Goal: Task Accomplishment & Management: Complete application form

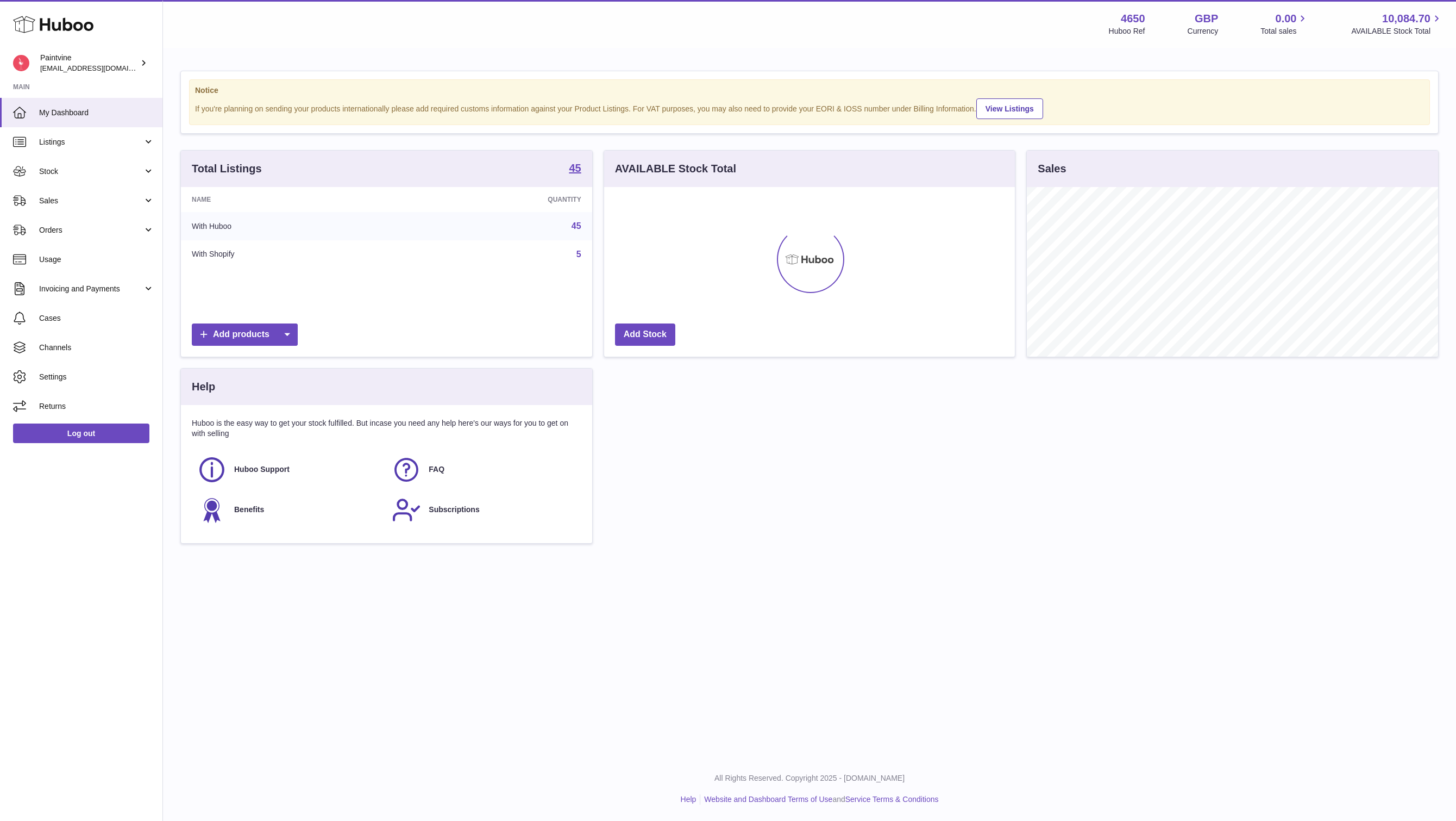
scroll to position [170, 411]
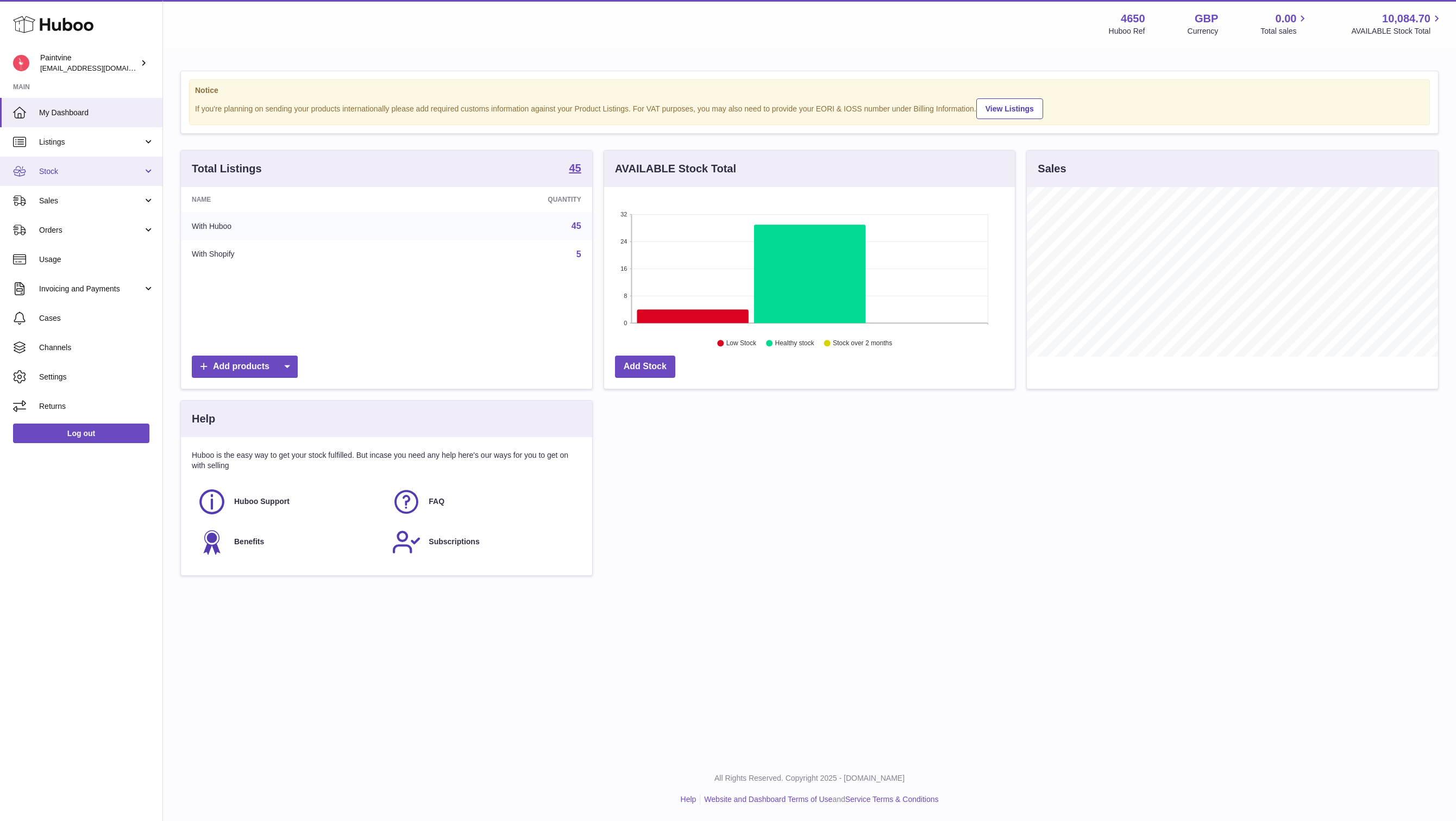
click at [66, 170] on span "Stock" at bounding box center [91, 172] width 104 height 11
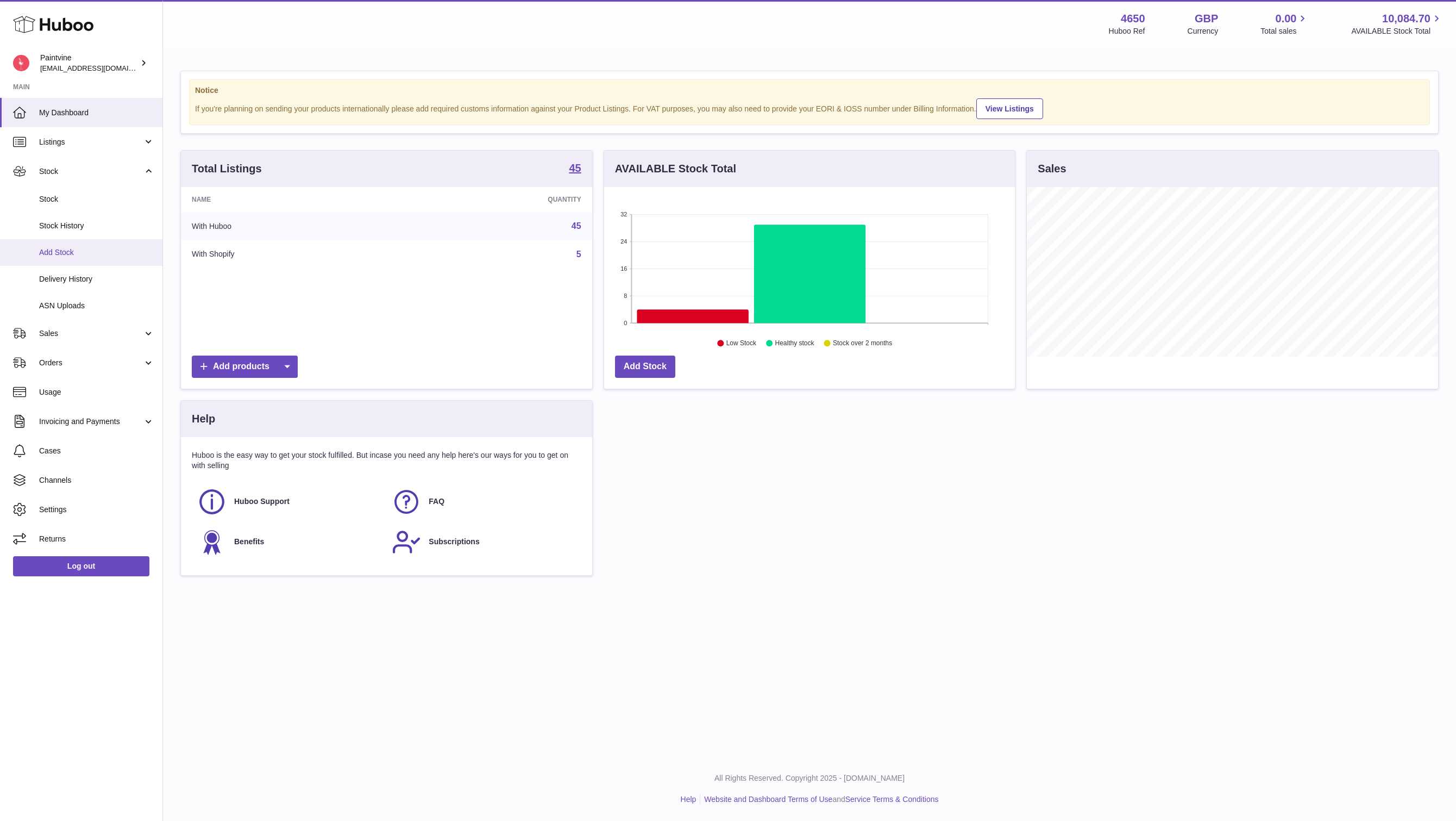
click at [75, 254] on span "Add Stock" at bounding box center [96, 252] width 115 height 11
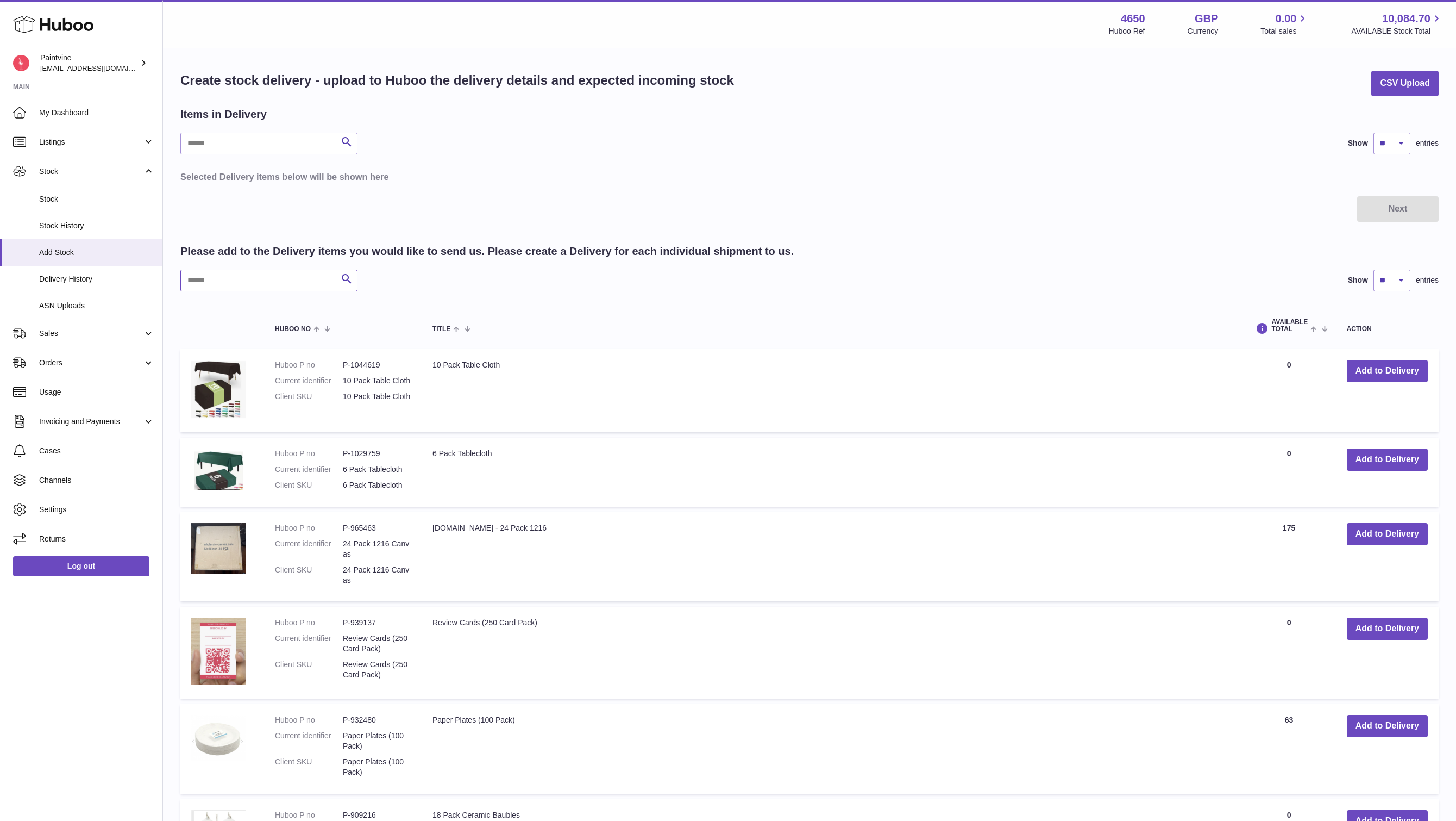
click at [251, 285] on input "text" at bounding box center [269, 280] width 177 height 22
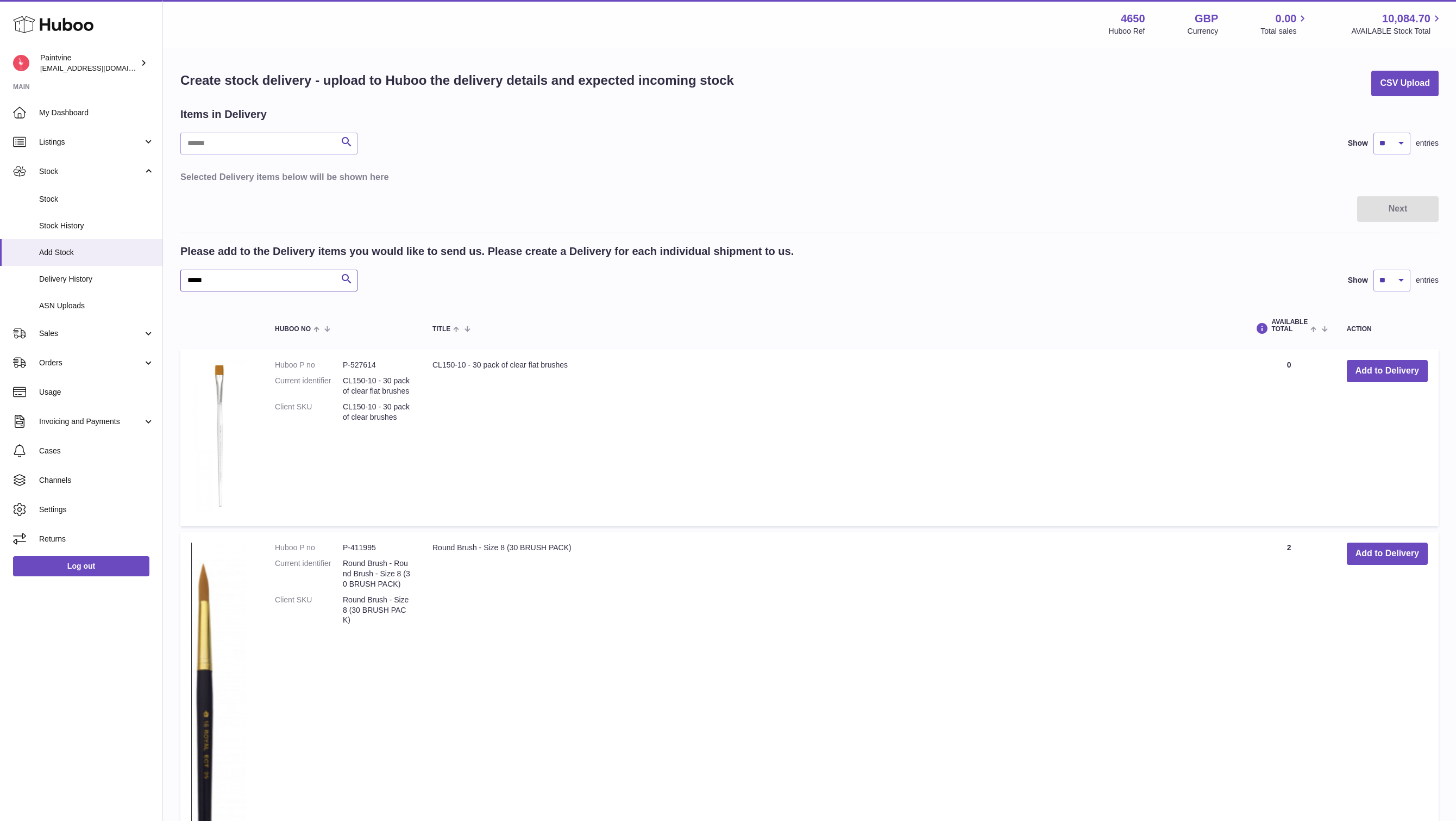
type input "*****"
click at [1353, 382] on td "Add to Delivery" at bounding box center [1387, 438] width 103 height 177
click at [1376, 371] on button "Add to Delivery" at bounding box center [1387, 371] width 81 height 22
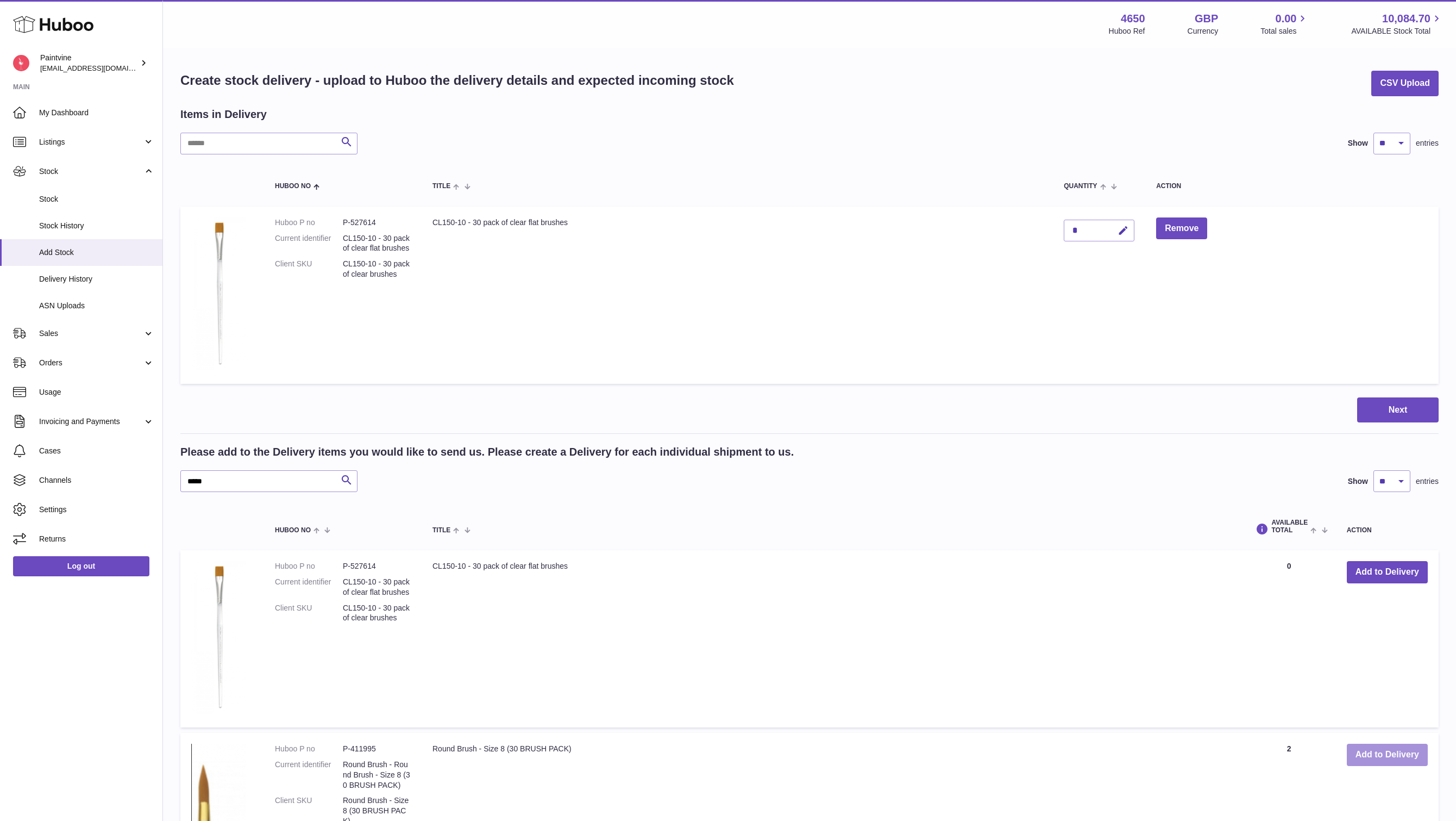
click at [1384, 756] on button "Add to Delivery" at bounding box center [1387, 755] width 81 height 22
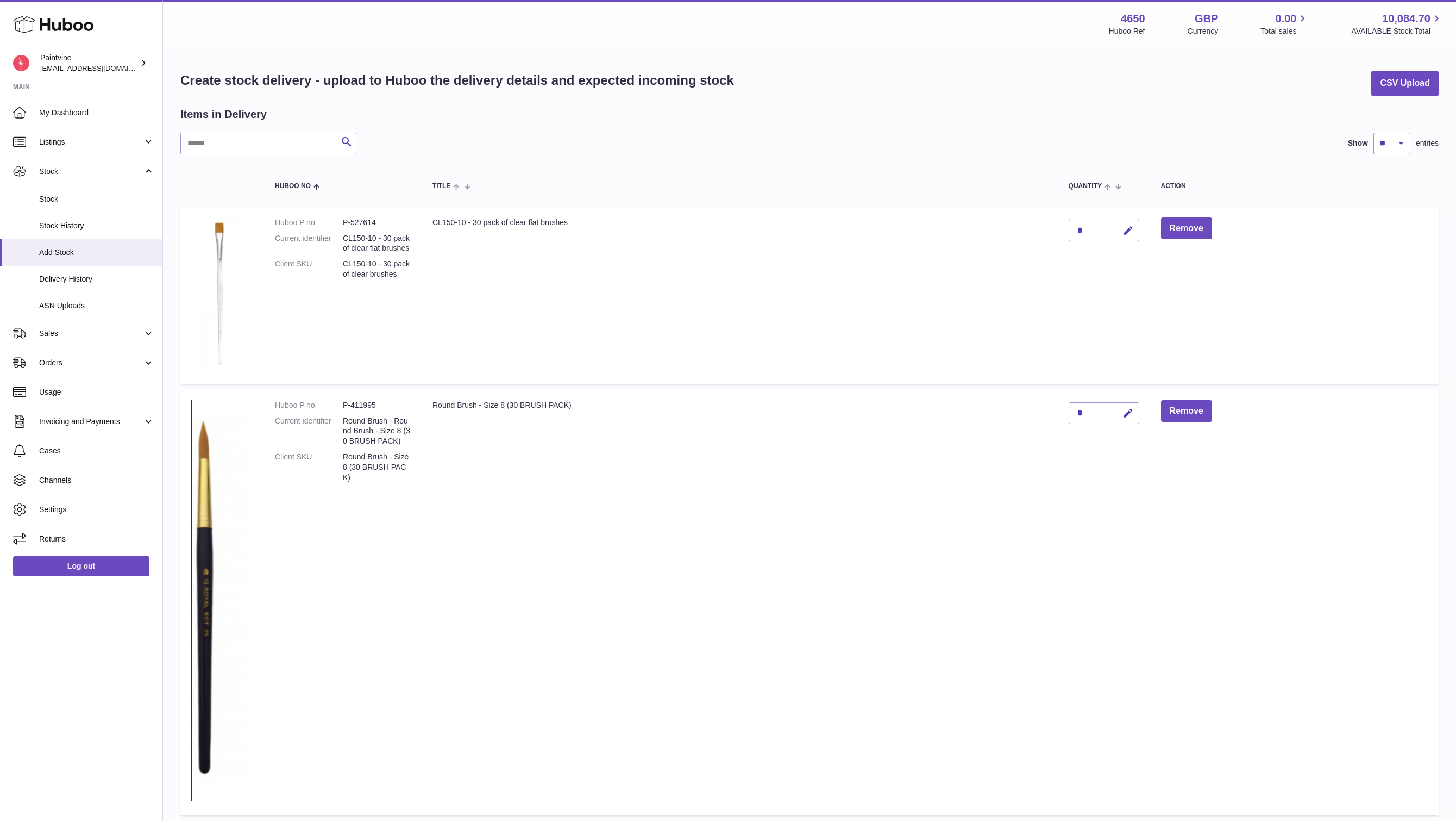
click at [1098, 226] on div "*" at bounding box center [1104, 230] width 71 height 22
click at [1126, 227] on icon "button" at bounding box center [1128, 231] width 11 height 11
type input "**"
click at [1127, 226] on icon "submit" at bounding box center [1128, 230] width 10 height 10
click at [1096, 416] on div "*" at bounding box center [1104, 413] width 71 height 22
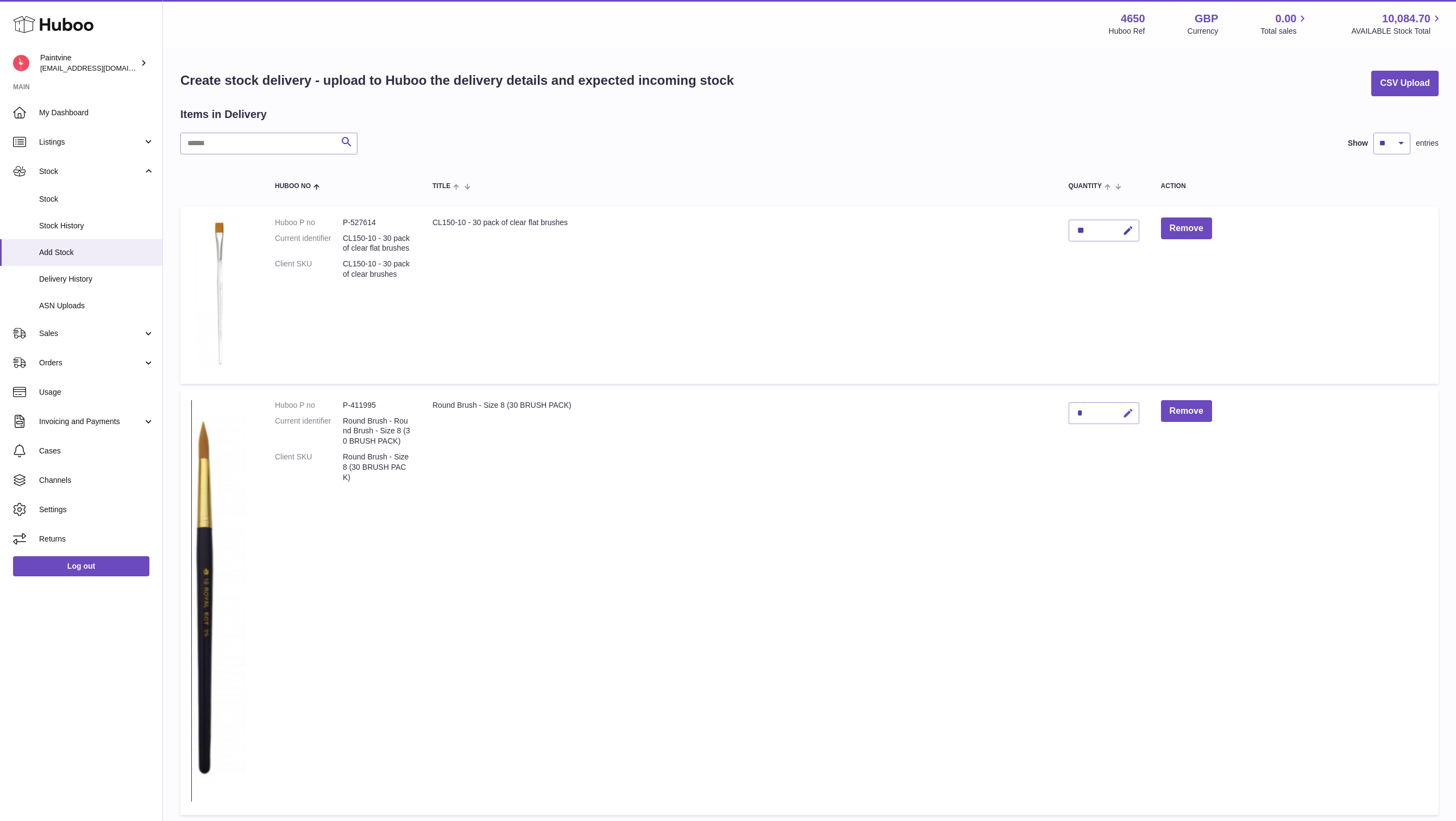
click at [1125, 416] on icon "button" at bounding box center [1128, 413] width 11 height 11
type input "**"
click at [1128, 414] on icon "submit" at bounding box center [1128, 413] width 10 height 10
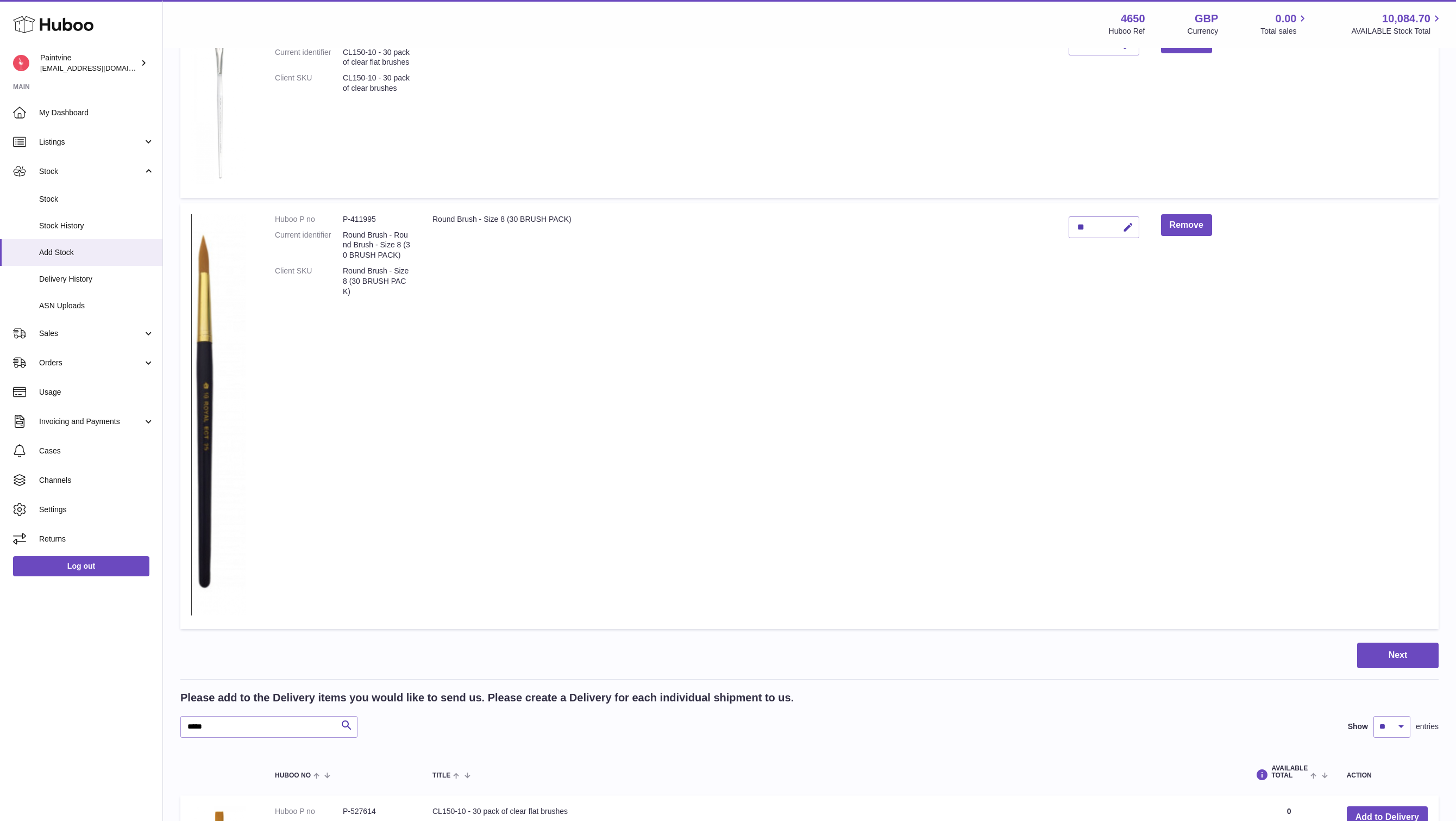
scroll to position [185, 0]
click at [1381, 672] on div "Items in Delivery Search Show ** ** ** *** entries Huboo no Title Quantity Acti…" at bounding box center [809, 724] width 1258 height 1605
click at [1387, 659] on button "Next" at bounding box center [1398, 656] width 81 height 25
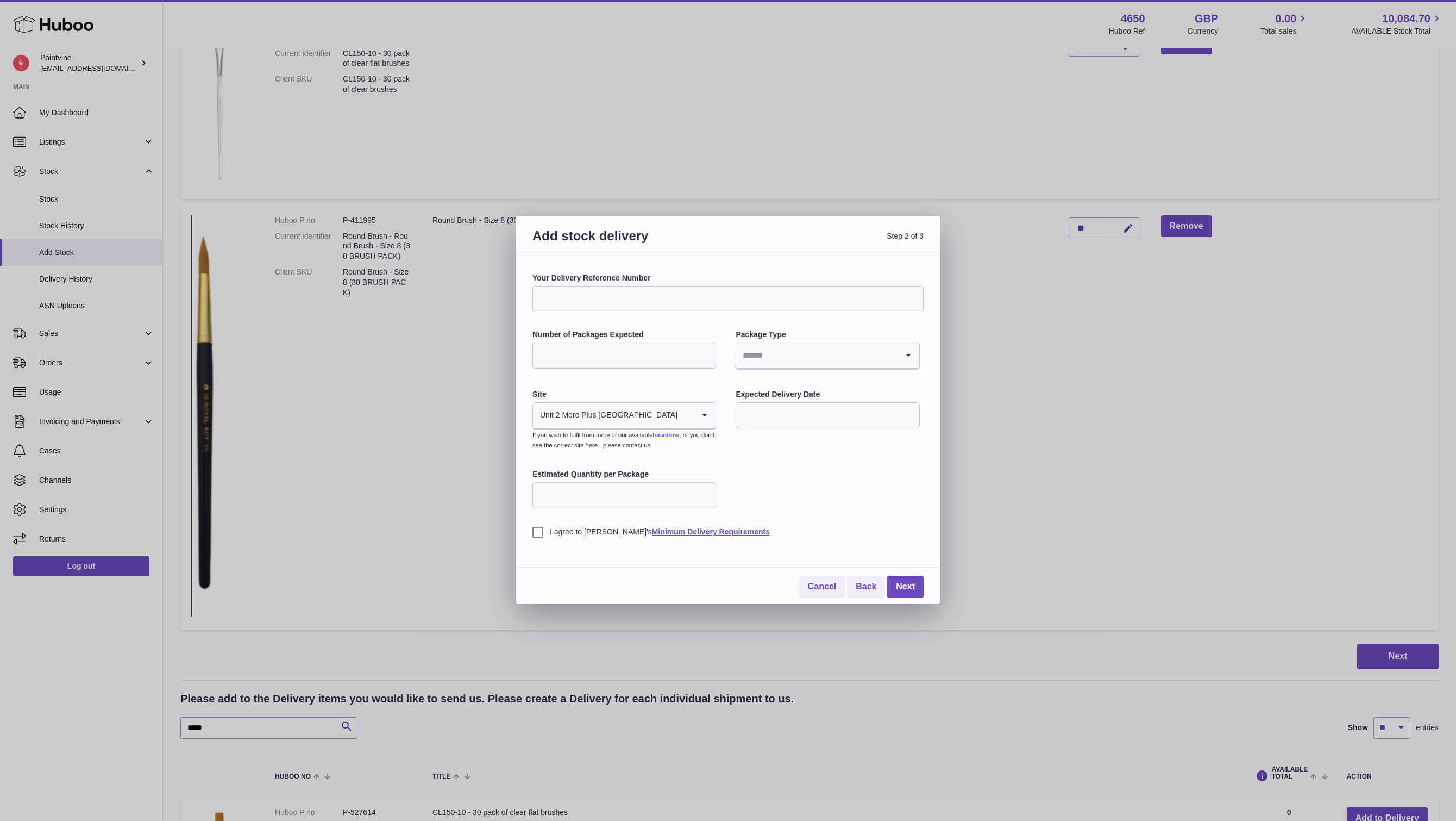
click at [651, 357] on input "Number of Packages Expected" at bounding box center [624, 356] width 184 height 26
type input "*"
click at [775, 357] on input "Search for option" at bounding box center [816, 356] width 161 height 25
click at [772, 434] on li "Boxes" at bounding box center [828, 428] width 182 height 22
click at [674, 418] on input "Search for option" at bounding box center [613, 415] width 161 height 25
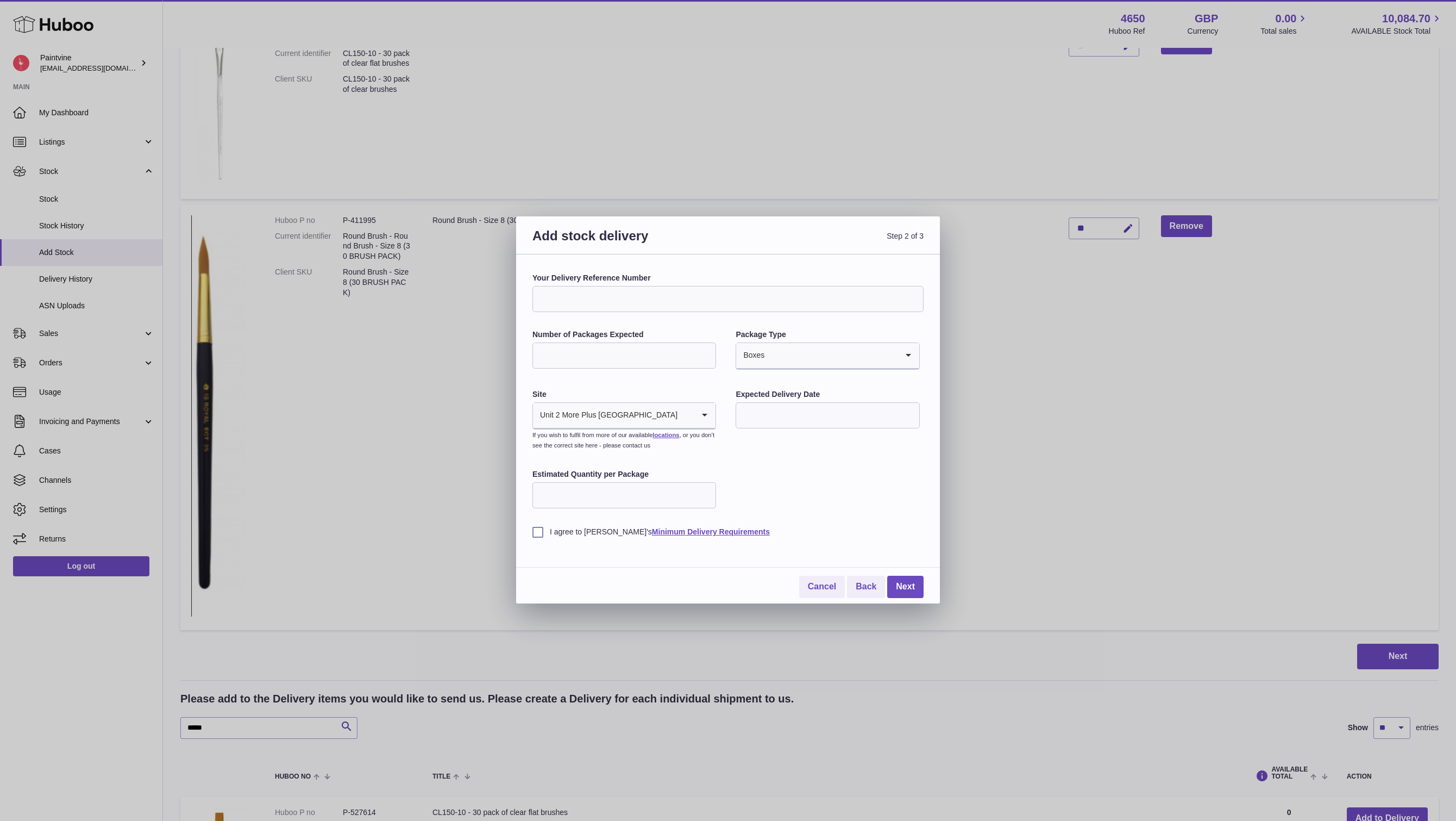
click at [745, 480] on div "Your Delivery Reference Number Number of Packages Expected * Package Type Boxes…" at bounding box center [728, 405] width 391 height 264
click at [812, 402] on input "text" at bounding box center [828, 415] width 184 height 26
click at [861, 528] on span "18" at bounding box center [861, 527] width 19 height 19
type input "**********"
click at [584, 497] on input "Estimated Quantity per Package" at bounding box center [624, 495] width 184 height 26
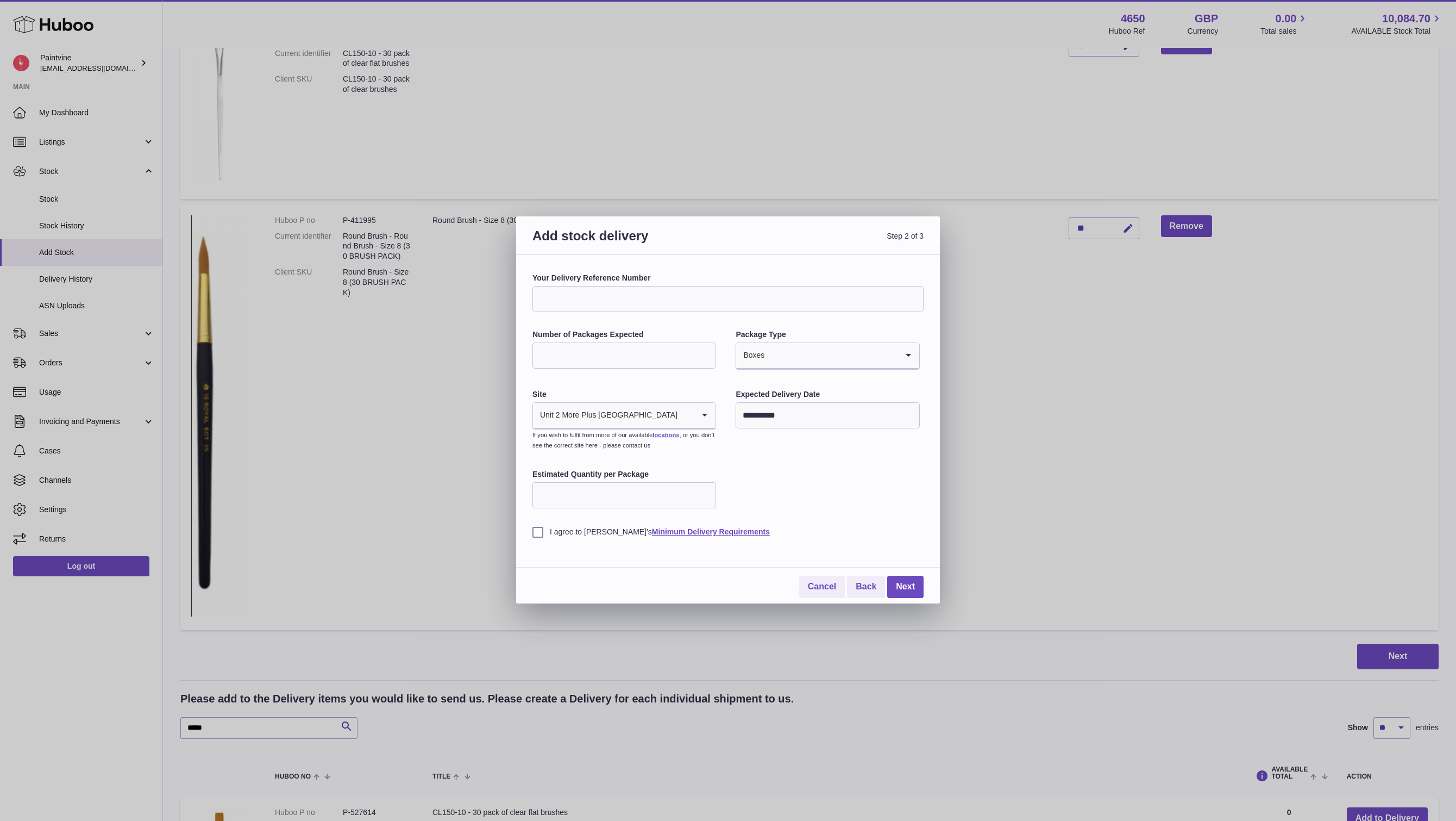
type input "**"
click at [538, 528] on label "I agree to Huboo's Minimum Delivery Requirements" at bounding box center [728, 532] width 391 height 11
click at [910, 587] on link "Next" at bounding box center [905, 587] width 37 height 22
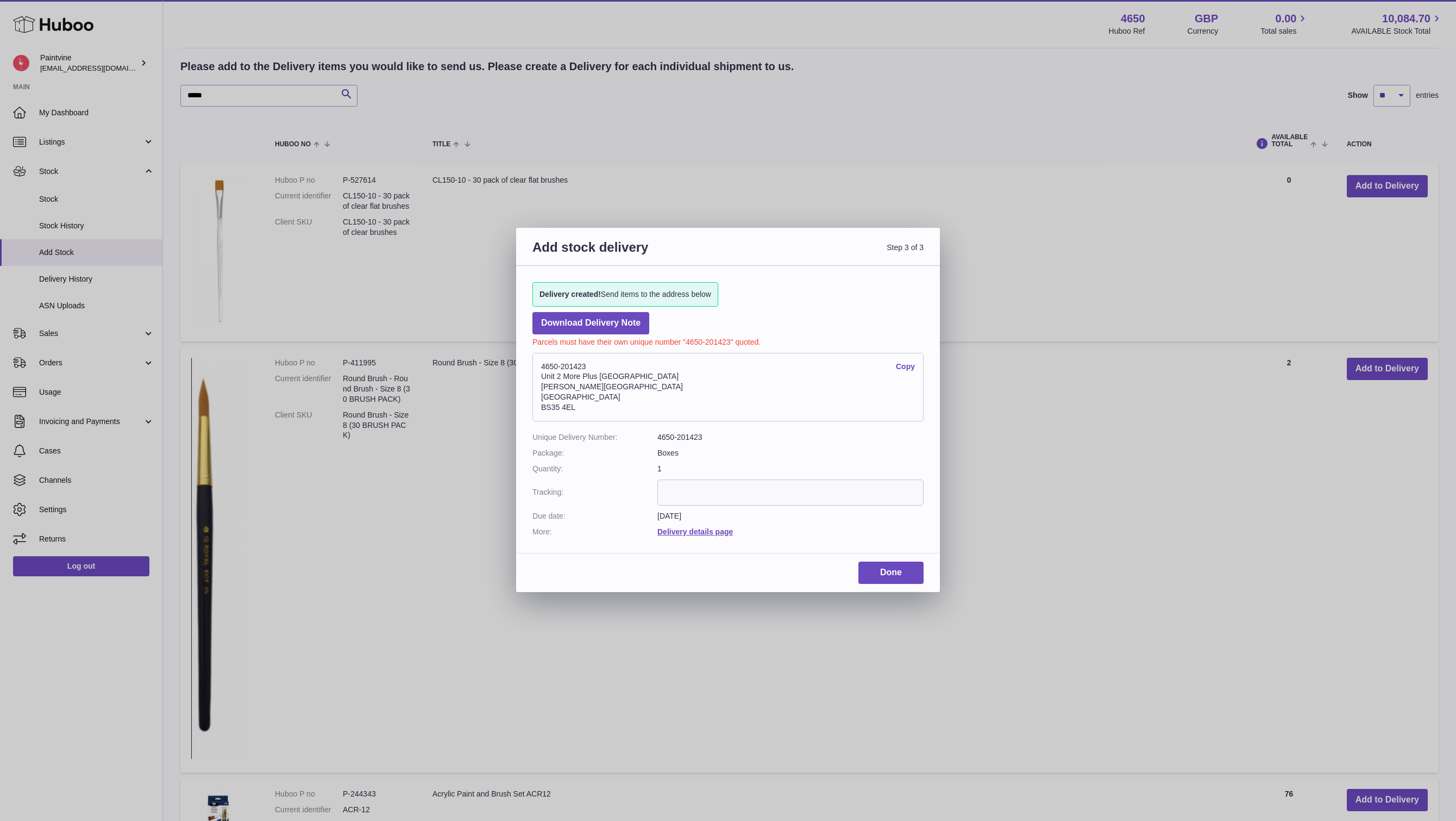
scroll to position [149, 0]
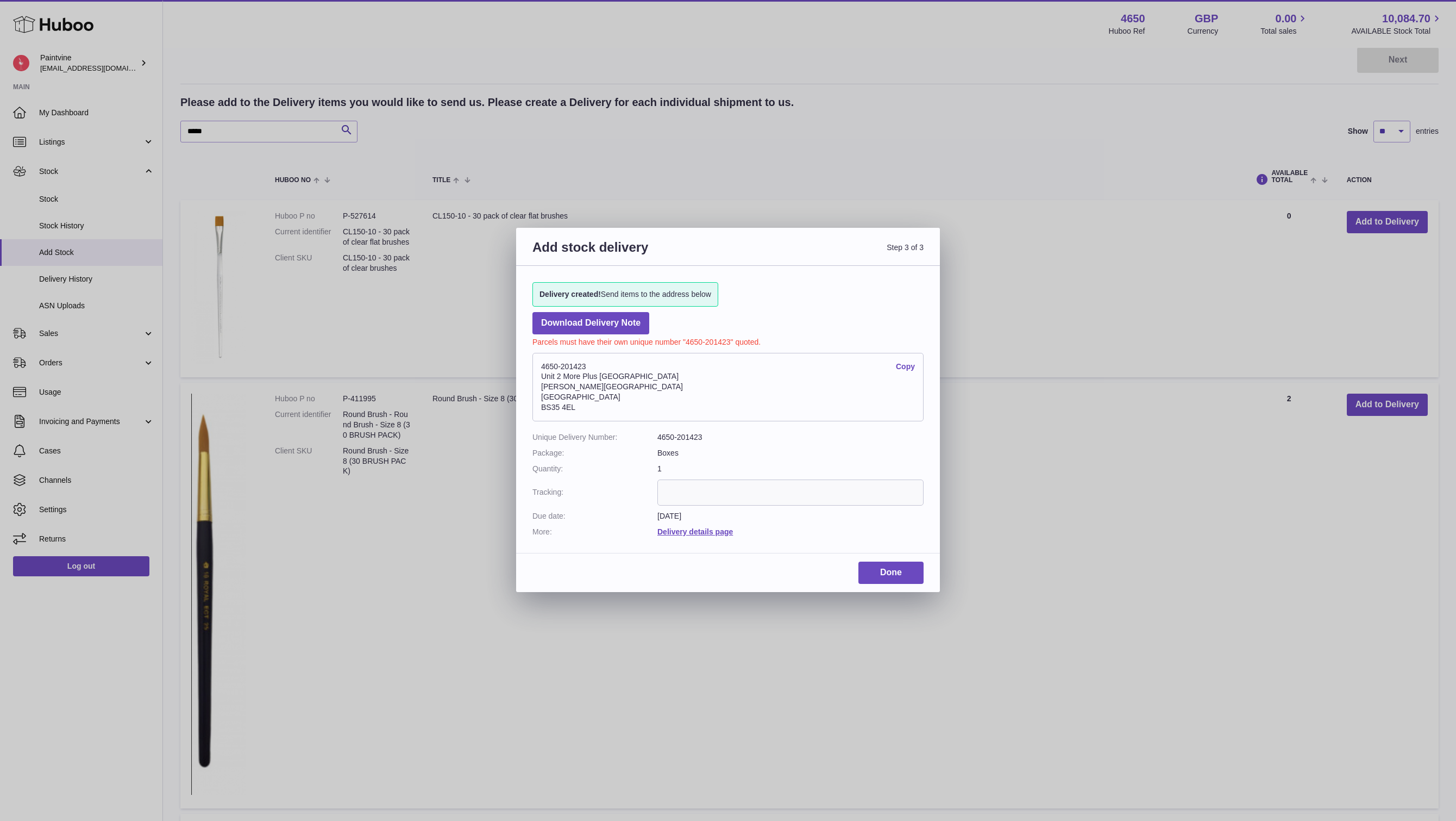
click at [912, 367] on link "Copy" at bounding box center [905, 367] width 19 height 11
click at [901, 576] on link "Done" at bounding box center [891, 573] width 65 height 22
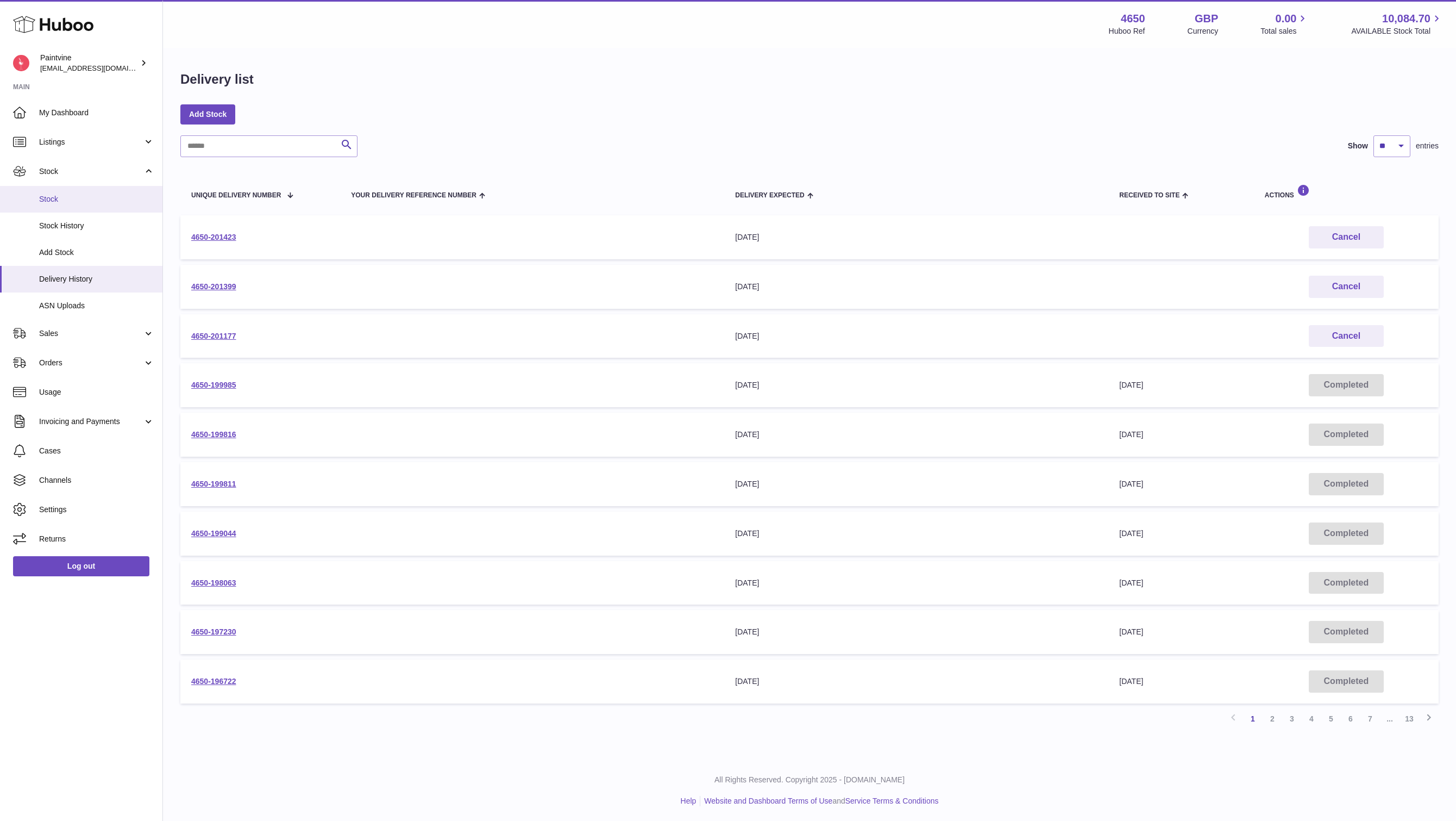
click at [57, 202] on span "Stock" at bounding box center [96, 199] width 115 height 11
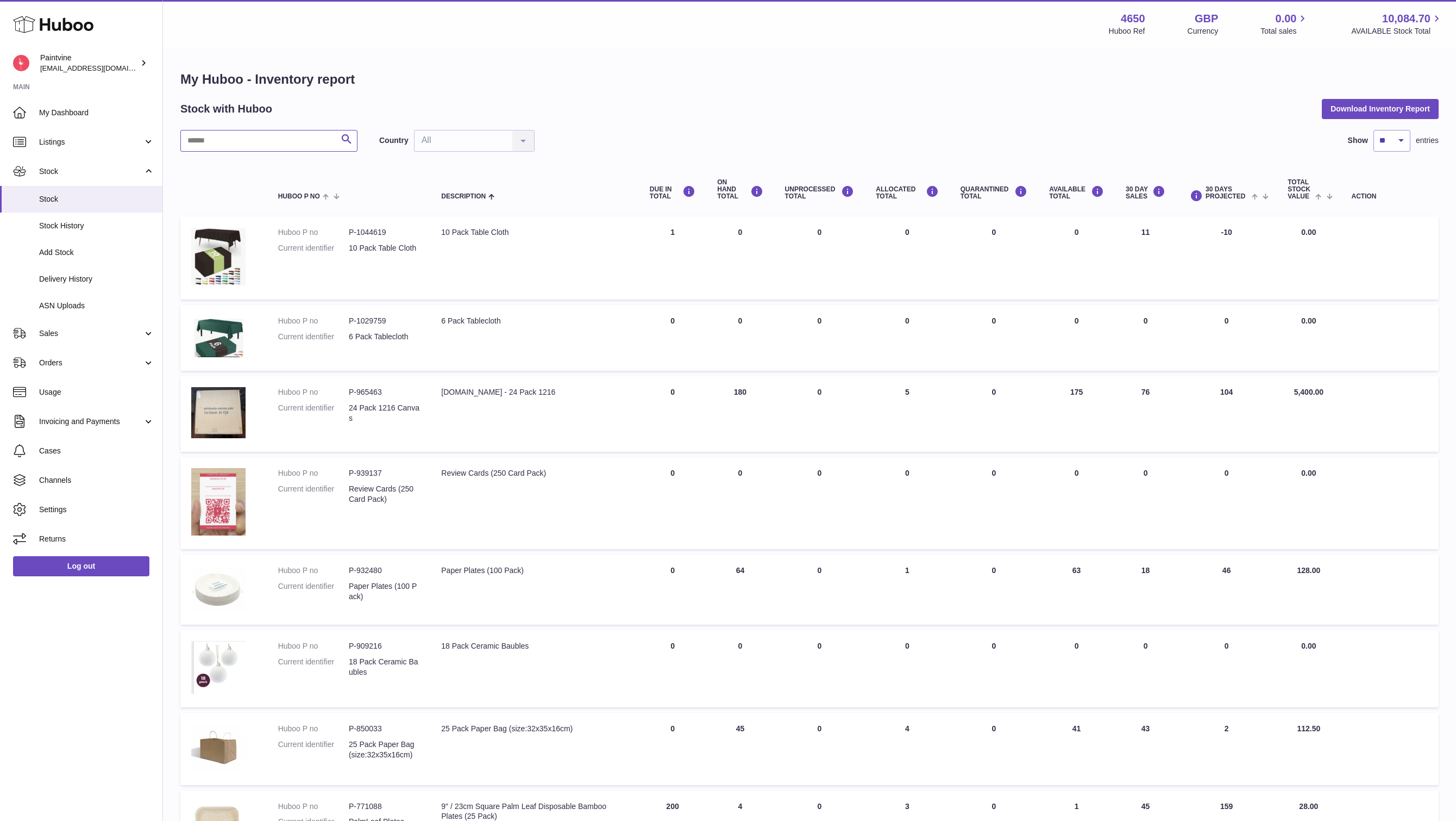
click at [243, 142] on input "text" at bounding box center [269, 140] width 177 height 22
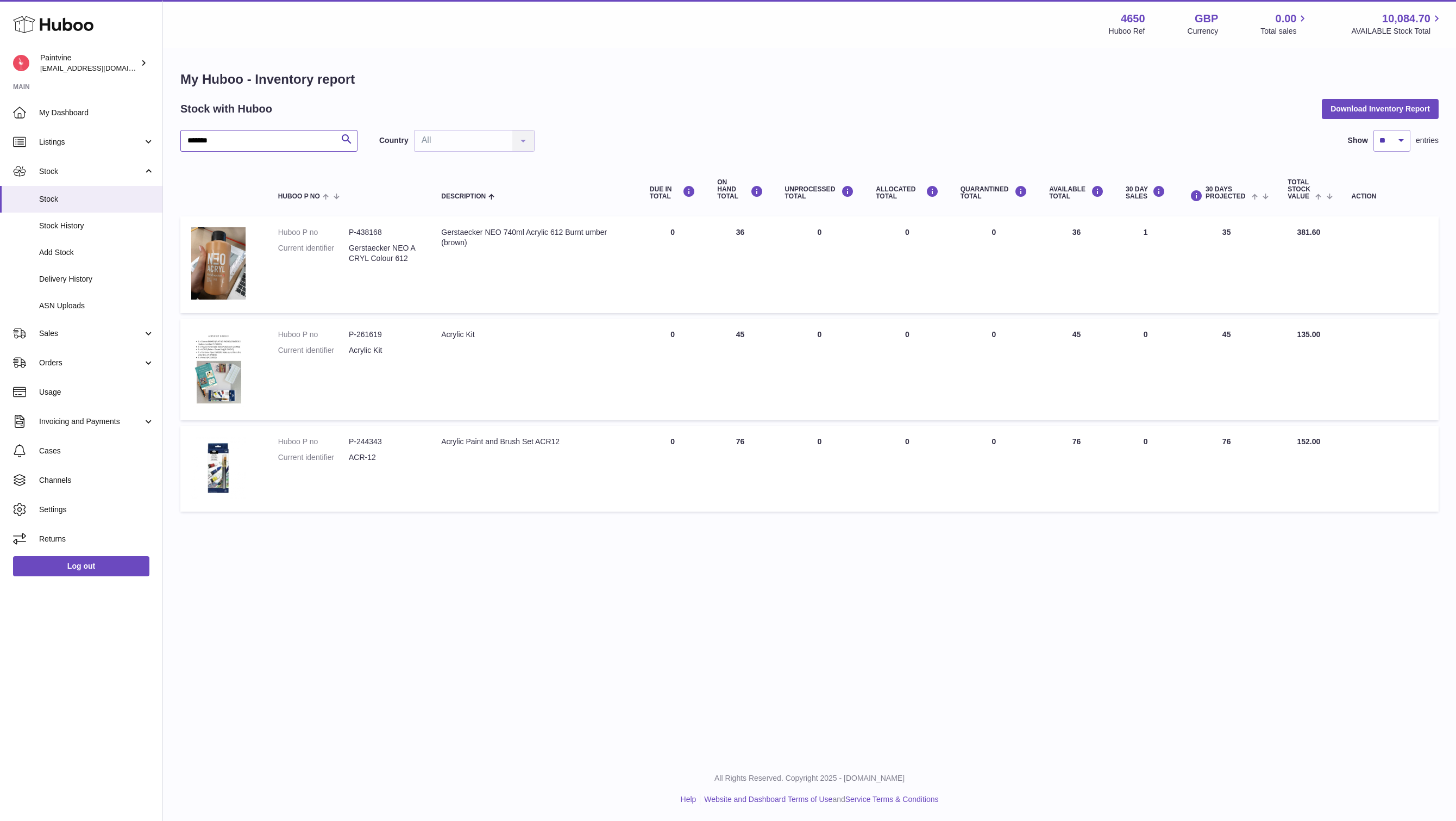
click at [257, 142] on input "*******" at bounding box center [269, 140] width 177 height 22
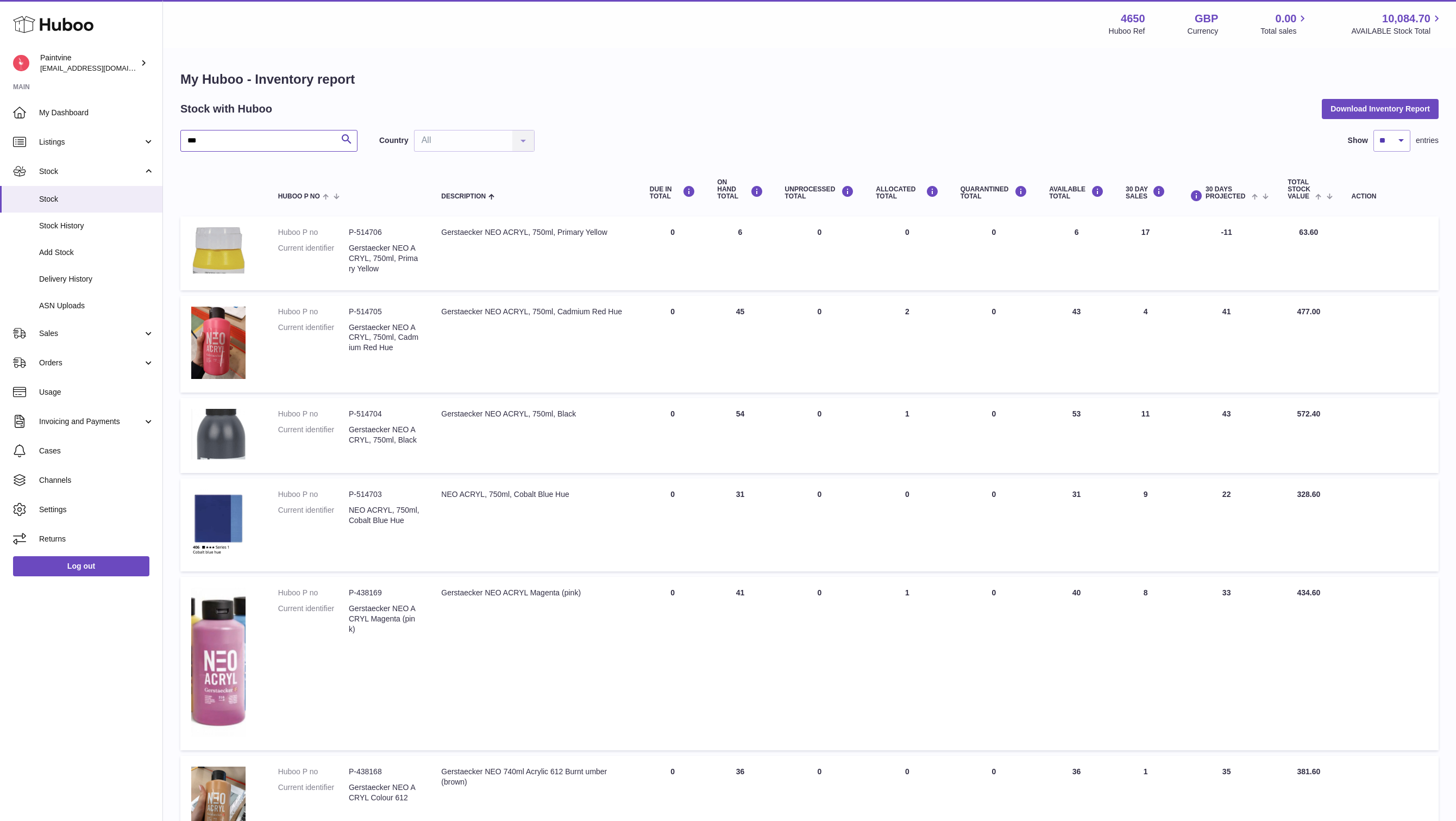
type input "***"
click at [84, 249] on span "Add Stock" at bounding box center [96, 252] width 115 height 11
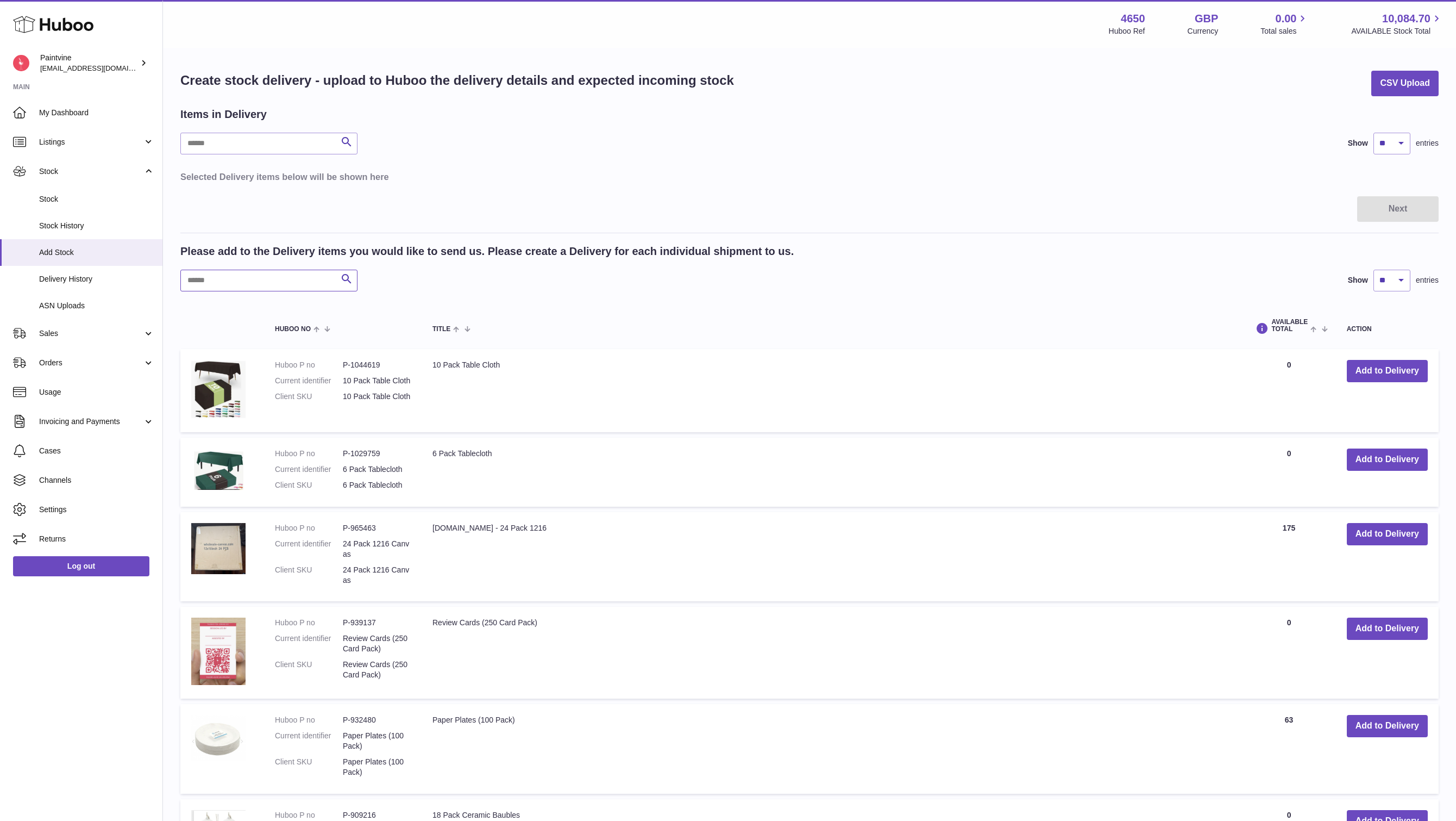
click at [246, 277] on input "text" at bounding box center [269, 280] width 177 height 22
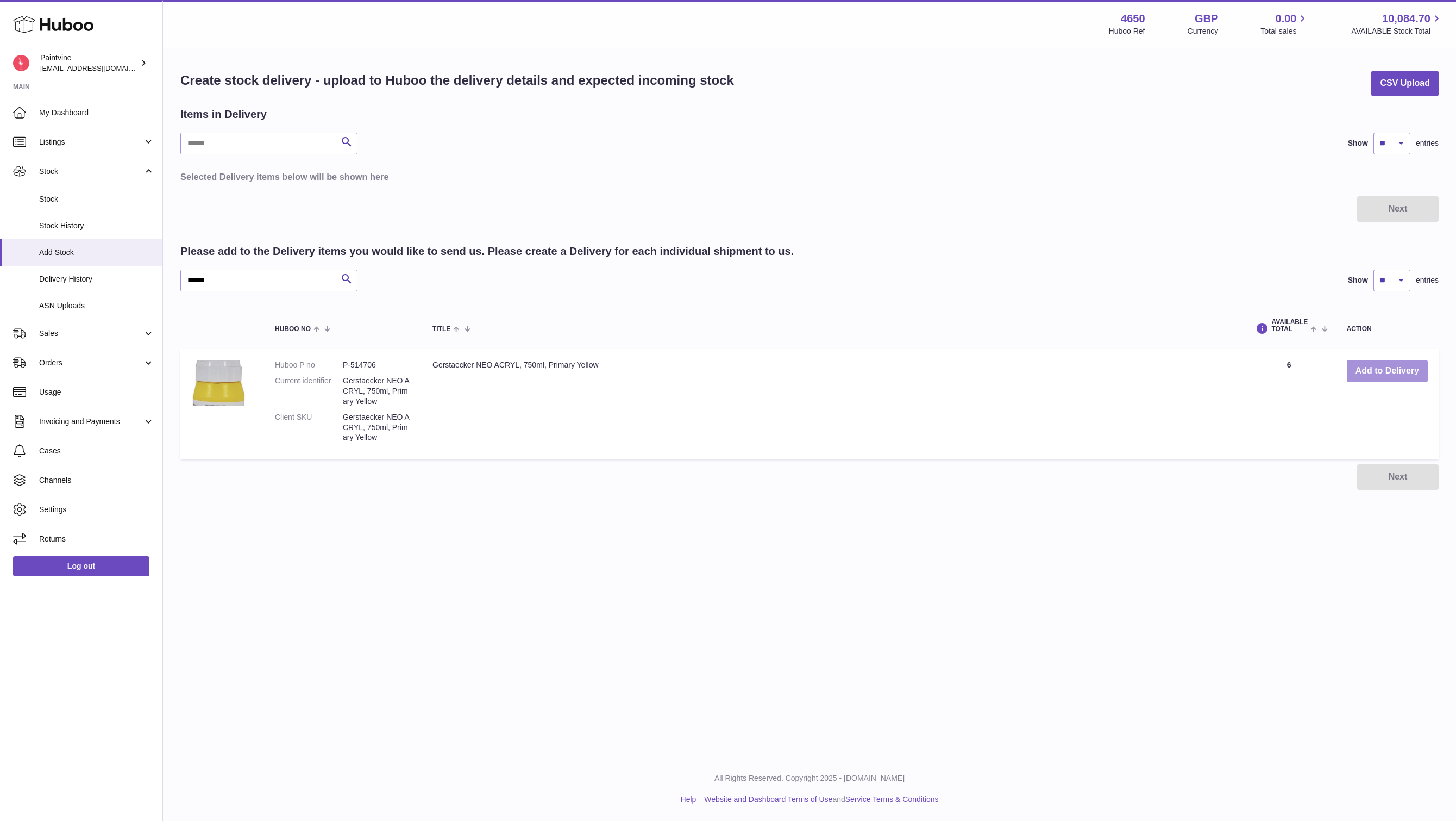
click at [1376, 367] on button "Add to Delivery" at bounding box center [1387, 371] width 81 height 22
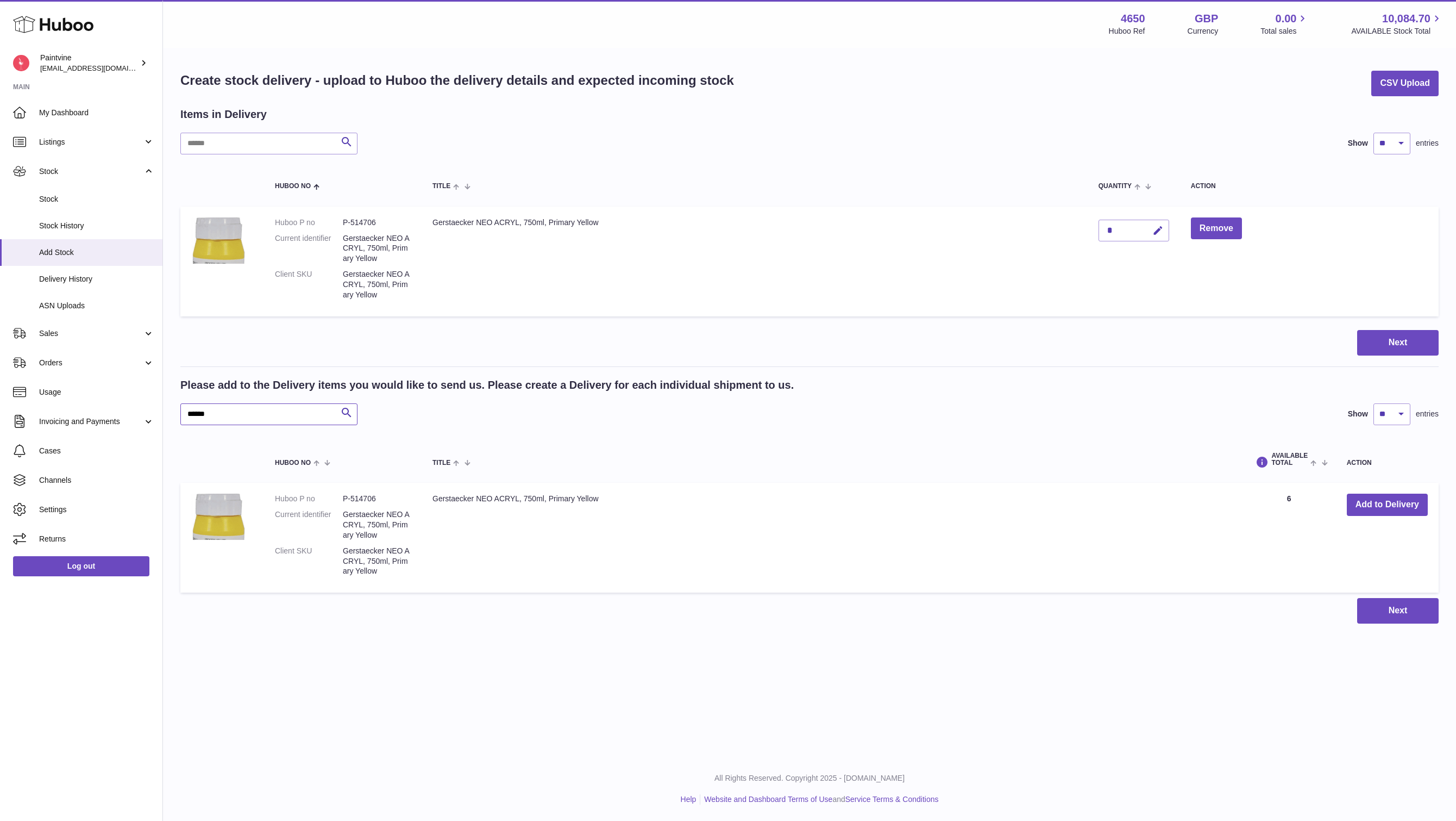
click at [243, 409] on input "******" at bounding box center [269, 414] width 177 height 22
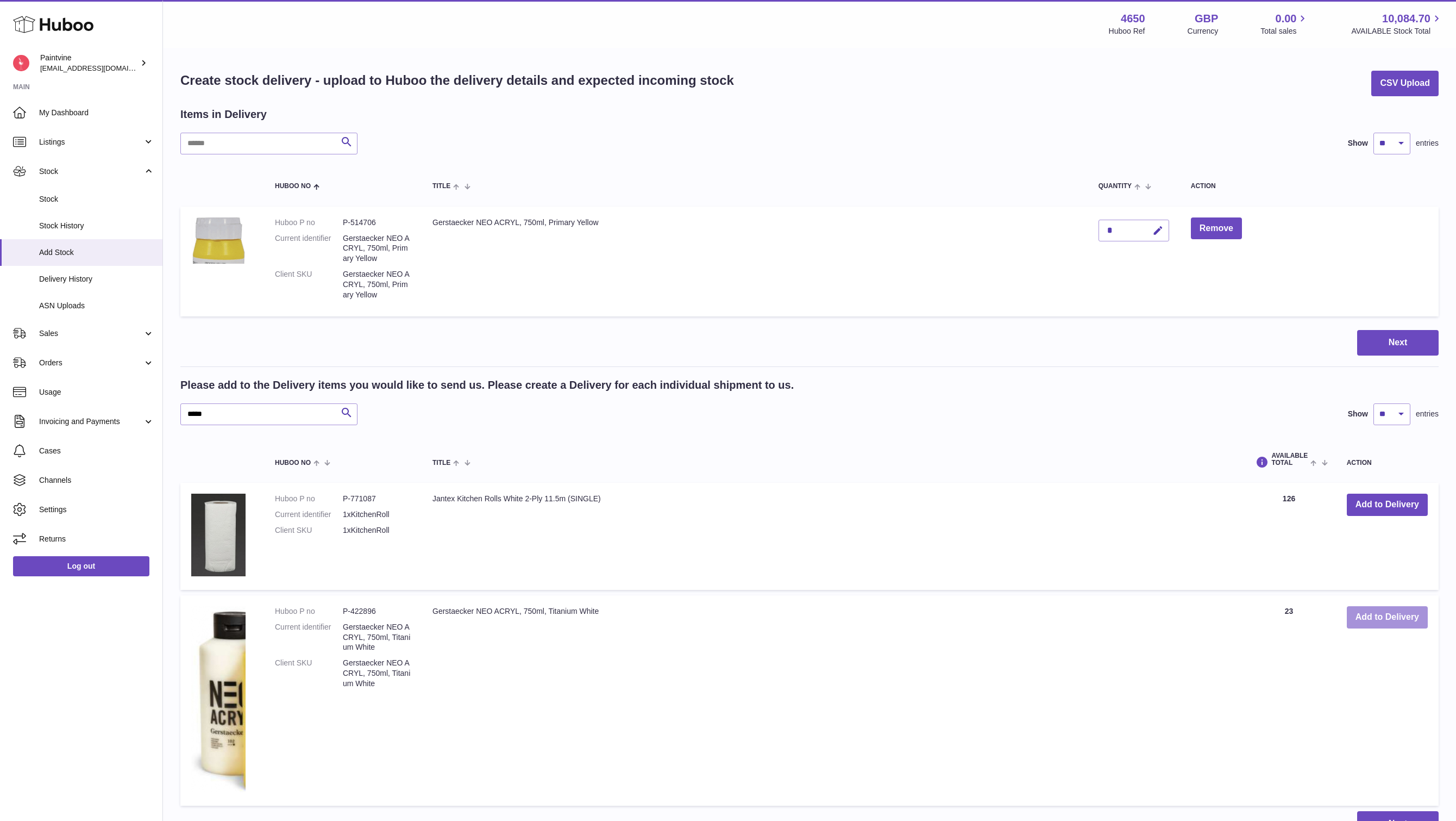
click at [1390, 624] on button "Add to Delivery" at bounding box center [1387, 618] width 81 height 22
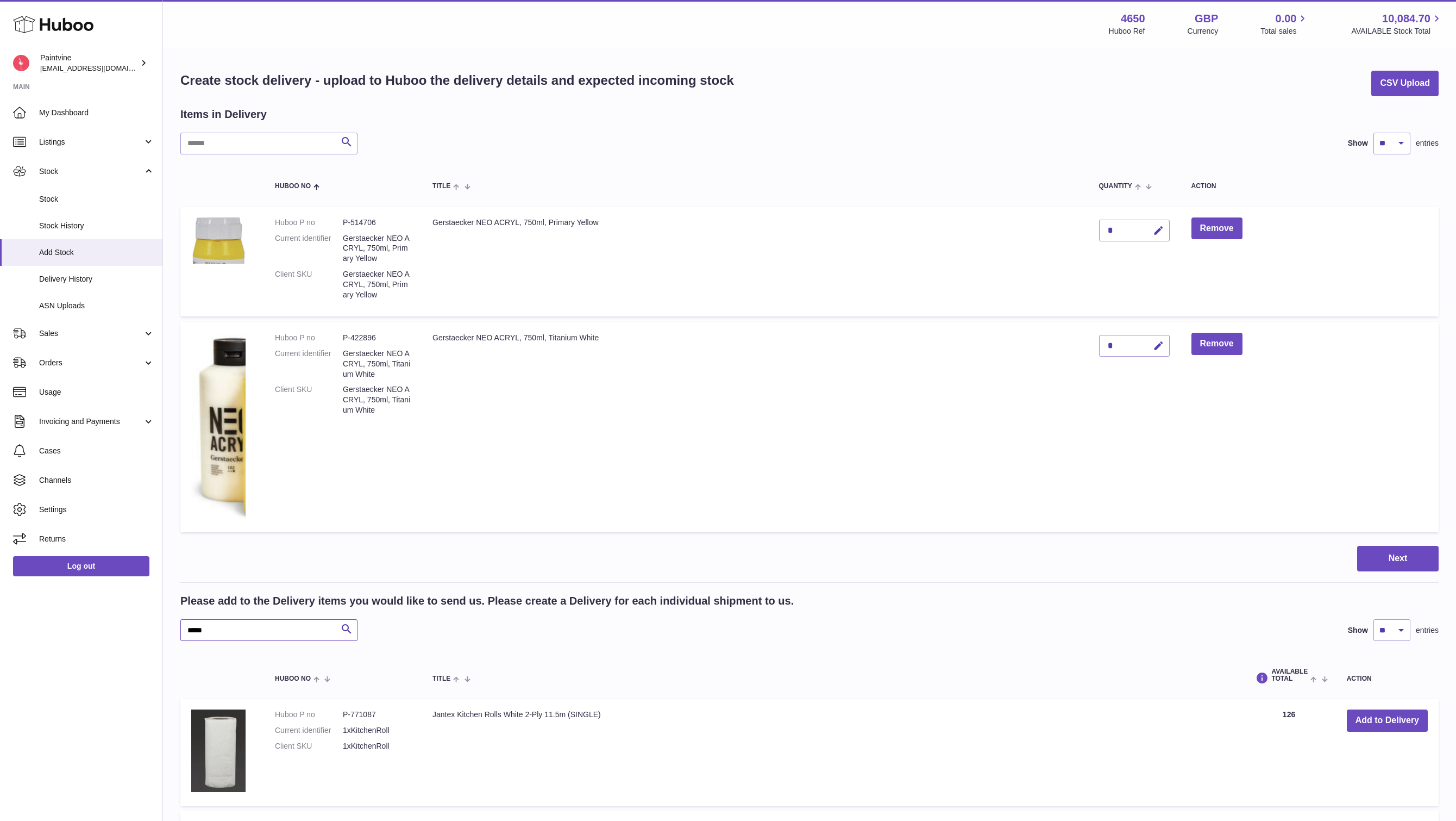
click at [230, 633] on input "*****" at bounding box center [269, 630] width 177 height 22
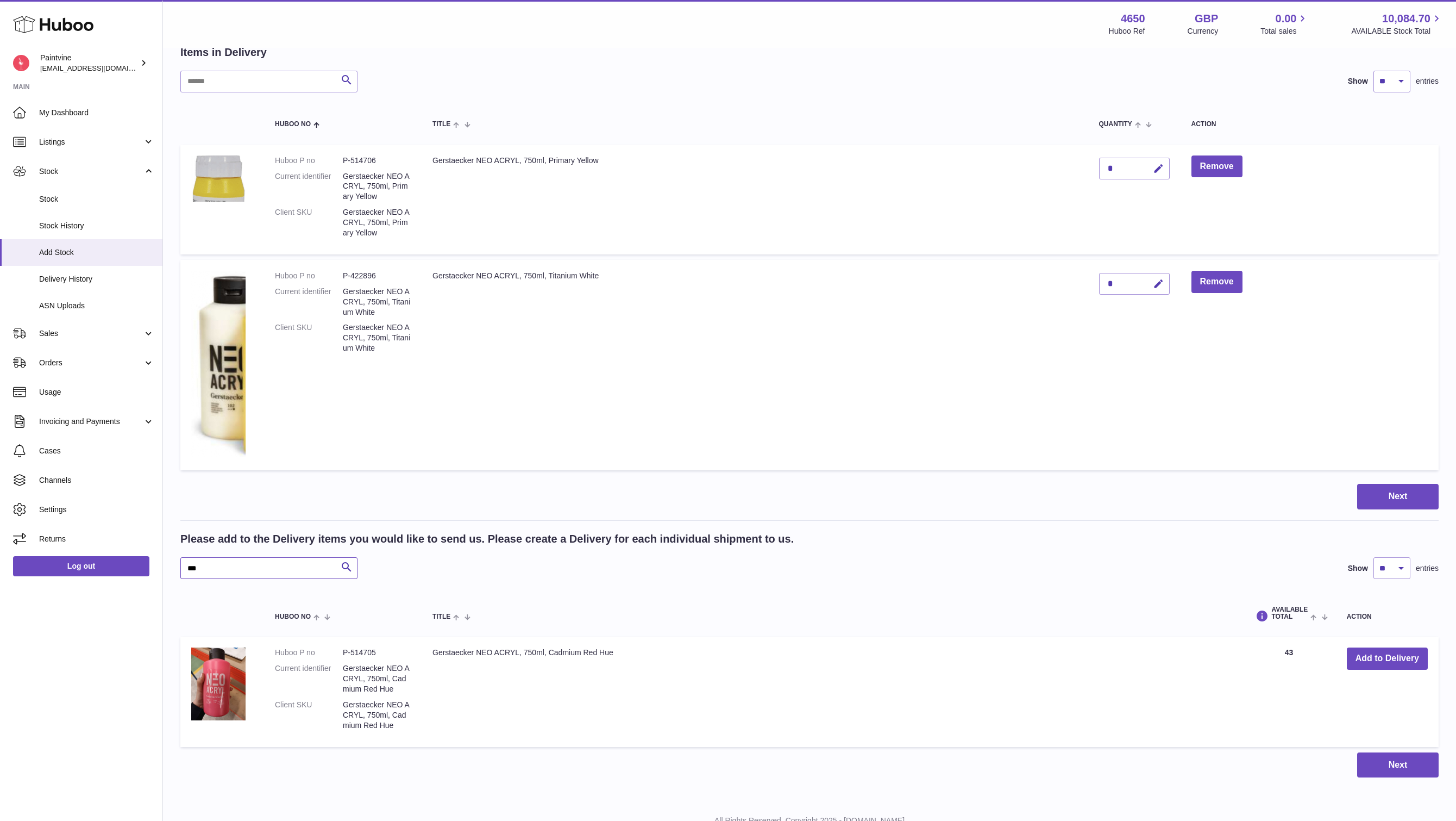
scroll to position [104, 0]
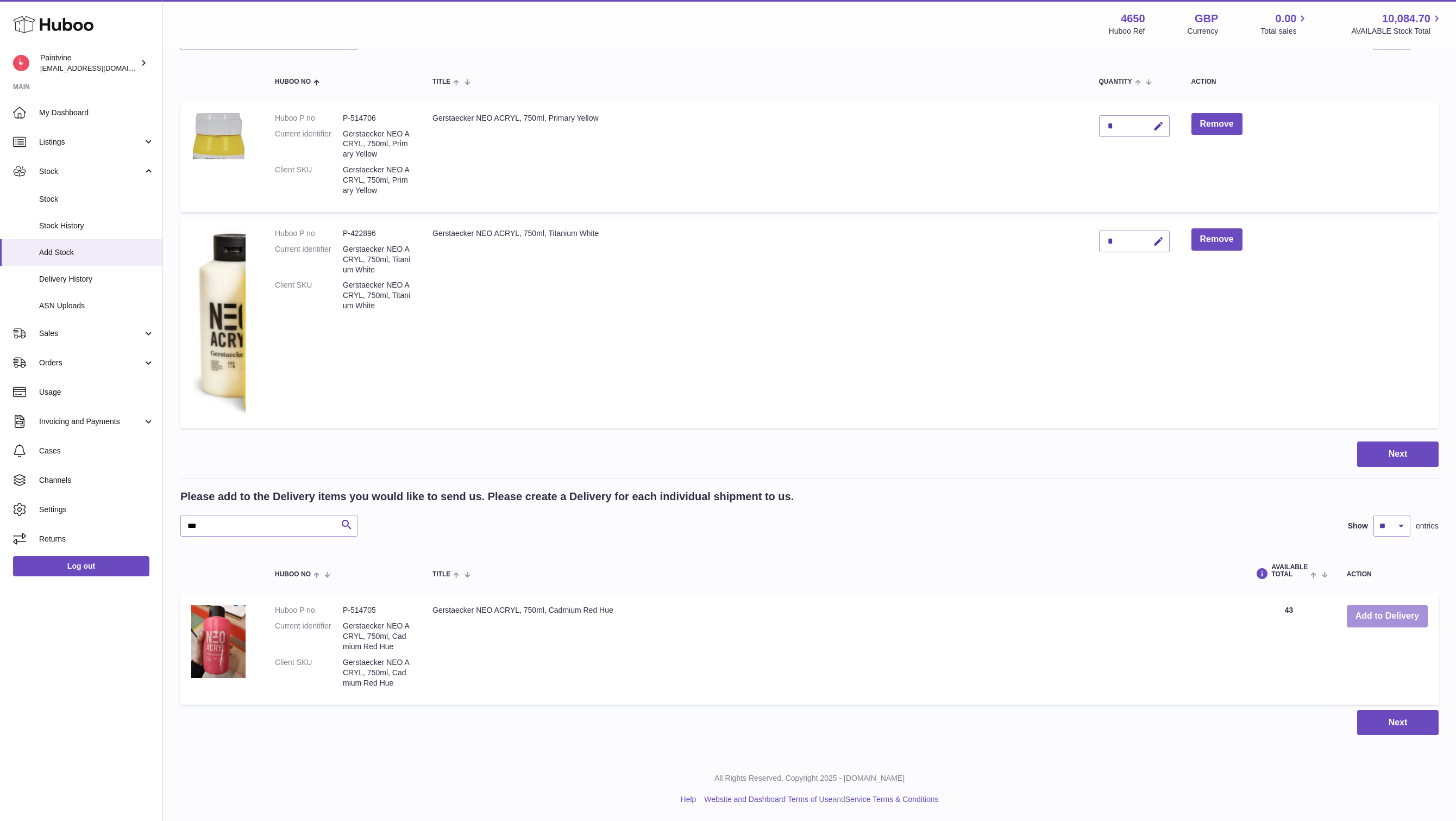
click at [1368, 612] on button "Add to Delivery" at bounding box center [1387, 616] width 81 height 22
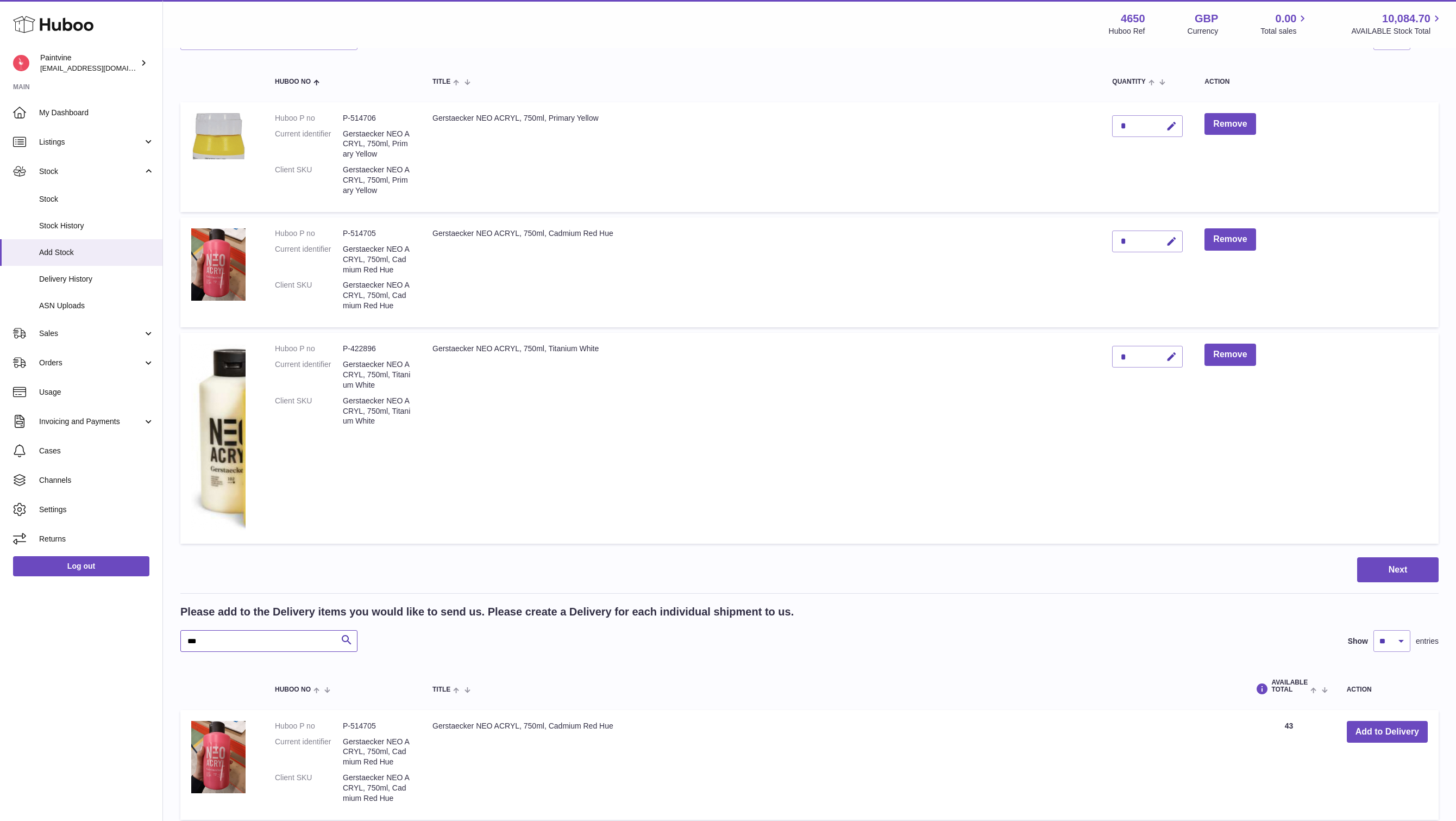
click at [265, 639] on input "***" at bounding box center [269, 641] width 177 height 22
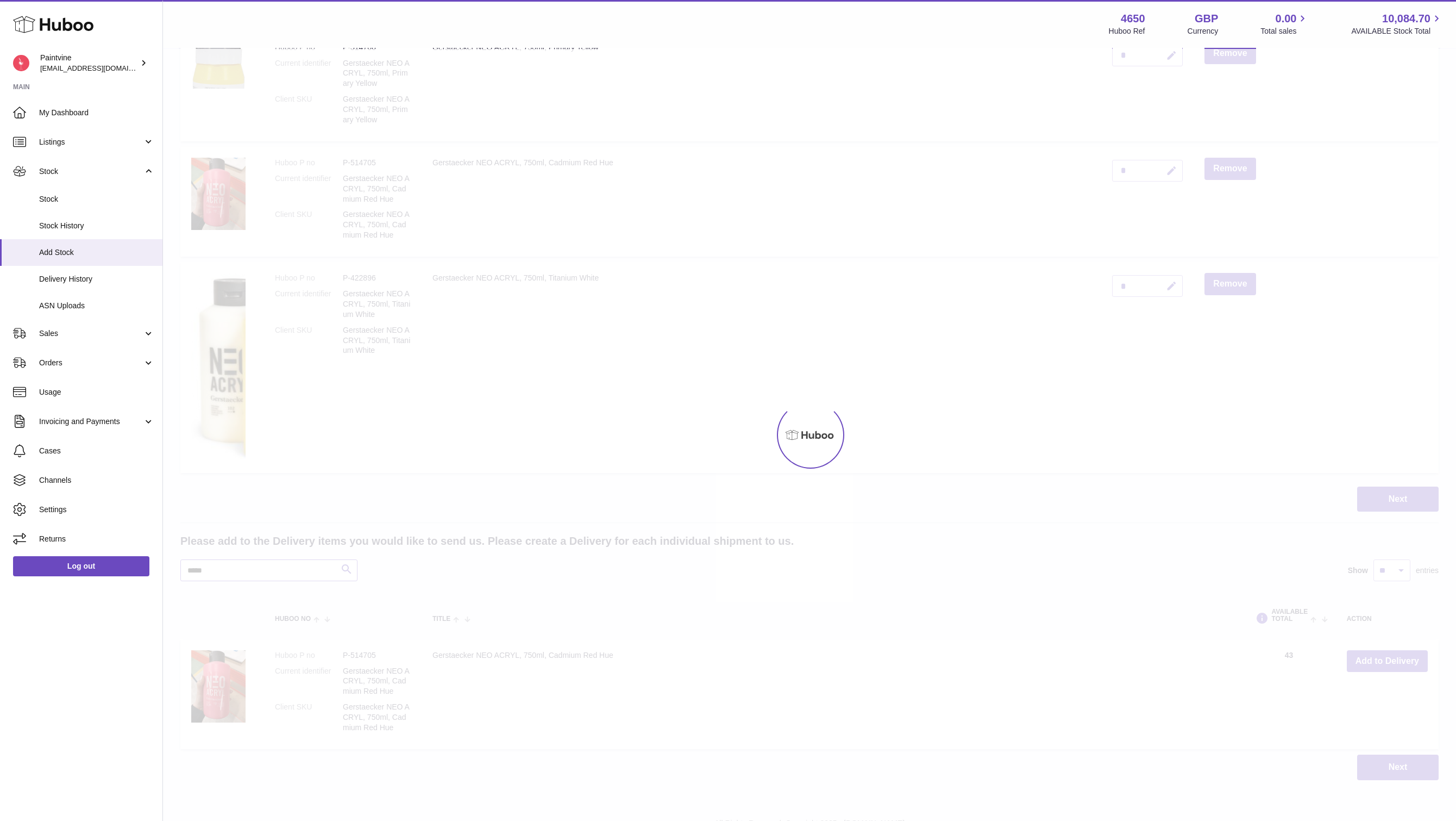
scroll to position [219, 0]
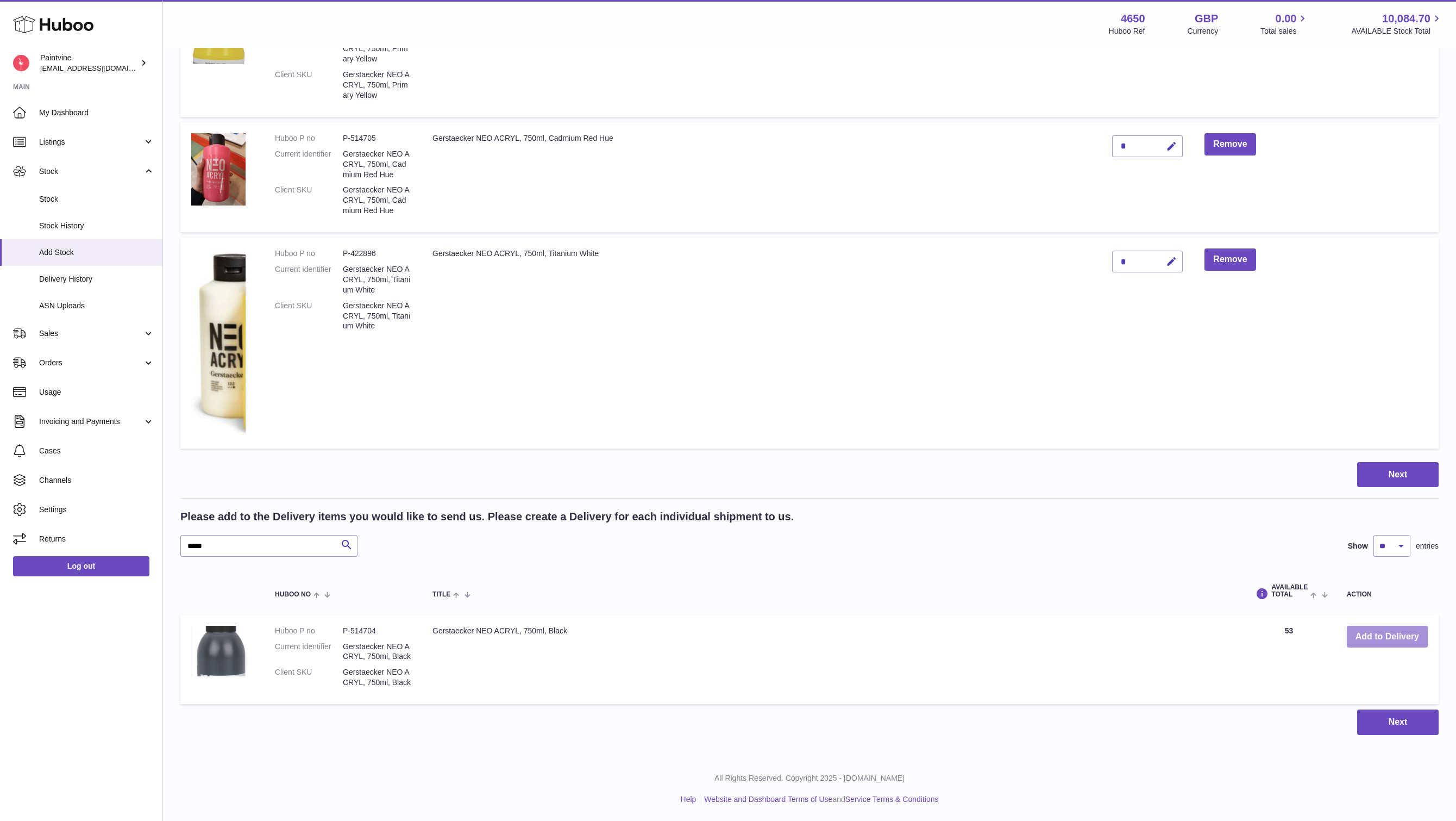
click at [1382, 626] on button "Add to Delivery" at bounding box center [1387, 637] width 81 height 22
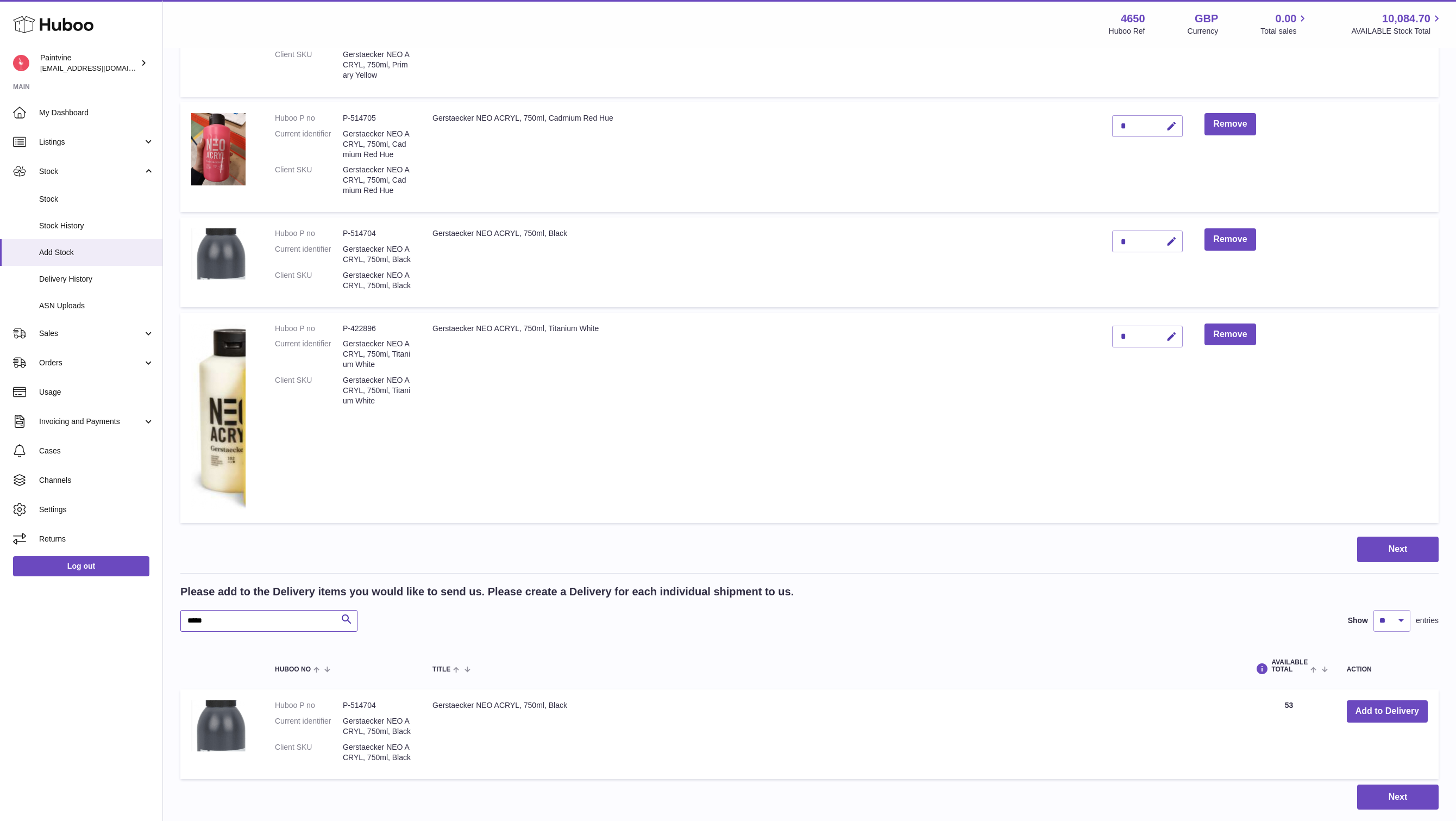
click at [226, 632] on input "*****" at bounding box center [269, 620] width 177 height 22
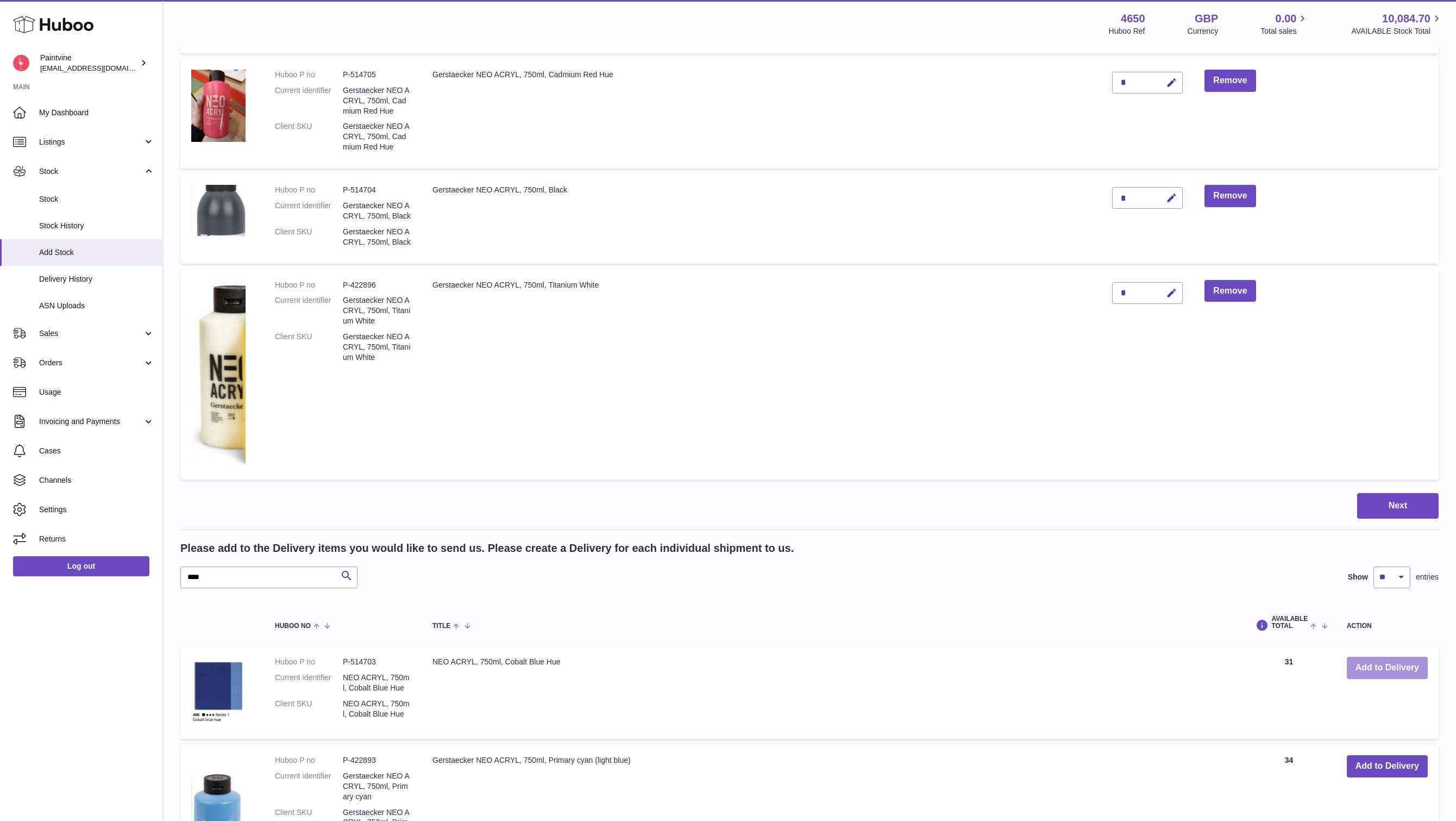
click at [1349, 679] on button "Add to Delivery" at bounding box center [1387, 668] width 81 height 22
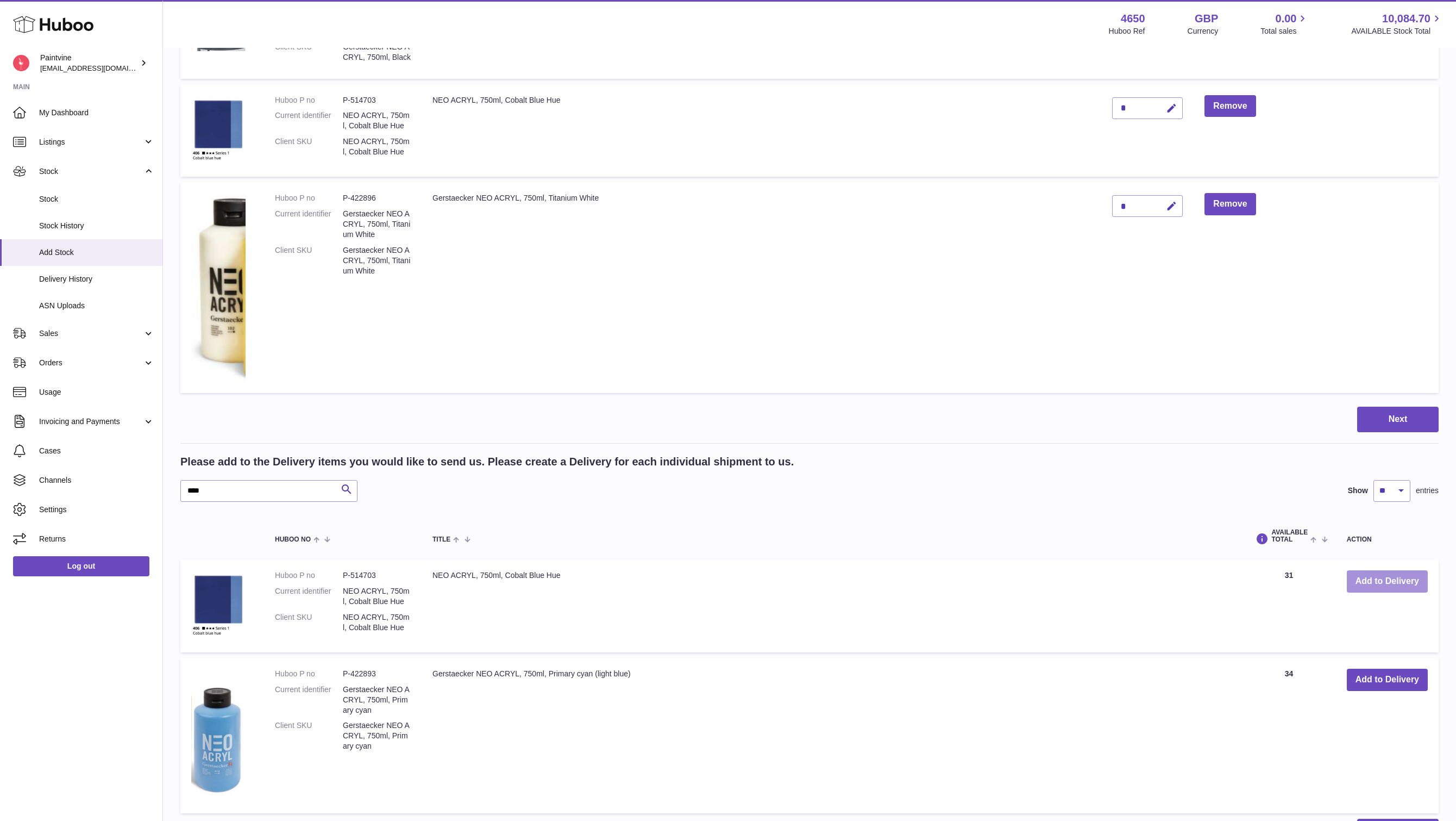
scroll to position [574, 0]
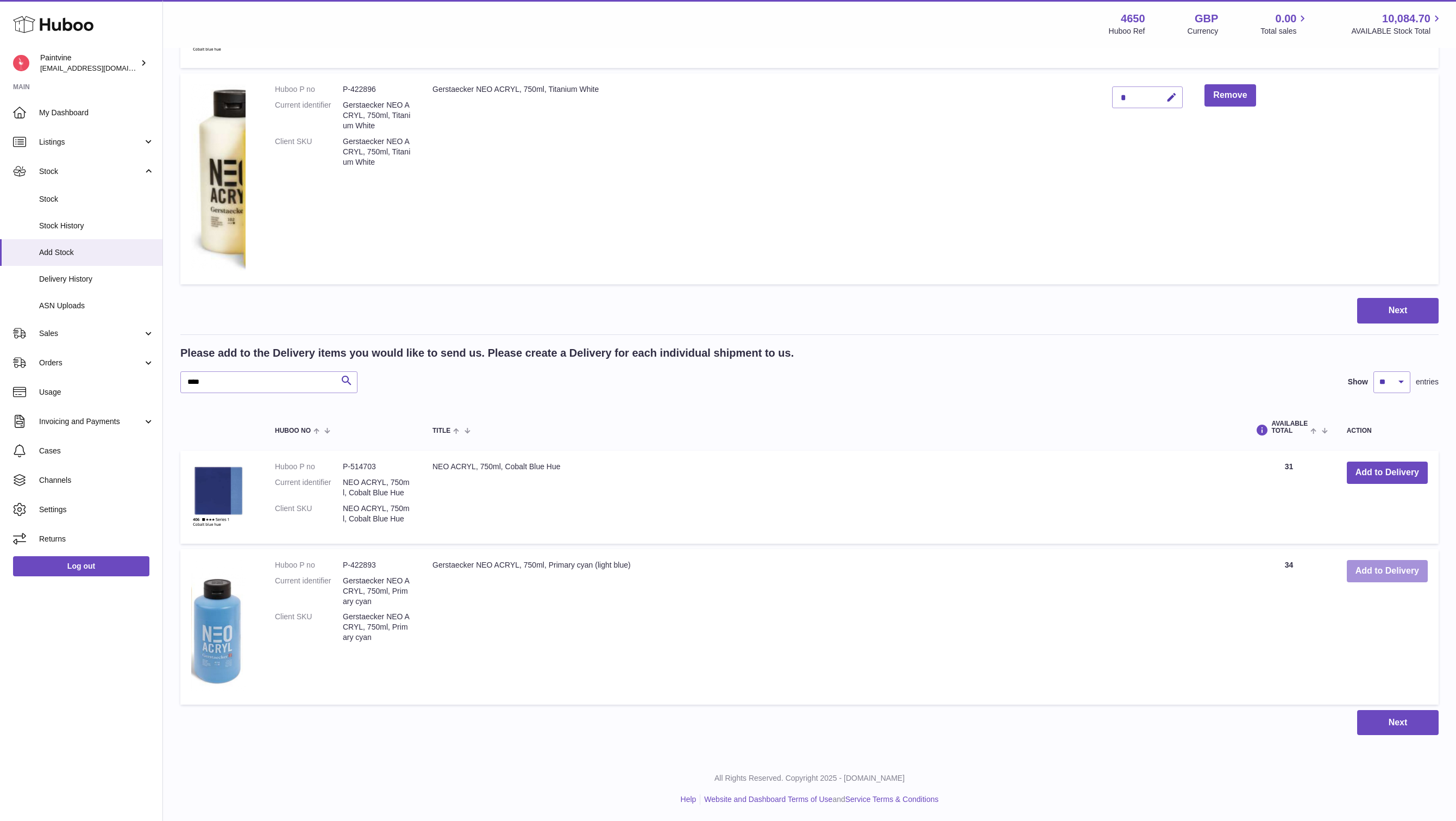
click at [1407, 572] on button "Add to Delivery" at bounding box center [1387, 571] width 81 height 22
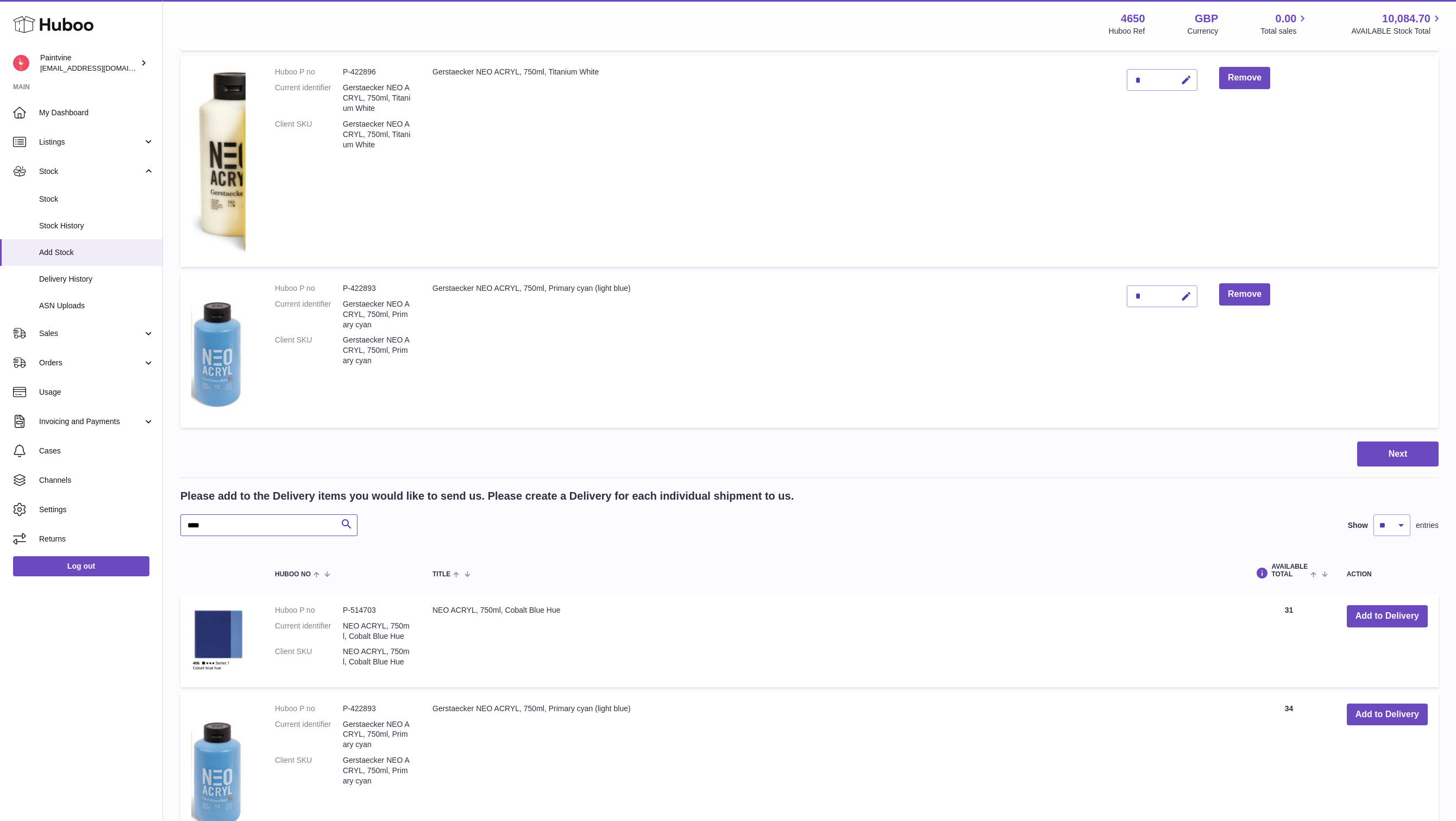
click at [232, 536] on input "****" at bounding box center [269, 525] width 177 height 22
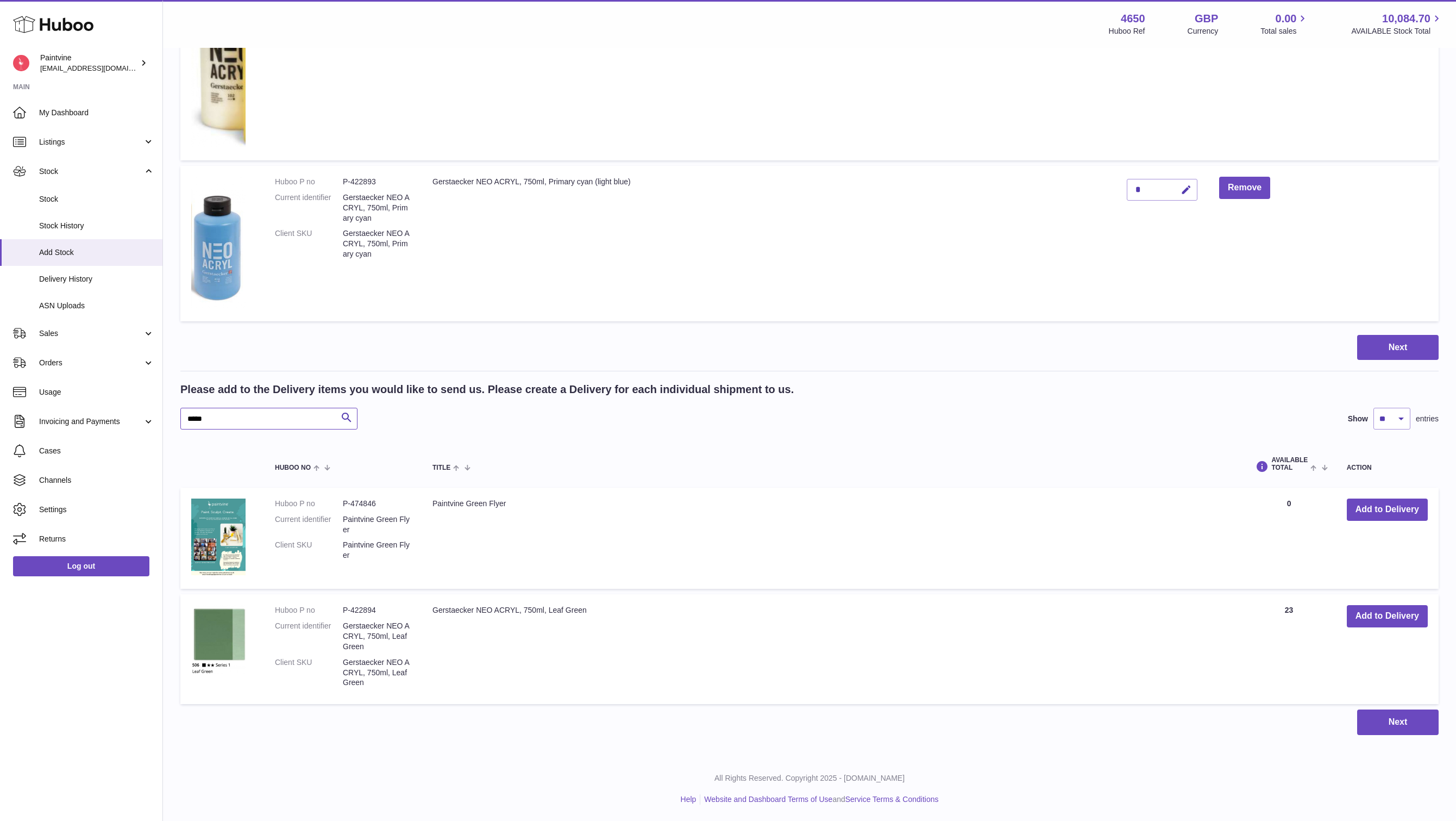
scroll to position [685, 0]
click at [1388, 628] on button "Add to Delivery" at bounding box center [1387, 616] width 81 height 22
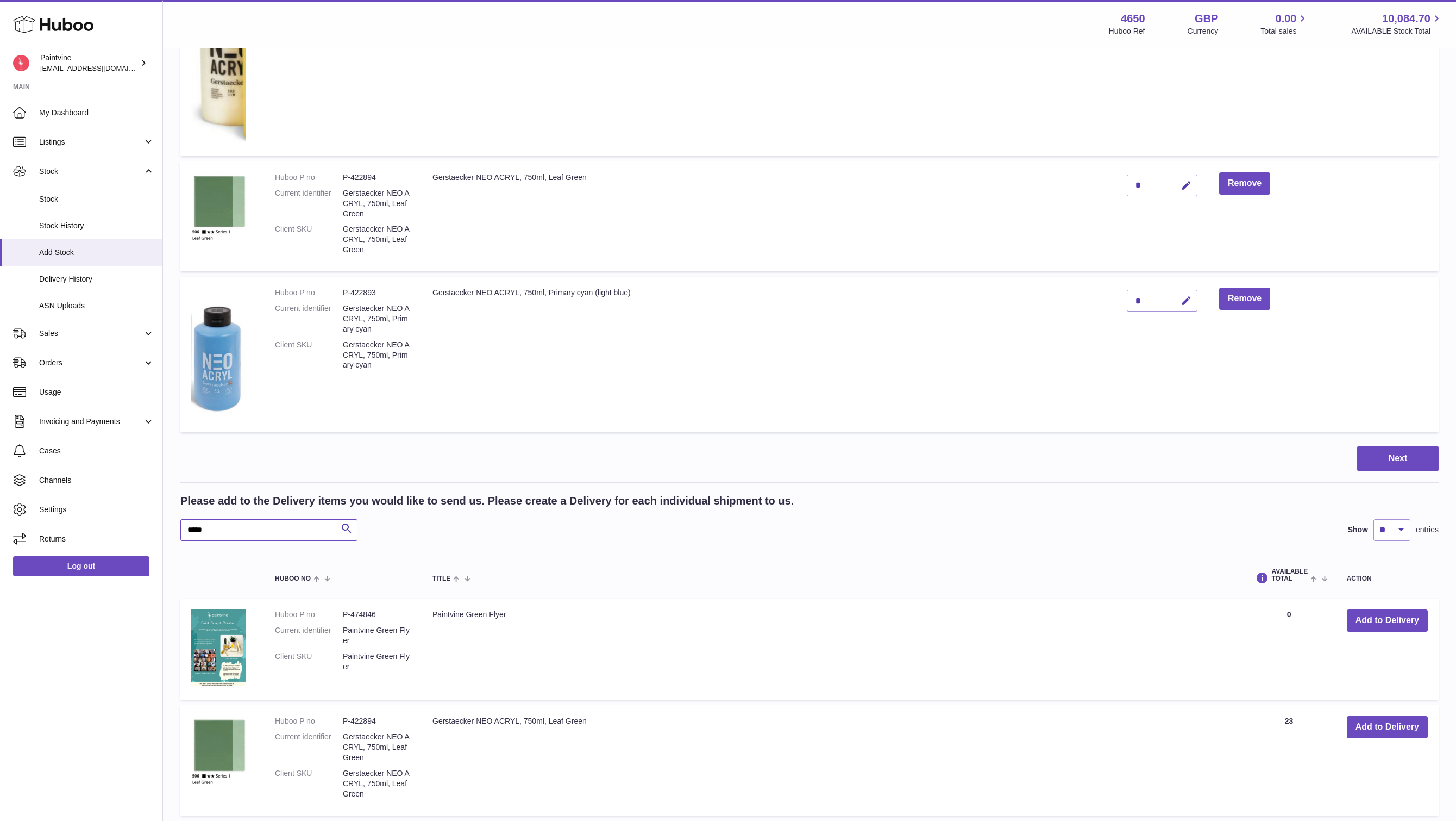
click at [234, 541] on input "*****" at bounding box center [269, 530] width 177 height 22
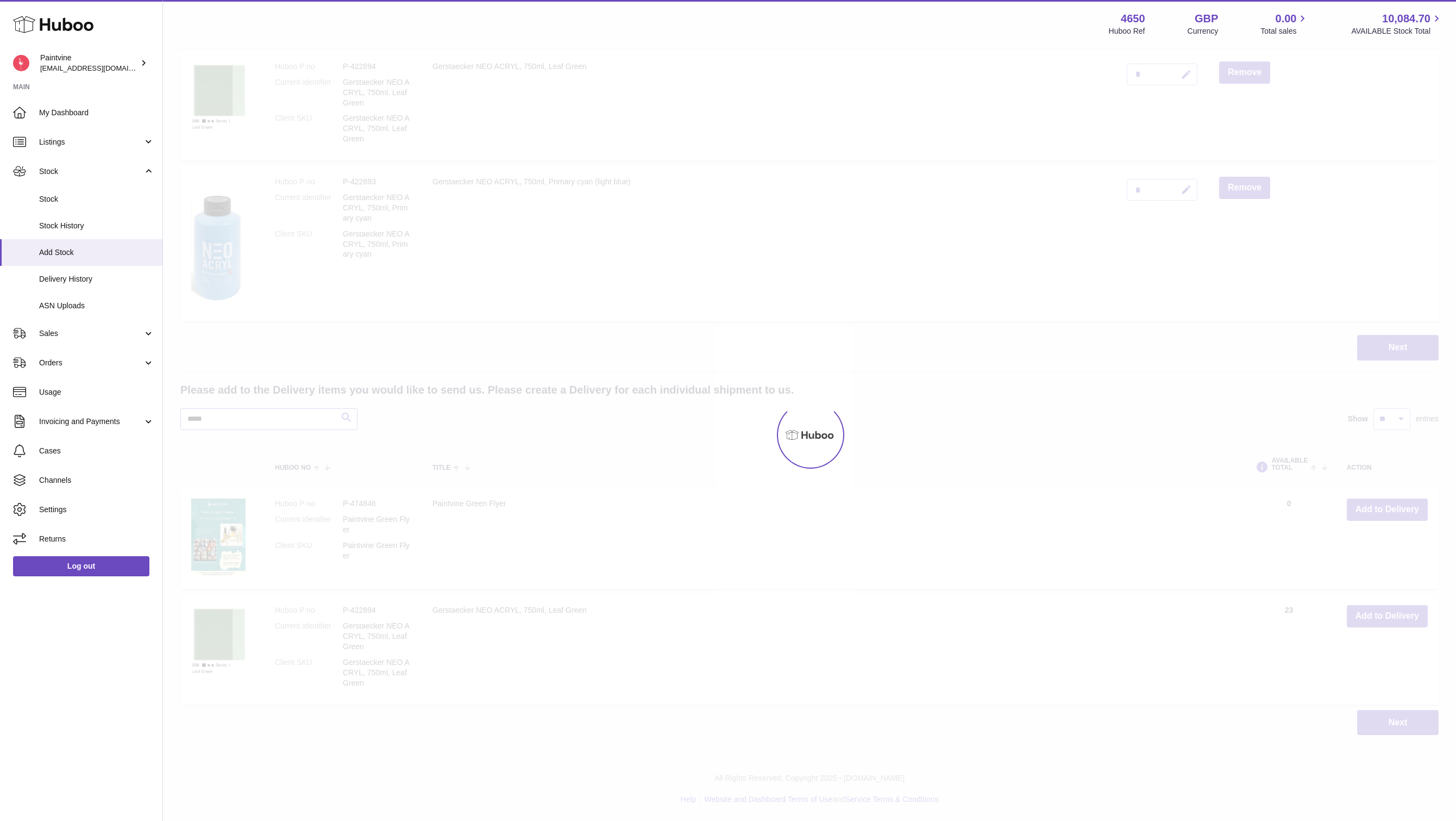
scroll to position [773, 0]
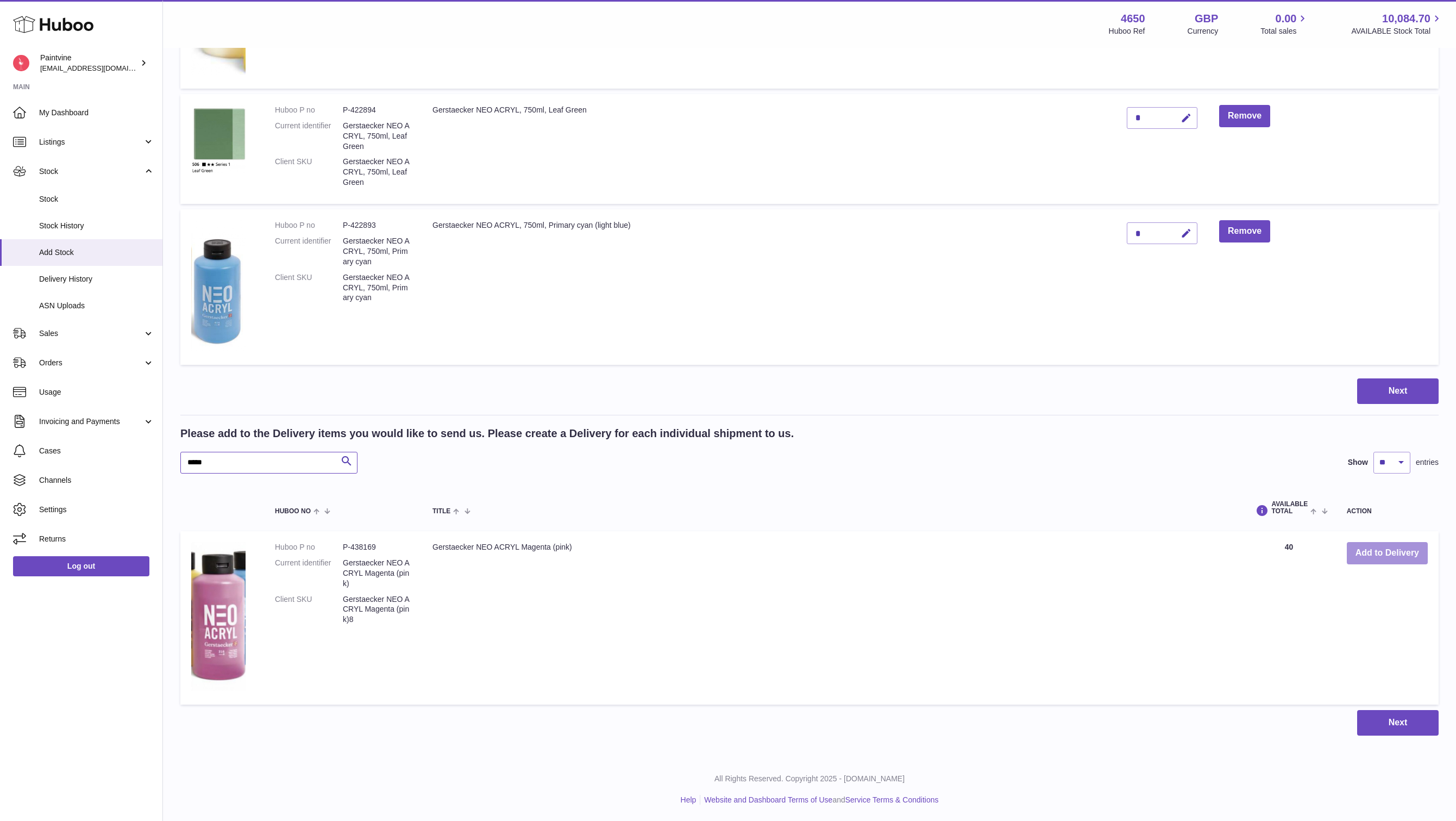
type input "*****"
click at [1360, 551] on button "Add to Delivery" at bounding box center [1387, 553] width 81 height 22
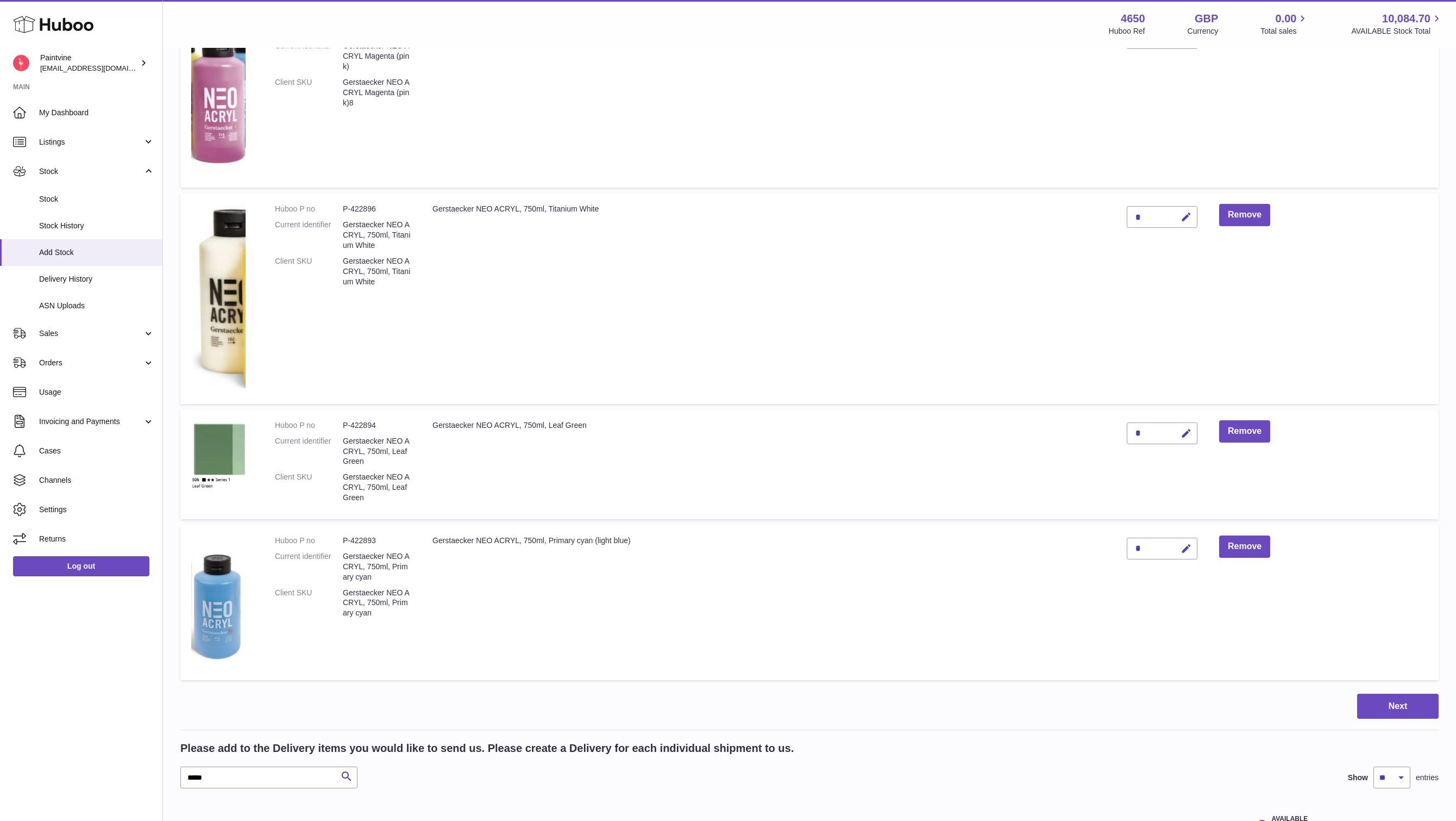
scroll to position [0, 0]
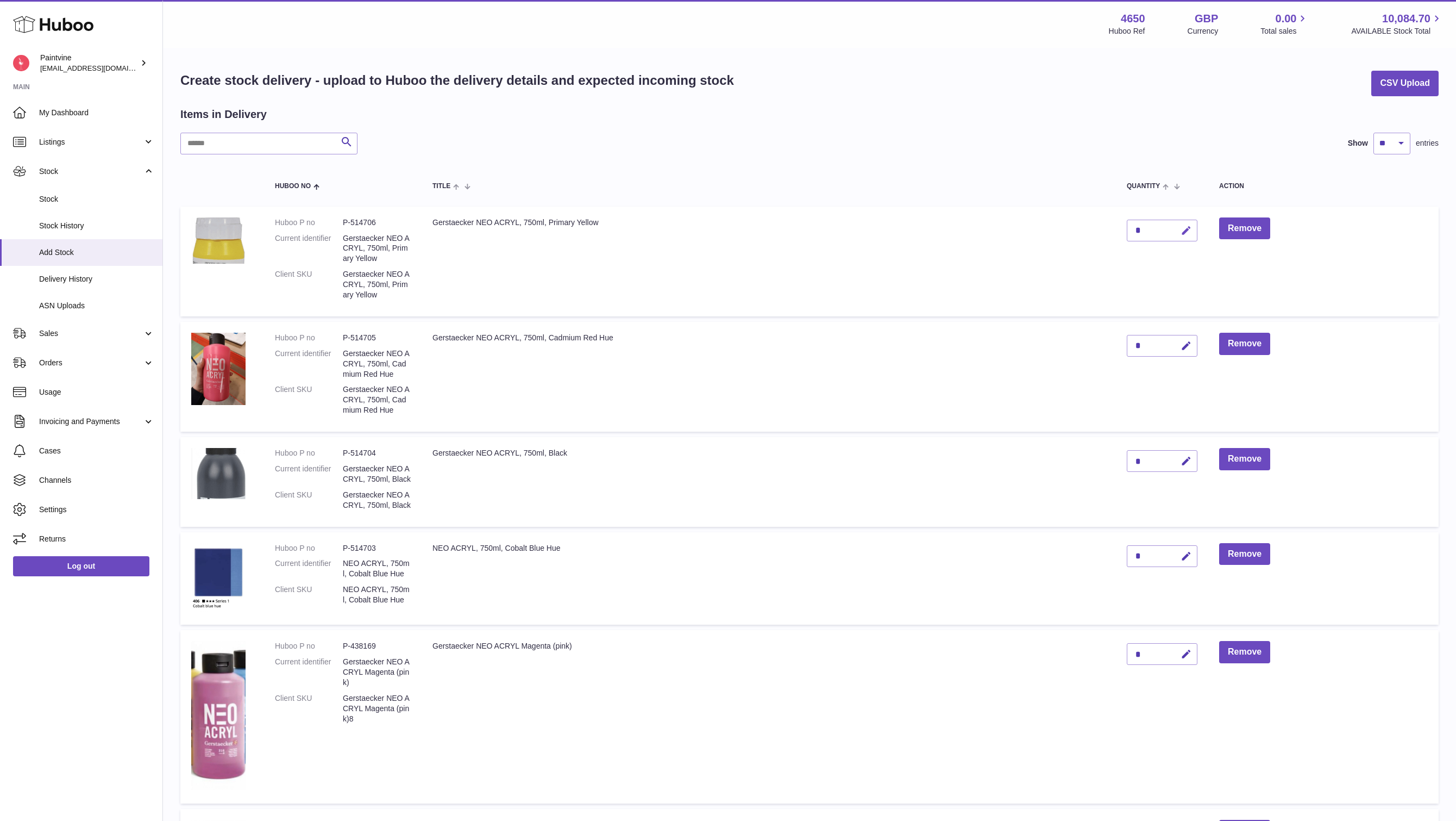
click at [1181, 229] on icon "button" at bounding box center [1186, 231] width 11 height 11
type input "**"
click at [1187, 228] on icon "submit" at bounding box center [1186, 230] width 10 height 10
click at [1187, 341] on icon "button" at bounding box center [1186, 346] width 11 height 11
type input "*"
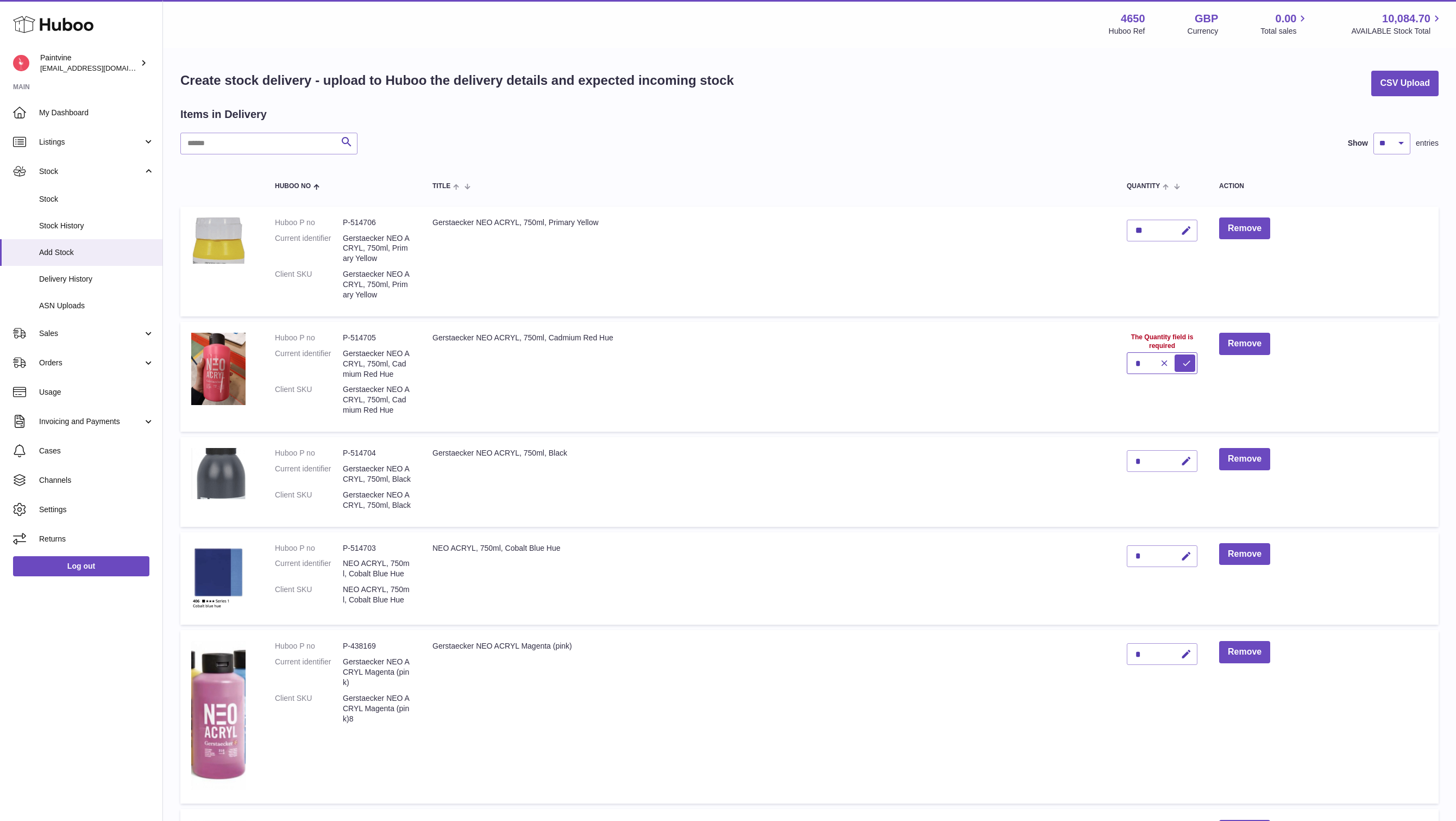
click at [1175, 354] on button "submit" at bounding box center [1185, 363] width 21 height 17
click at [1048, 358] on td "Gerstaecker NEO ACRYL, 750ml, Cadmium Red Hue" at bounding box center [769, 377] width 694 height 110
click at [1148, 465] on div "*" at bounding box center [1162, 461] width 71 height 22
click at [1158, 460] on div "*" at bounding box center [1162, 461] width 71 height 22
click at [1180, 460] on button "button" at bounding box center [1184, 461] width 25 height 22
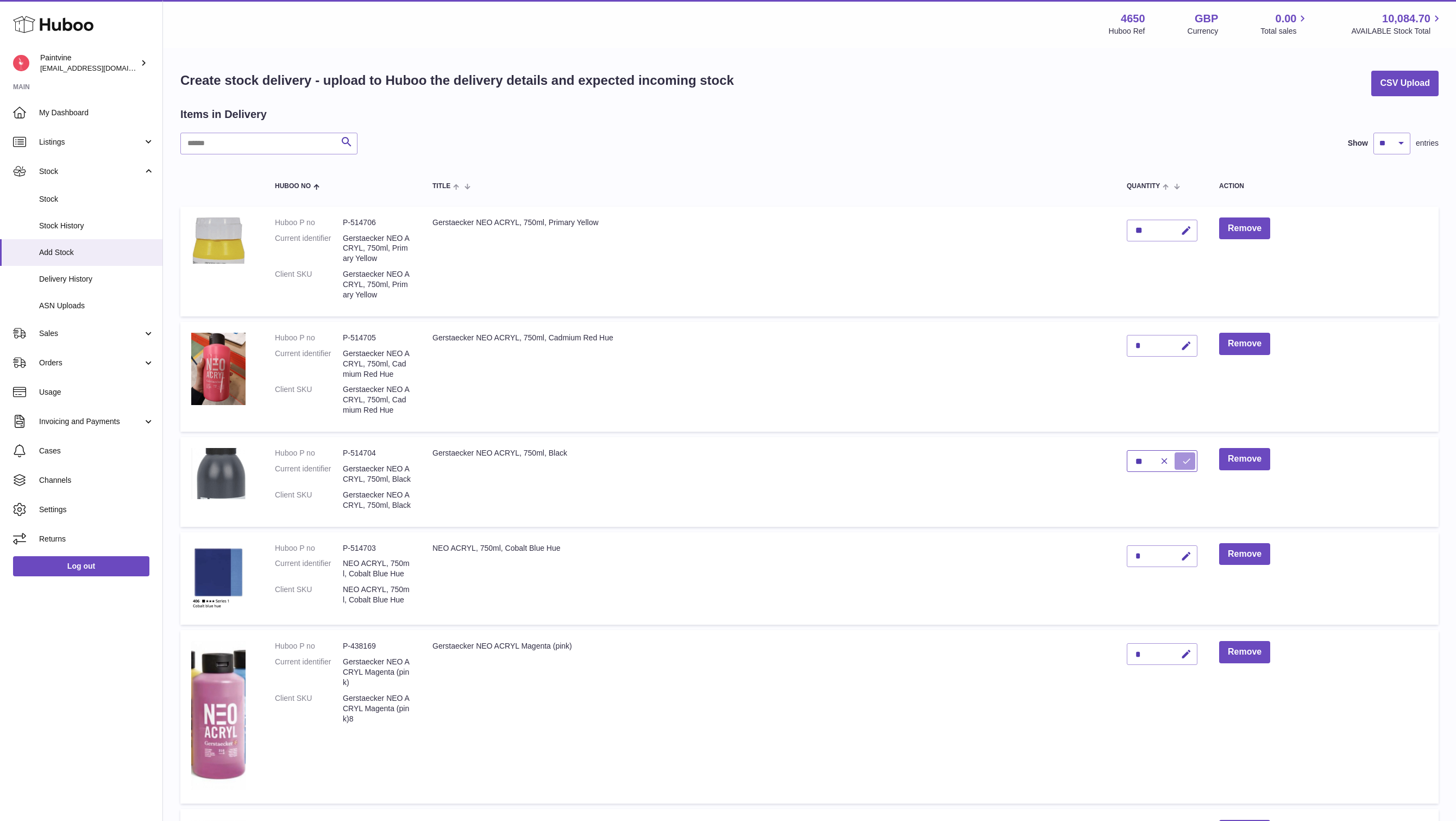
type input "**"
click at [1185, 455] on button "submit" at bounding box center [1185, 461] width 21 height 17
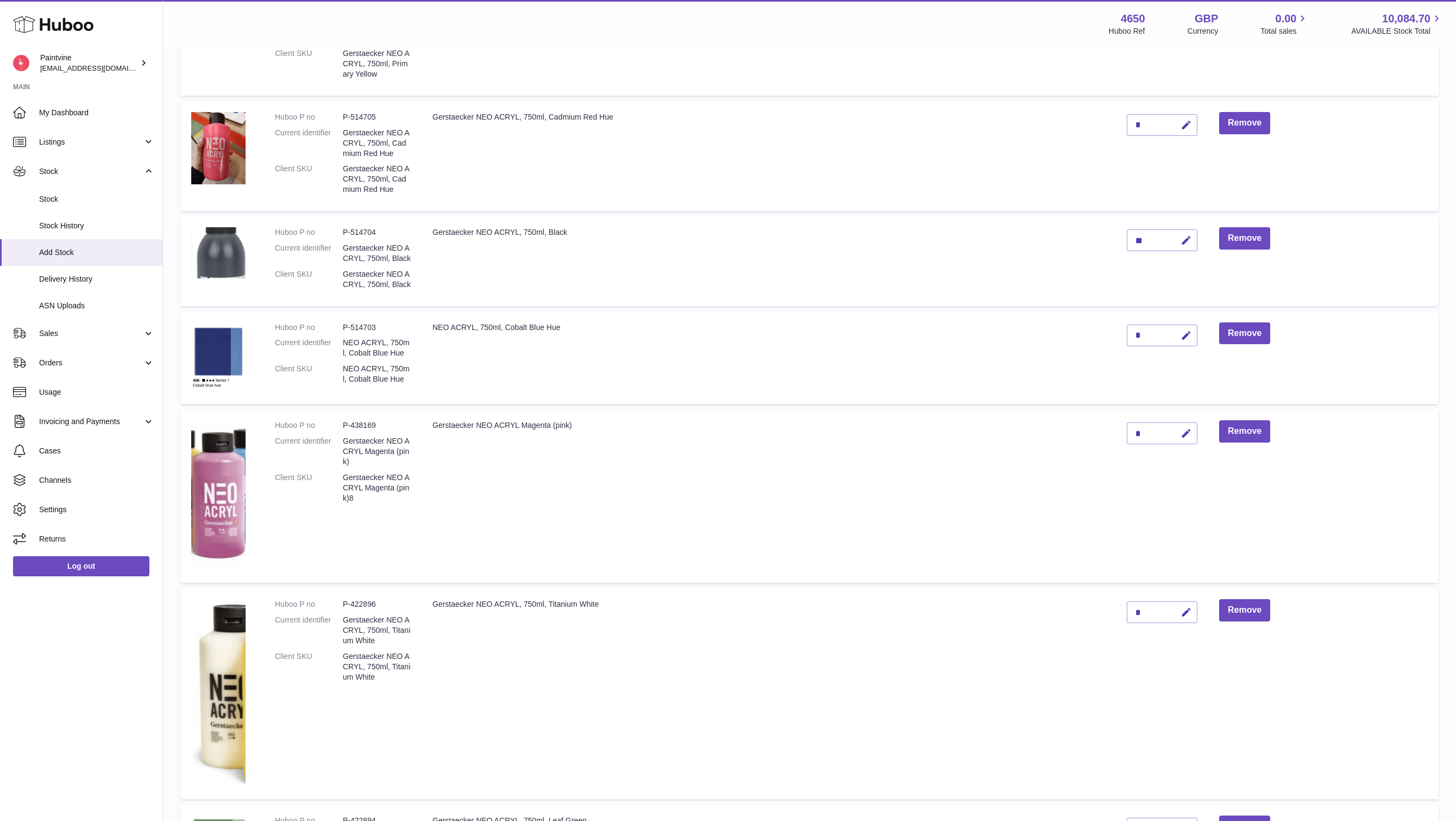
scroll to position [218, 0]
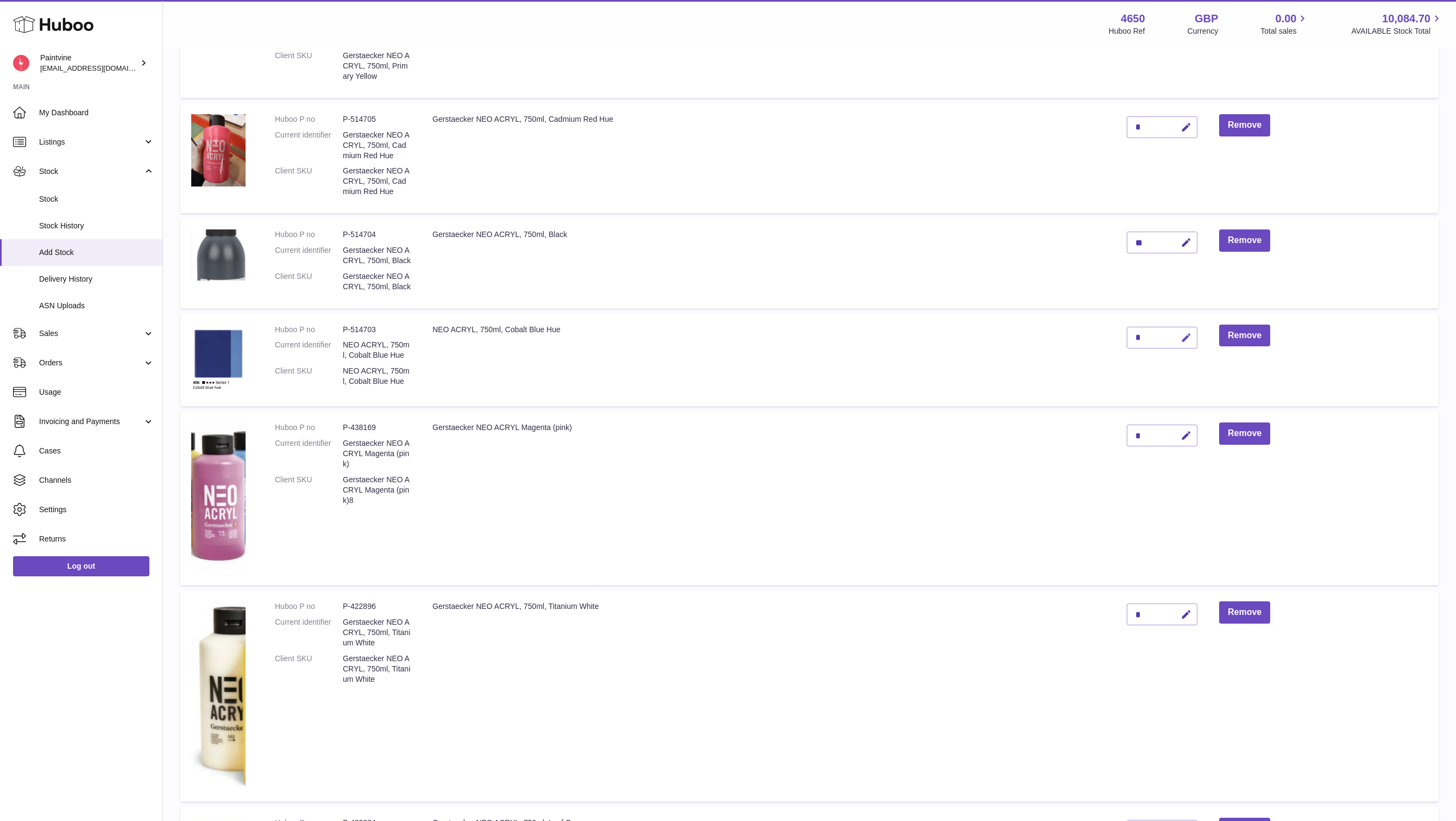
click at [1190, 343] on icon "button" at bounding box center [1186, 337] width 11 height 11
type input "**"
click at [1194, 346] on button "submit" at bounding box center [1185, 337] width 21 height 17
click at [1190, 441] on icon "button" at bounding box center [1186, 435] width 11 height 11
type input "**"
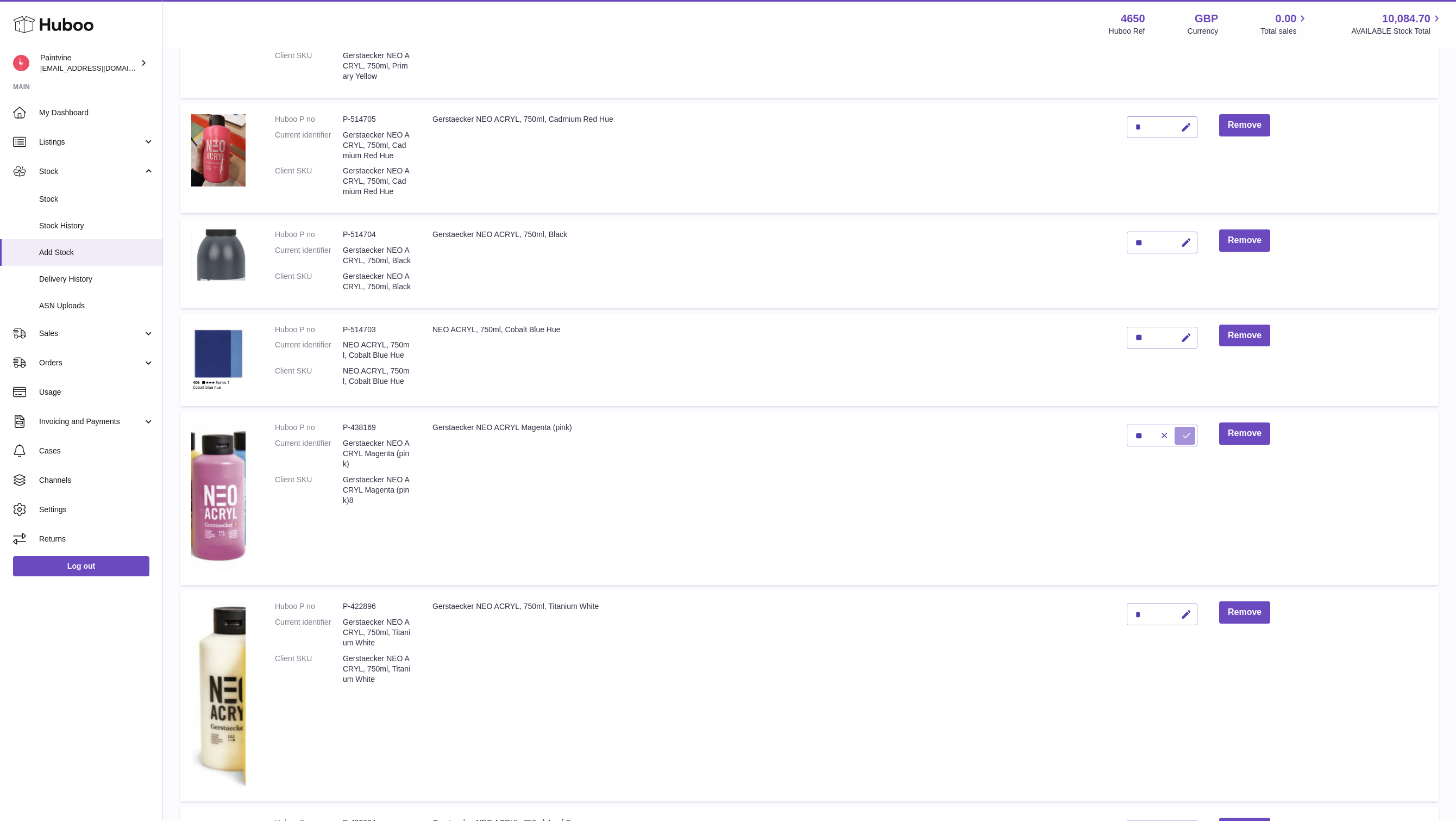
click at [1189, 440] on icon "submit" at bounding box center [1186, 435] width 10 height 10
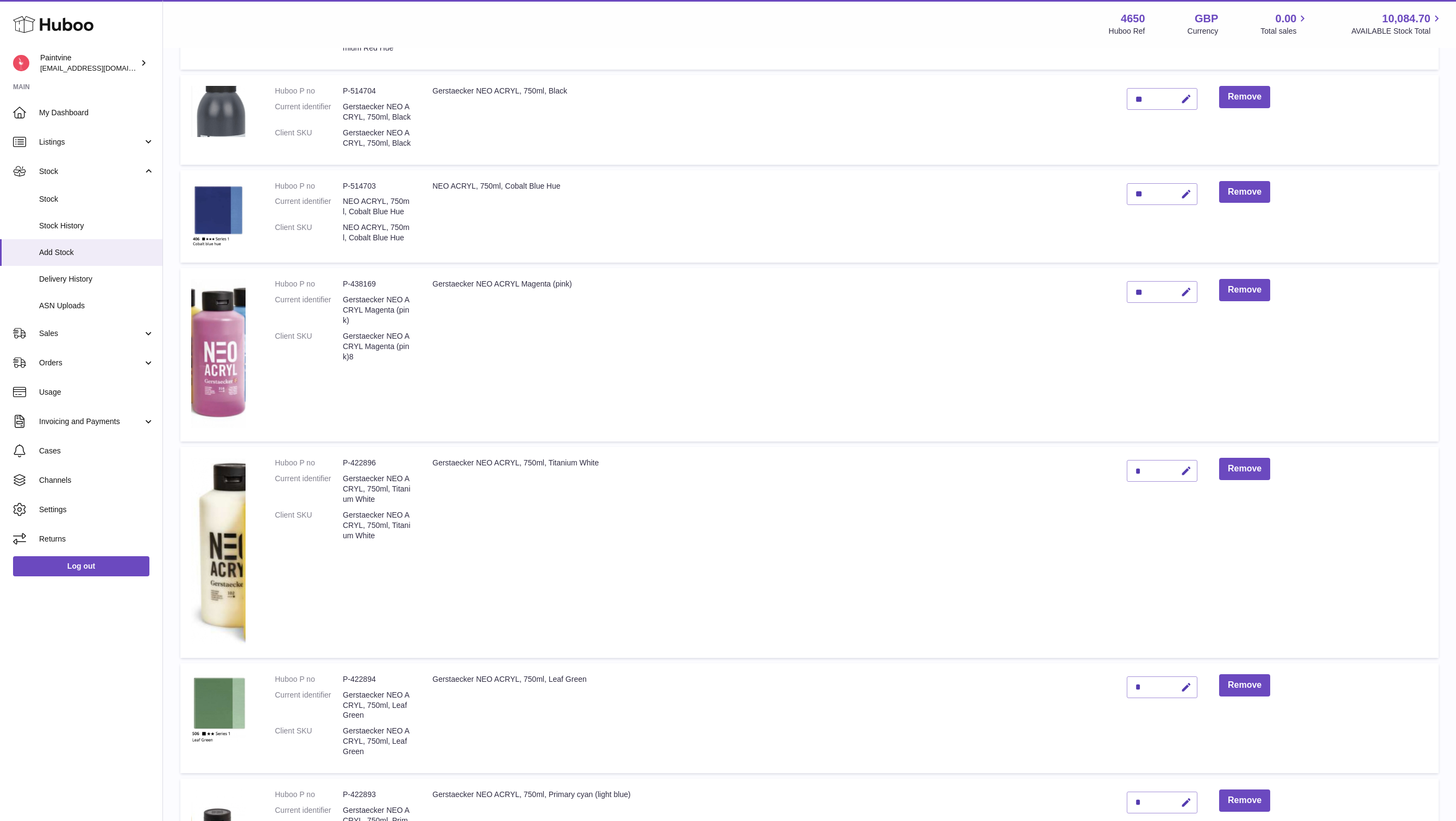
scroll to position [389, 0]
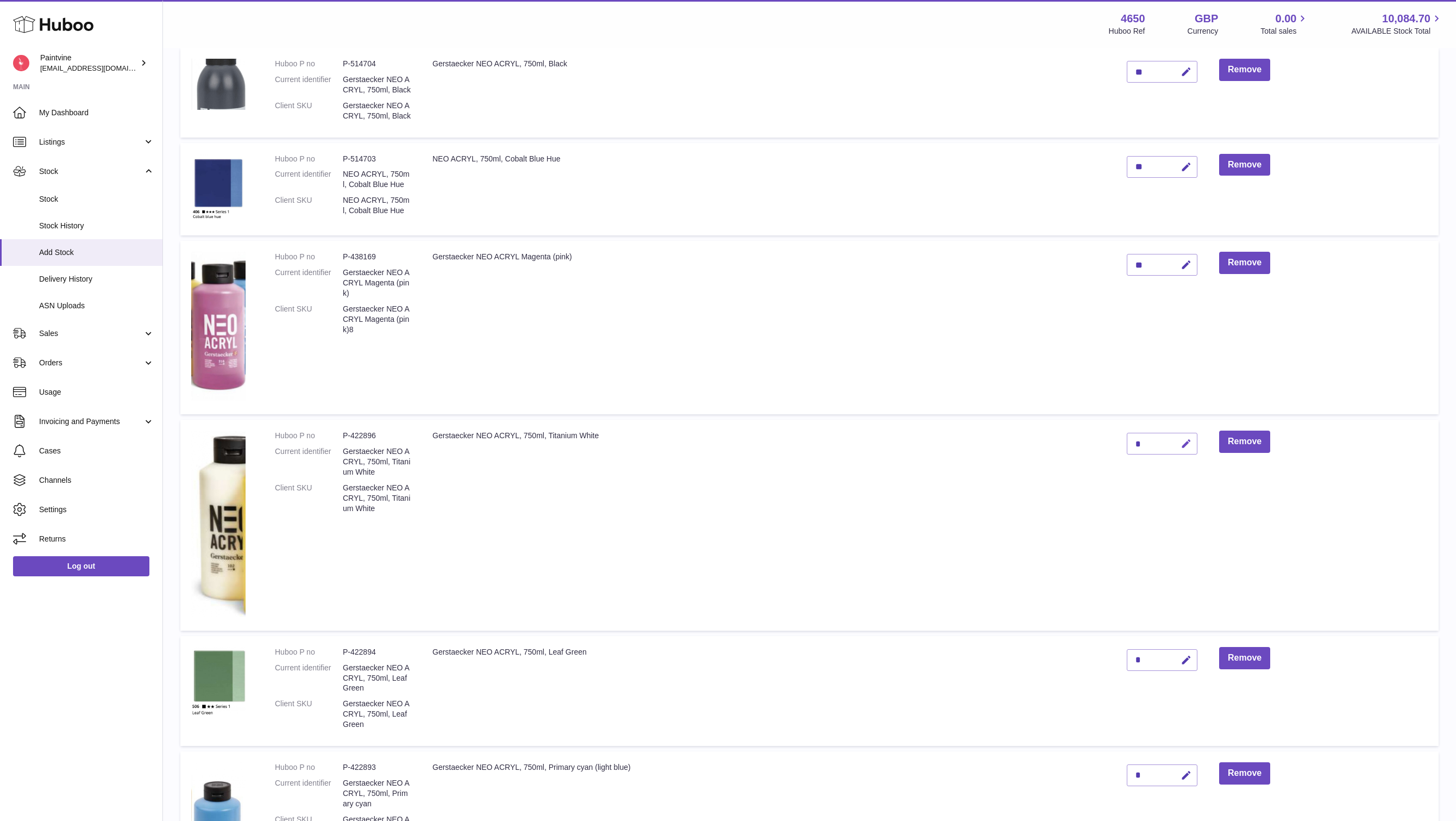
click at [1181, 449] on icon "button" at bounding box center [1186, 444] width 11 height 11
type input "**"
click at [1182, 448] on icon "submit" at bounding box center [1186, 444] width 10 height 10
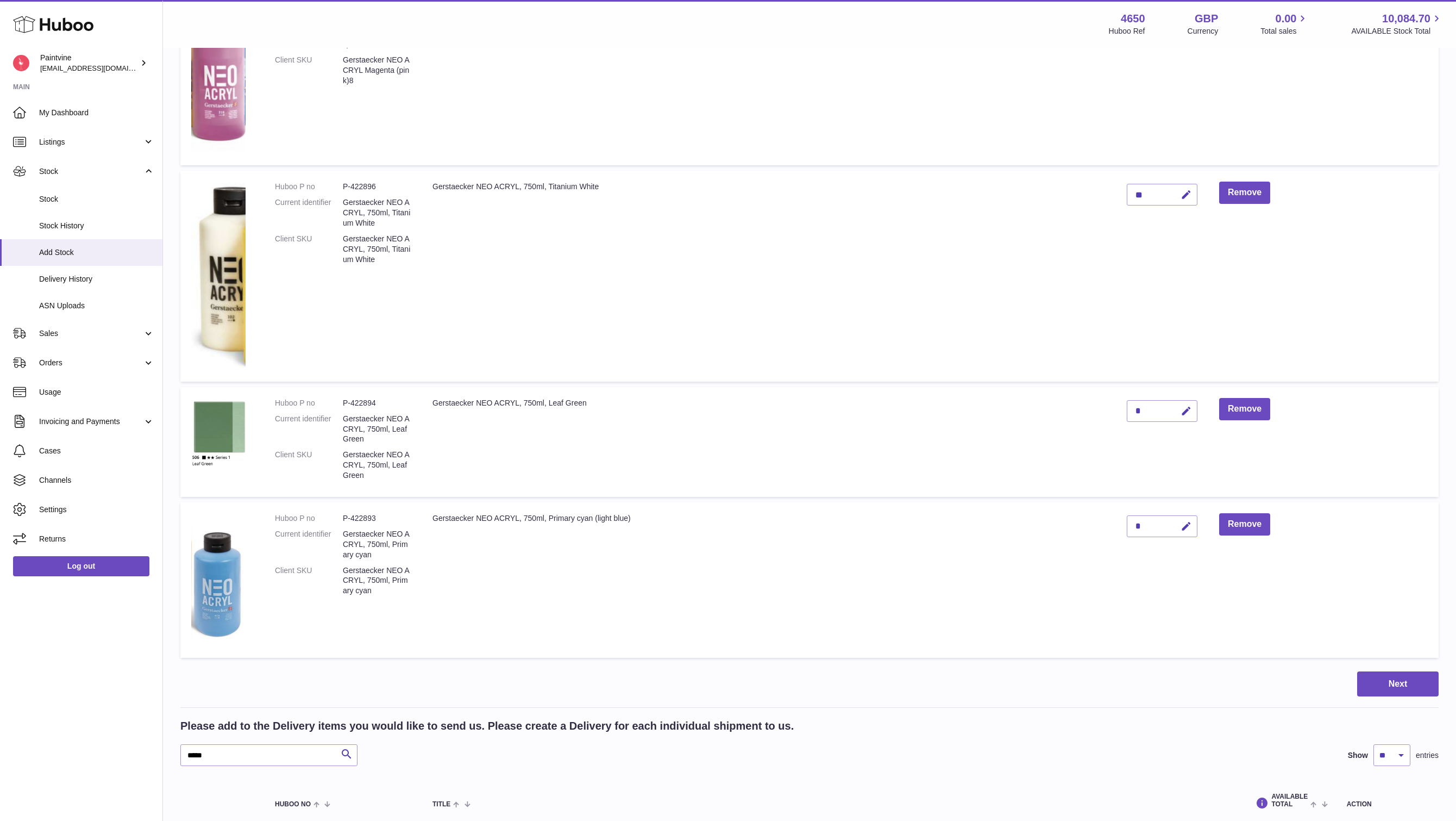
scroll to position [639, 0]
click at [1188, 416] on icon "button" at bounding box center [1186, 410] width 11 height 11
type input "**"
click at [1191, 415] on icon "submit" at bounding box center [1186, 410] width 10 height 10
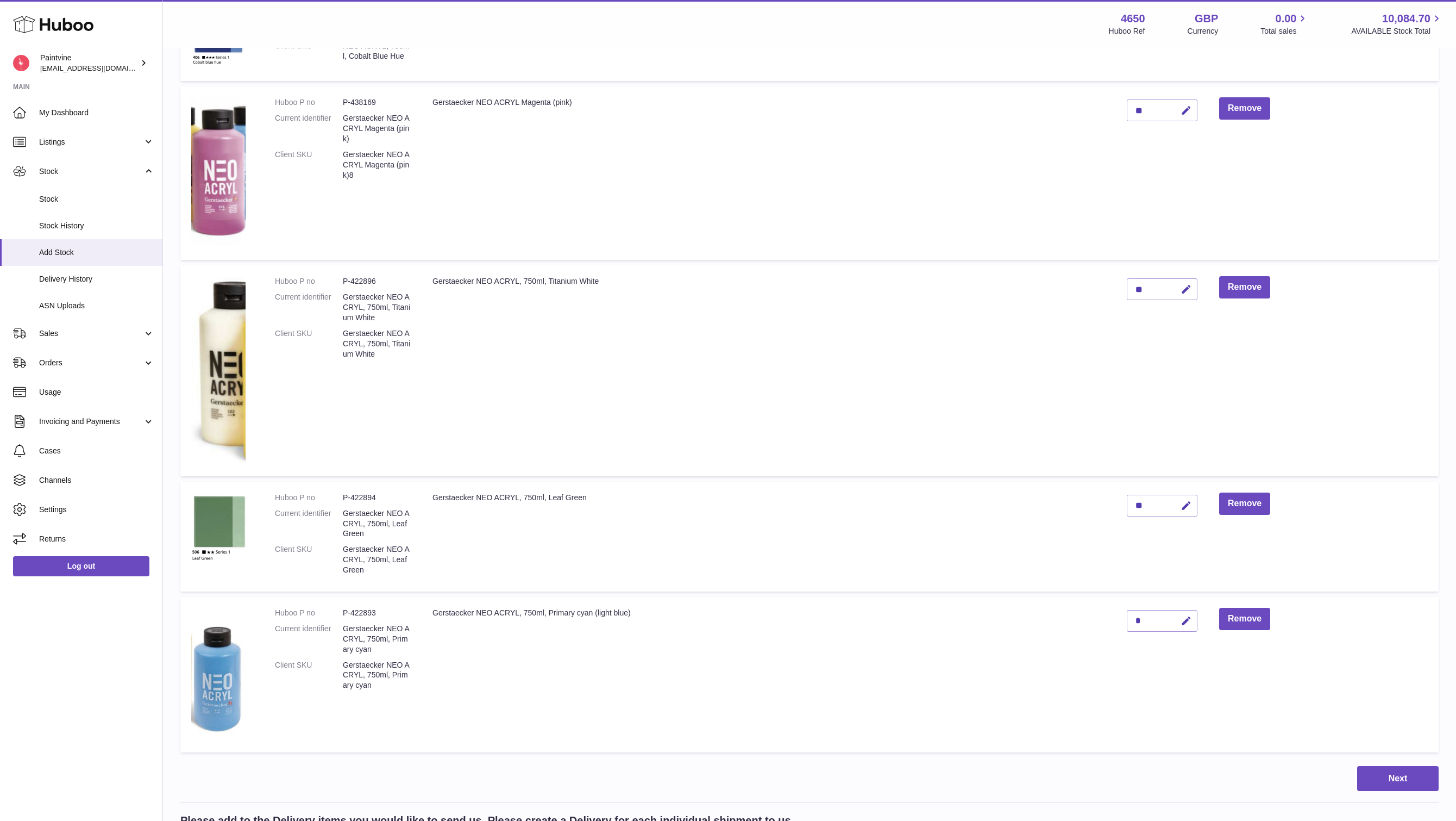
scroll to position [553, 0]
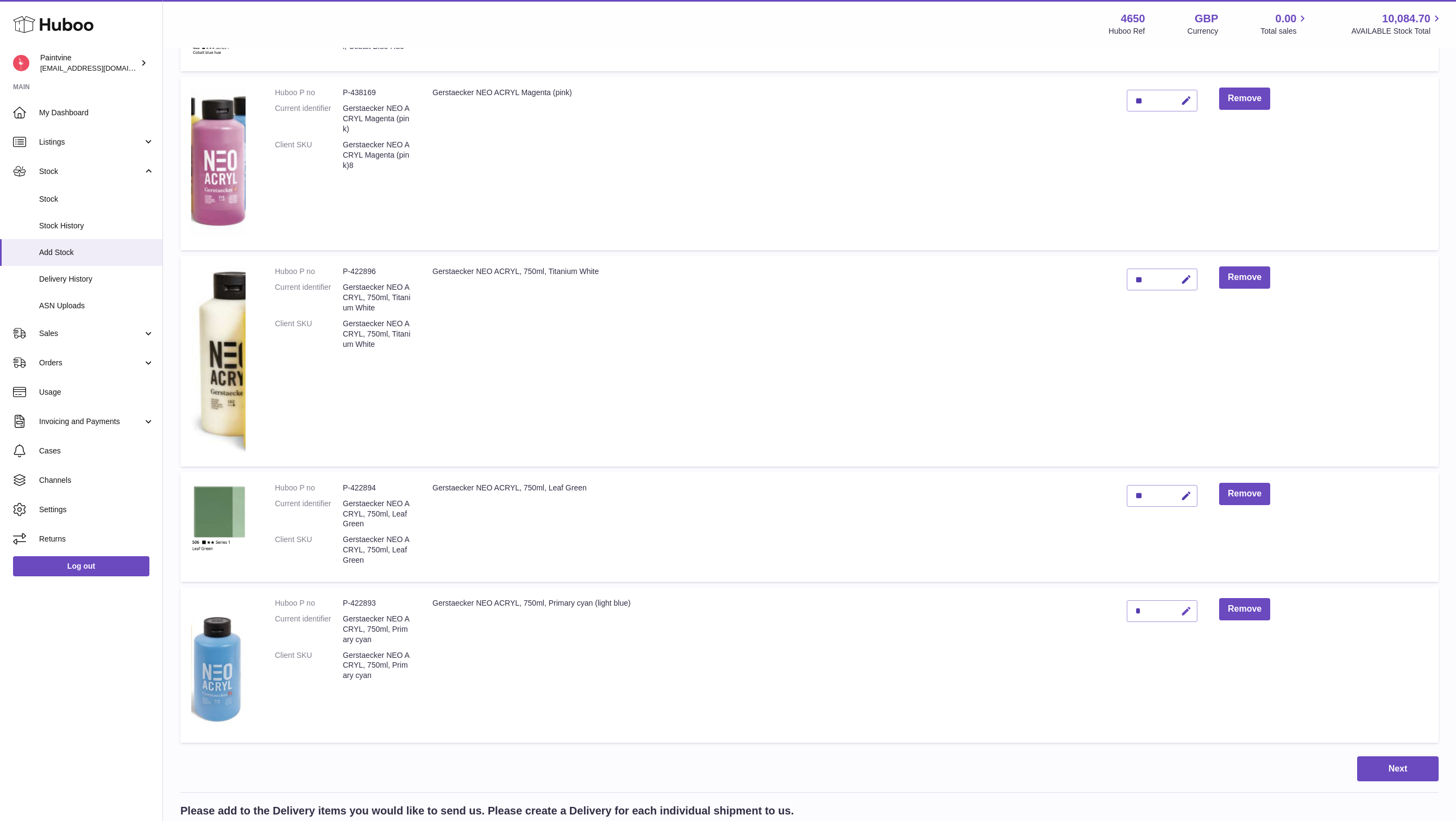
click at [1185, 617] on icon "button" at bounding box center [1186, 611] width 11 height 11
type input "**"
click at [1188, 616] on icon "submit" at bounding box center [1186, 611] width 10 height 10
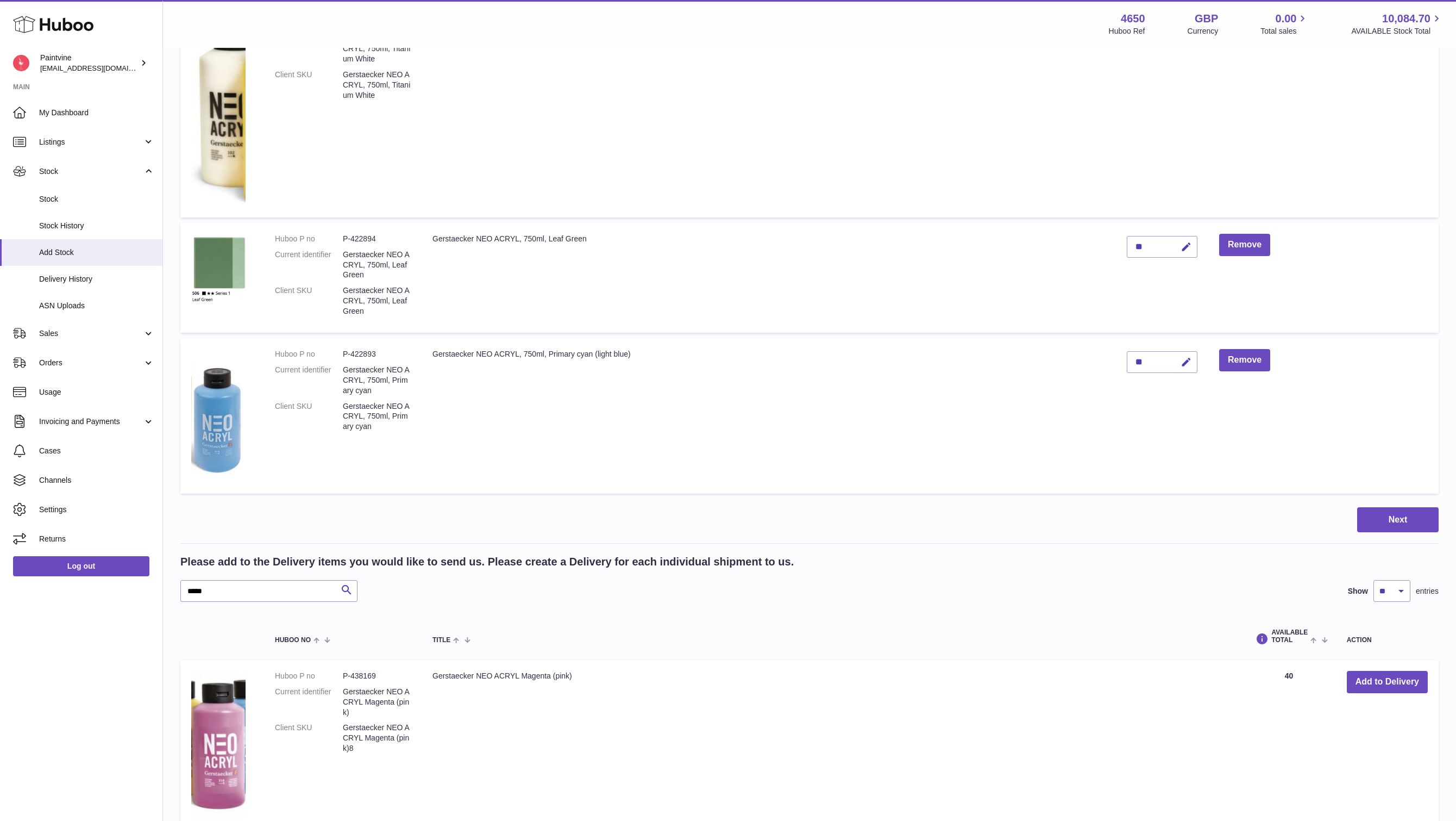
scroll to position [819, 0]
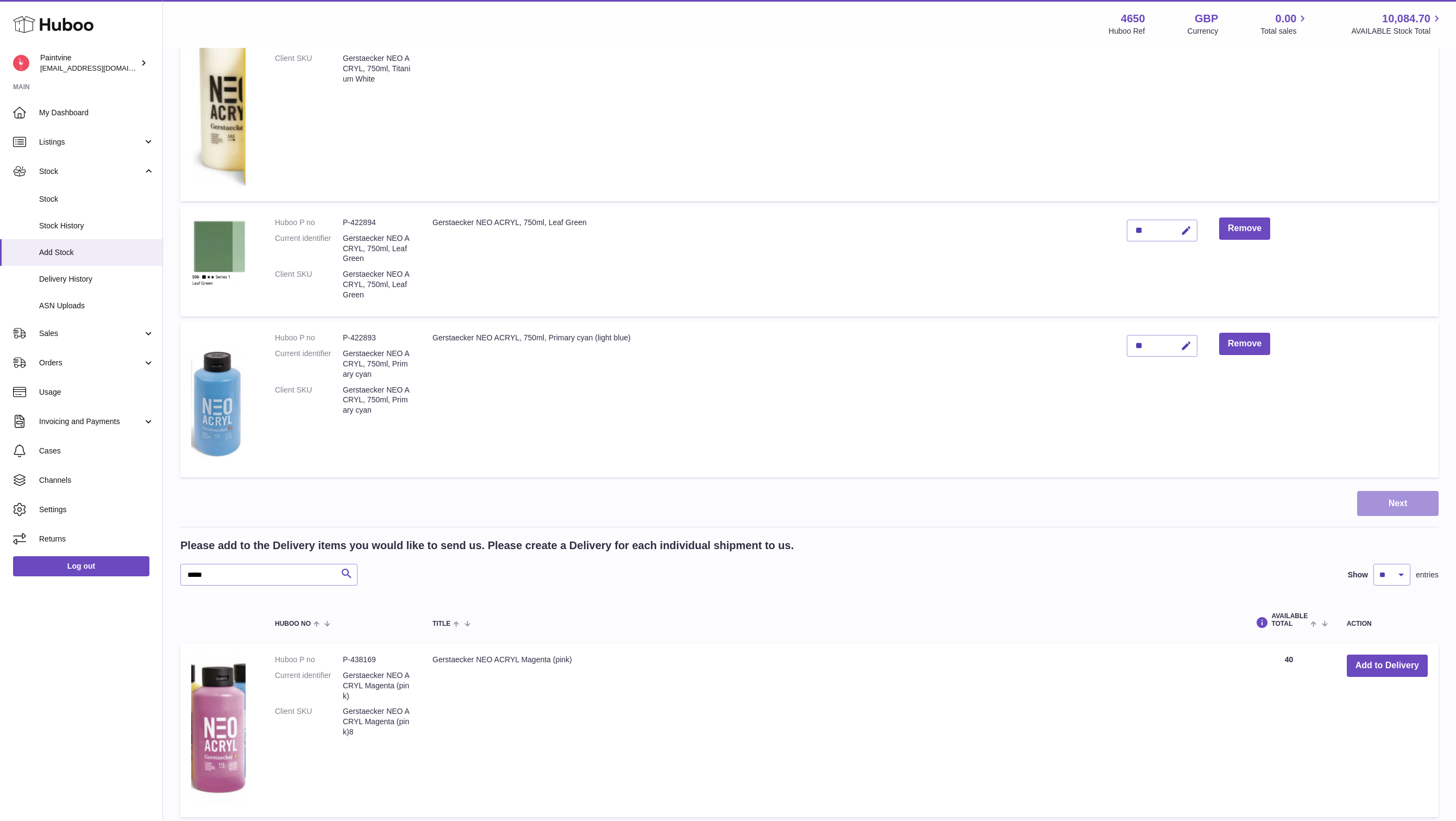
click at [1371, 517] on button "Next" at bounding box center [1398, 503] width 81 height 25
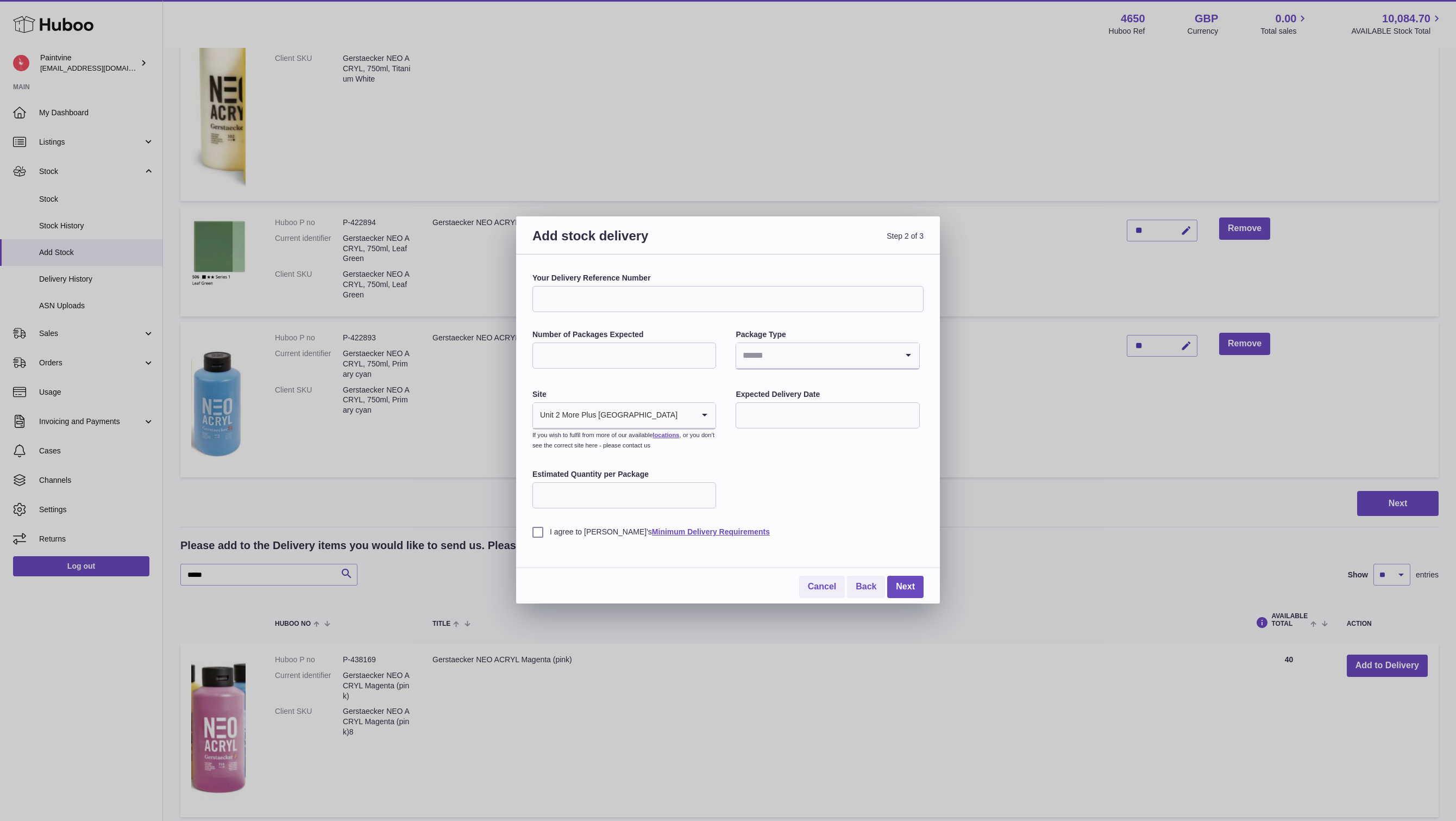
click at [654, 362] on input "Number of Packages Expected" at bounding box center [624, 356] width 184 height 26
type input "*"
type input "**"
click at [819, 352] on input "Search for option" at bounding box center [816, 356] width 161 height 25
click at [767, 429] on li "Boxes" at bounding box center [828, 428] width 182 height 22
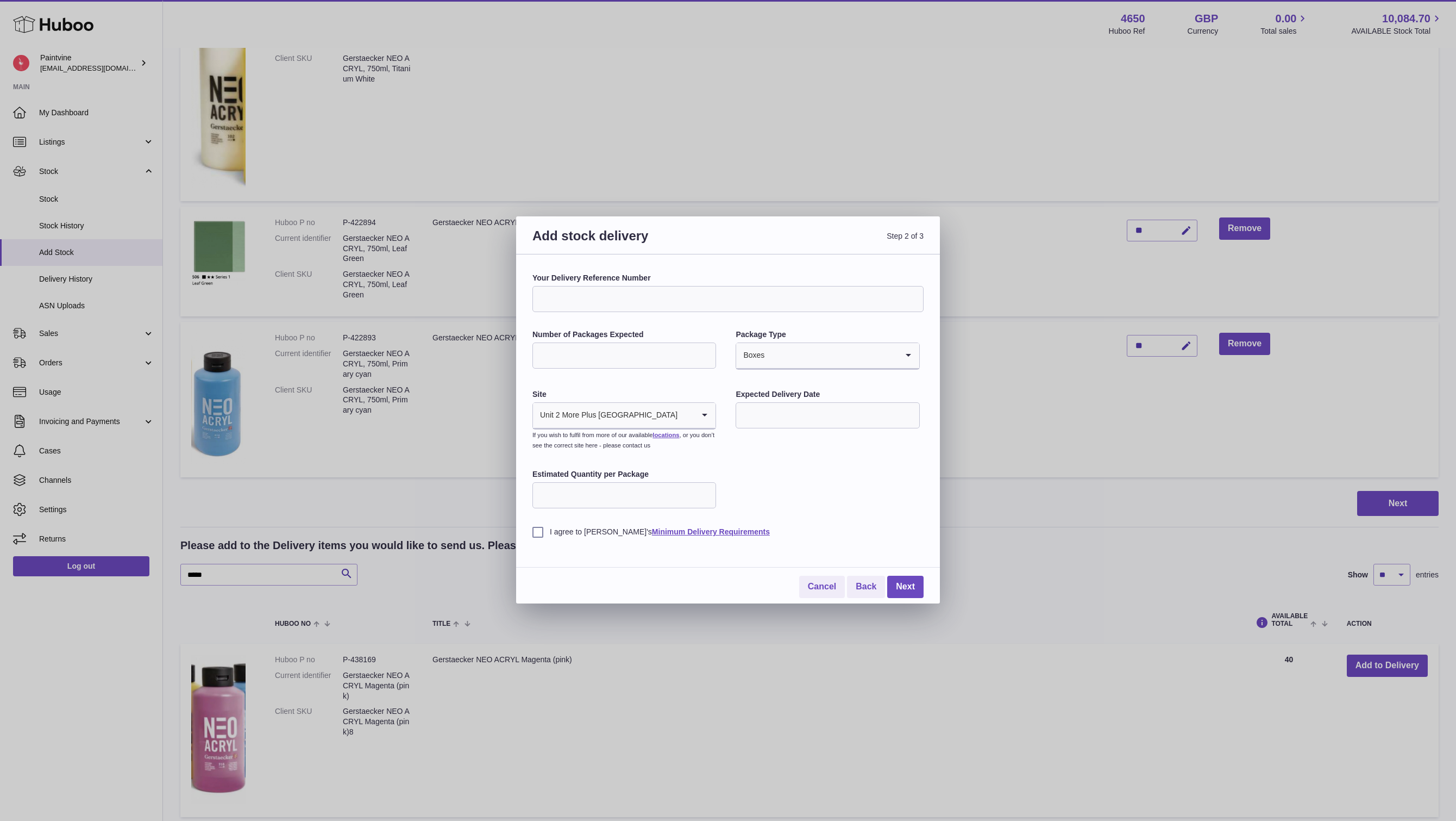
click at [539, 532] on label "I agree to Huboo's Minimum Delivery Requirements" at bounding box center [728, 532] width 391 height 11
click at [601, 494] on input "Estimated Quantity per Package" at bounding box center [624, 495] width 184 height 26
click at [793, 477] on div "Your Delivery Reference Number Number of Packages Expected ** Package Type Boxe…" at bounding box center [728, 405] width 391 height 264
click at [598, 492] on input "Estimated Quantity per Package" at bounding box center [624, 495] width 184 height 26
type input "**"
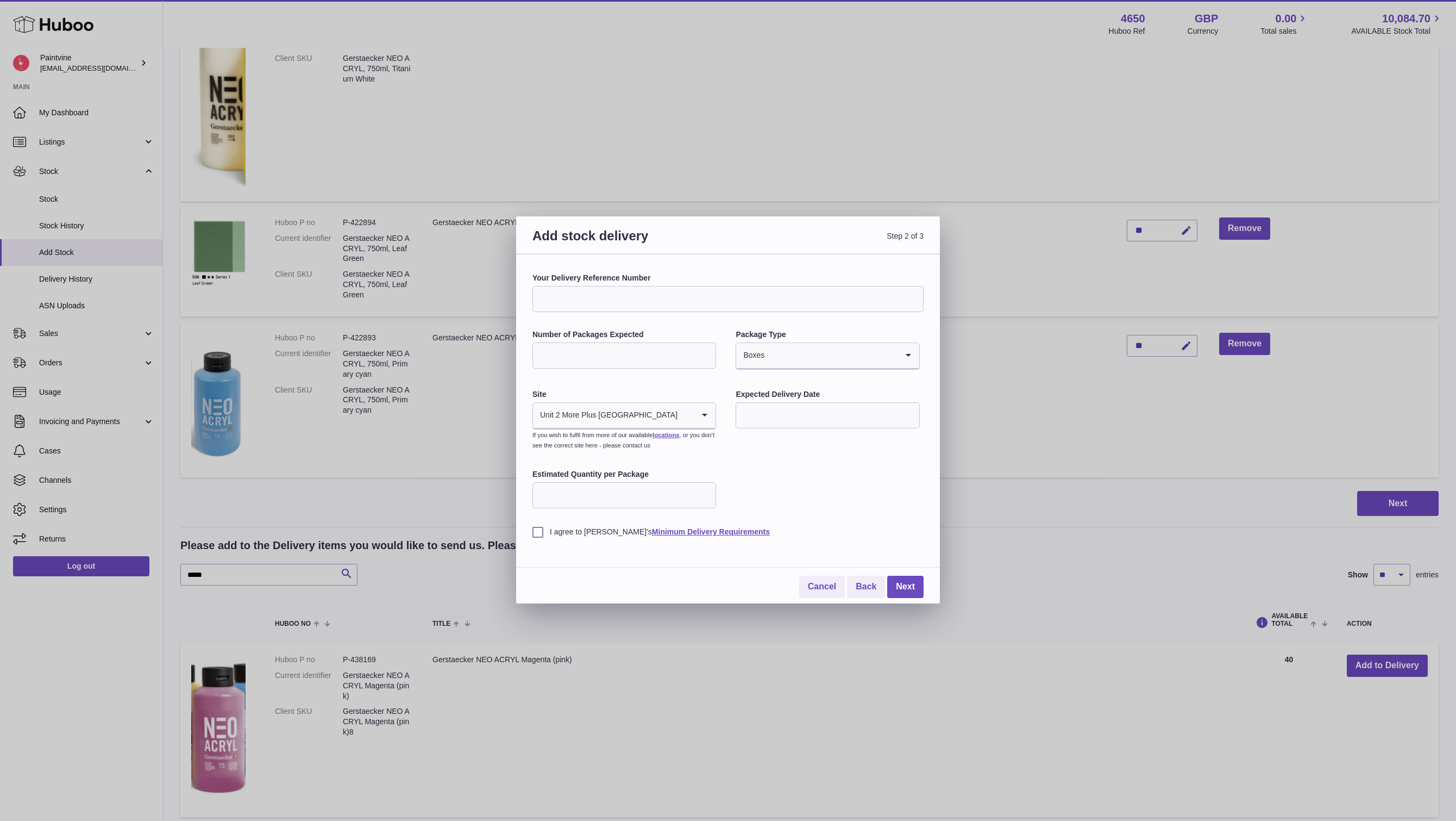
click at [737, 498] on div "Your Delivery Reference Number Number of Packages Expected ** Package Type Boxe…" at bounding box center [728, 405] width 391 height 264
click at [904, 588] on link "Next" at bounding box center [905, 587] width 37 height 22
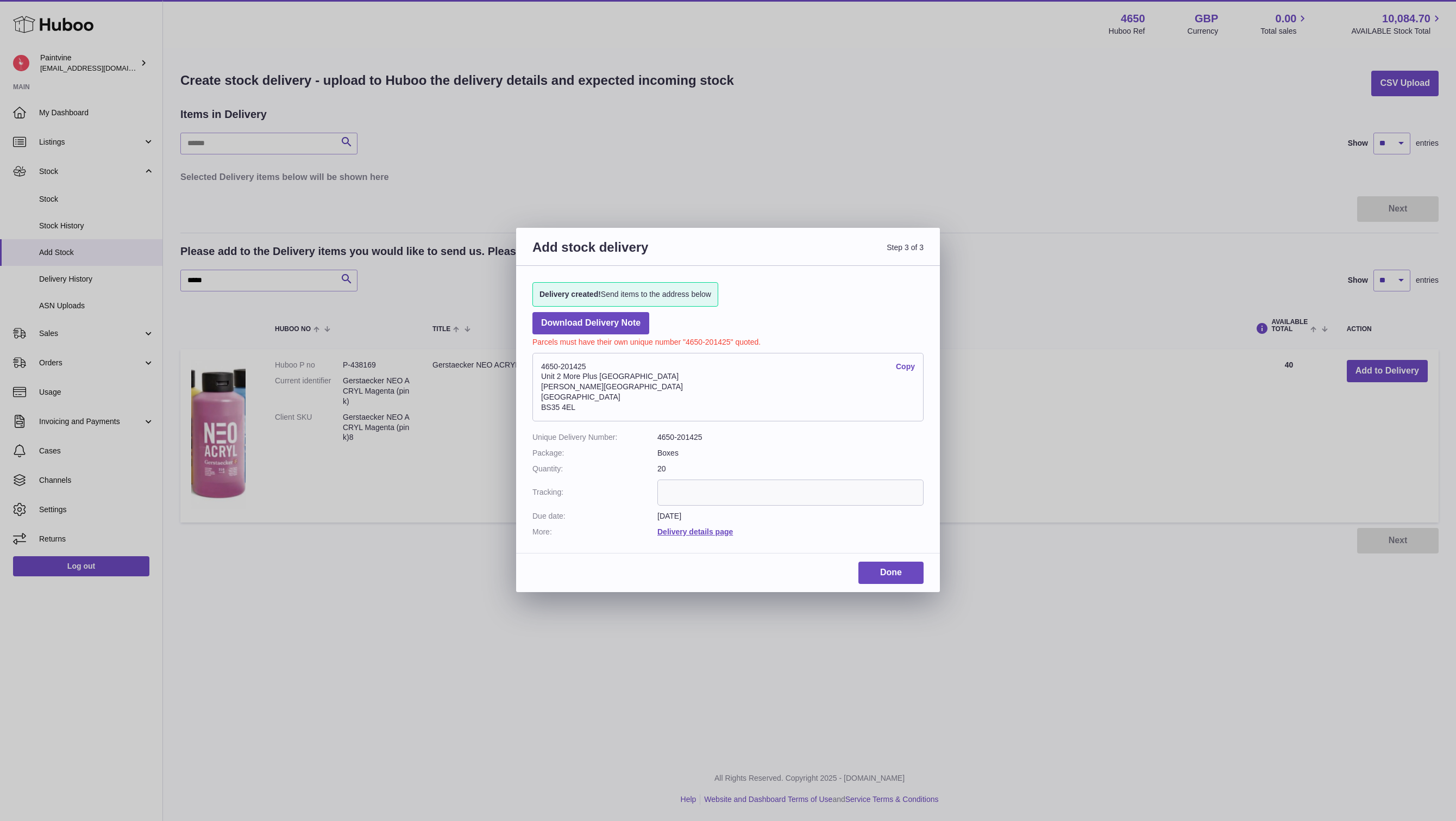
scroll to position [0, 0]
click at [907, 362] on link "Copy" at bounding box center [905, 367] width 19 height 11
click at [885, 575] on link "Done" at bounding box center [891, 573] width 65 height 22
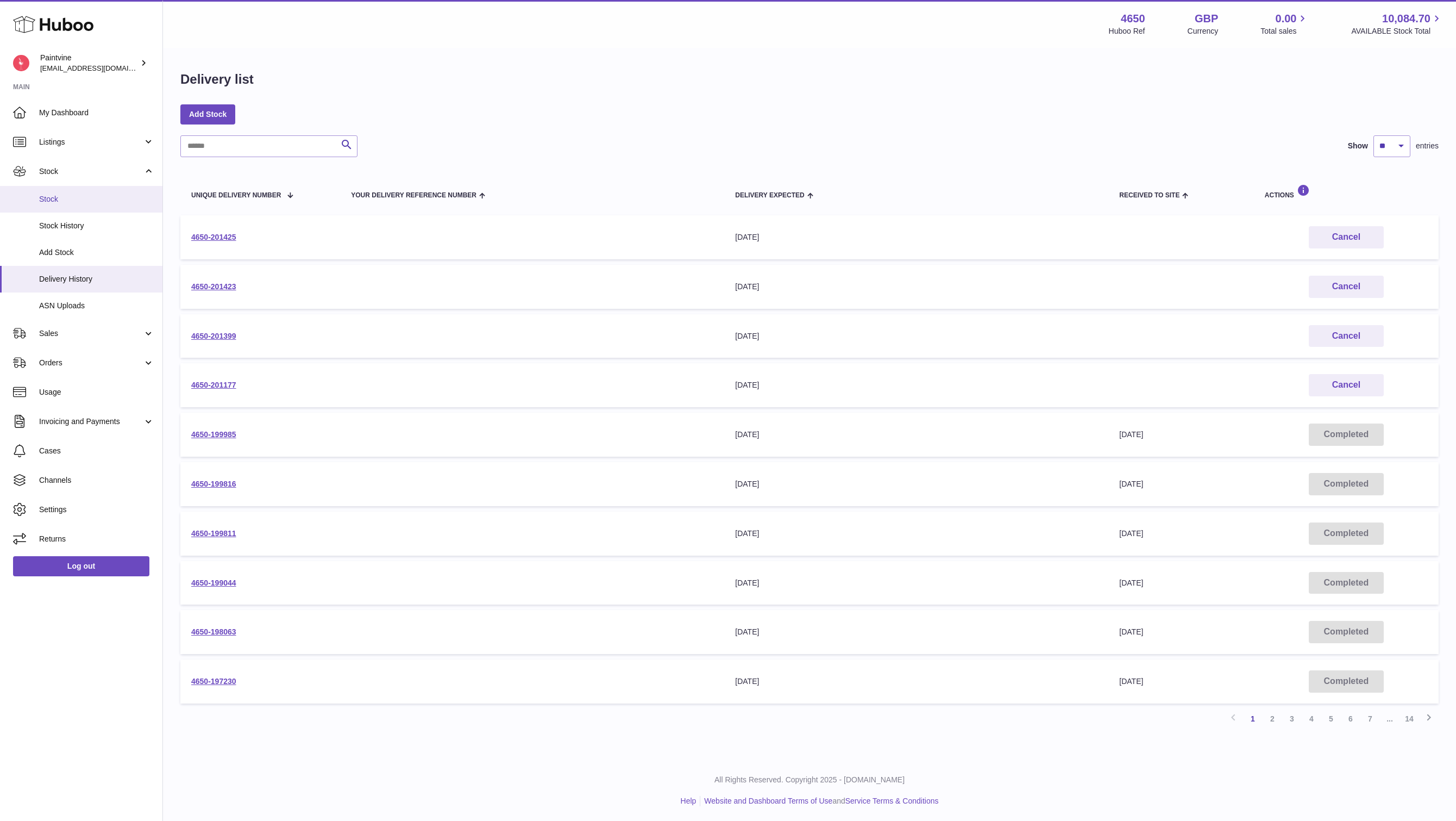
click at [83, 206] on link "Stock" at bounding box center [81, 199] width 163 height 27
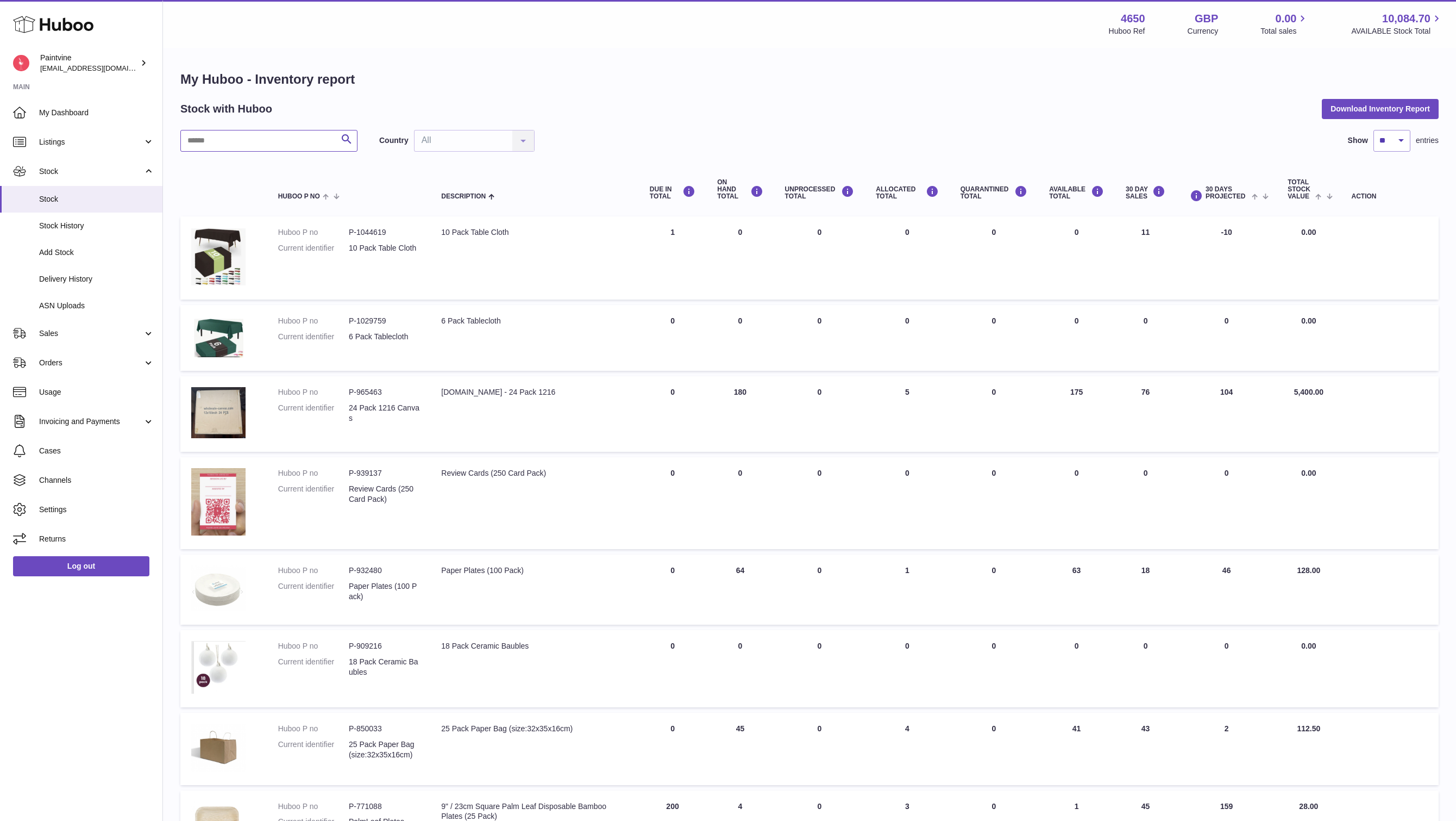
click at [212, 139] on input "text" at bounding box center [269, 140] width 177 height 22
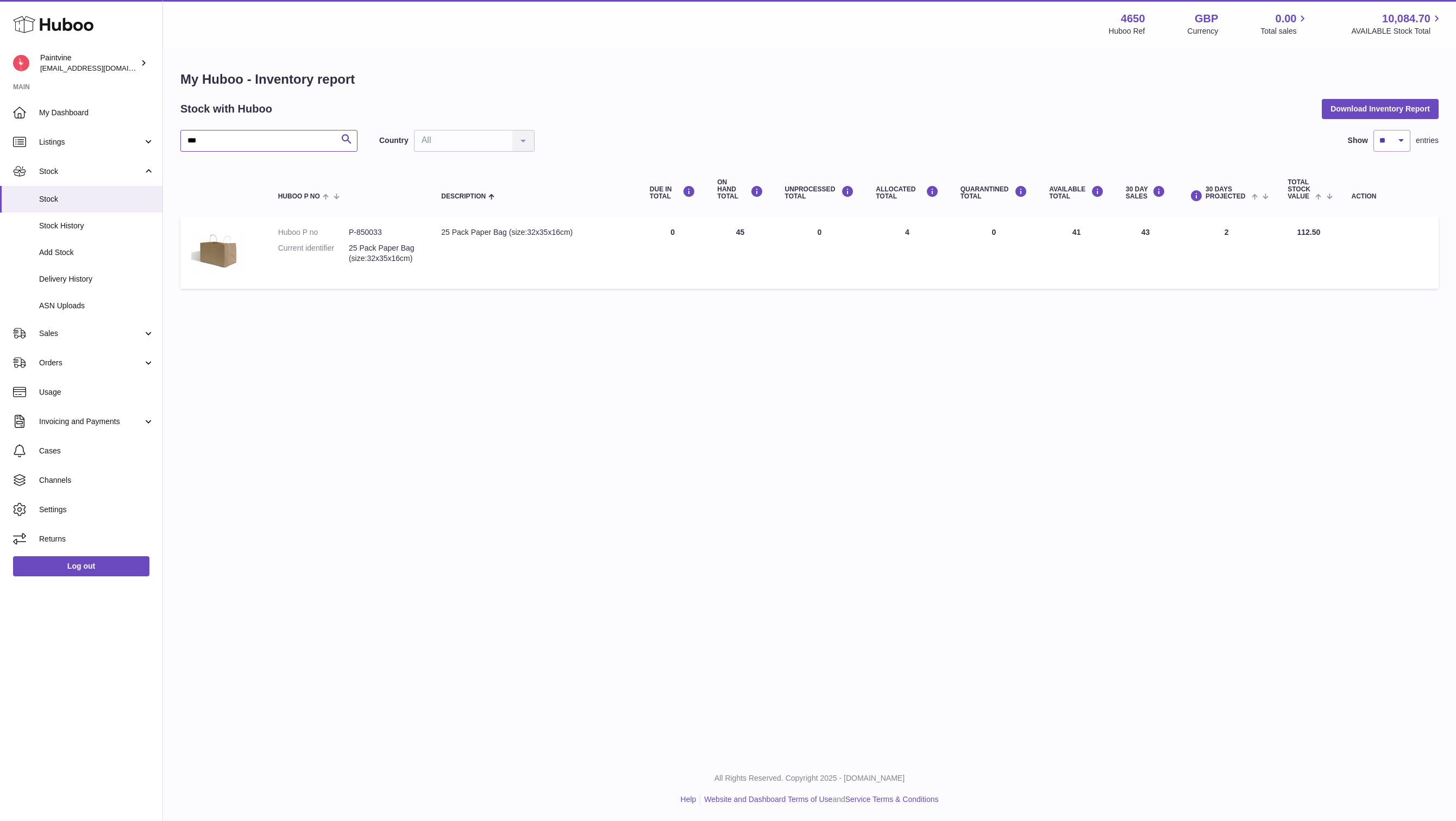
type input "***"
click at [88, 247] on span "Add Stock" at bounding box center [96, 252] width 115 height 11
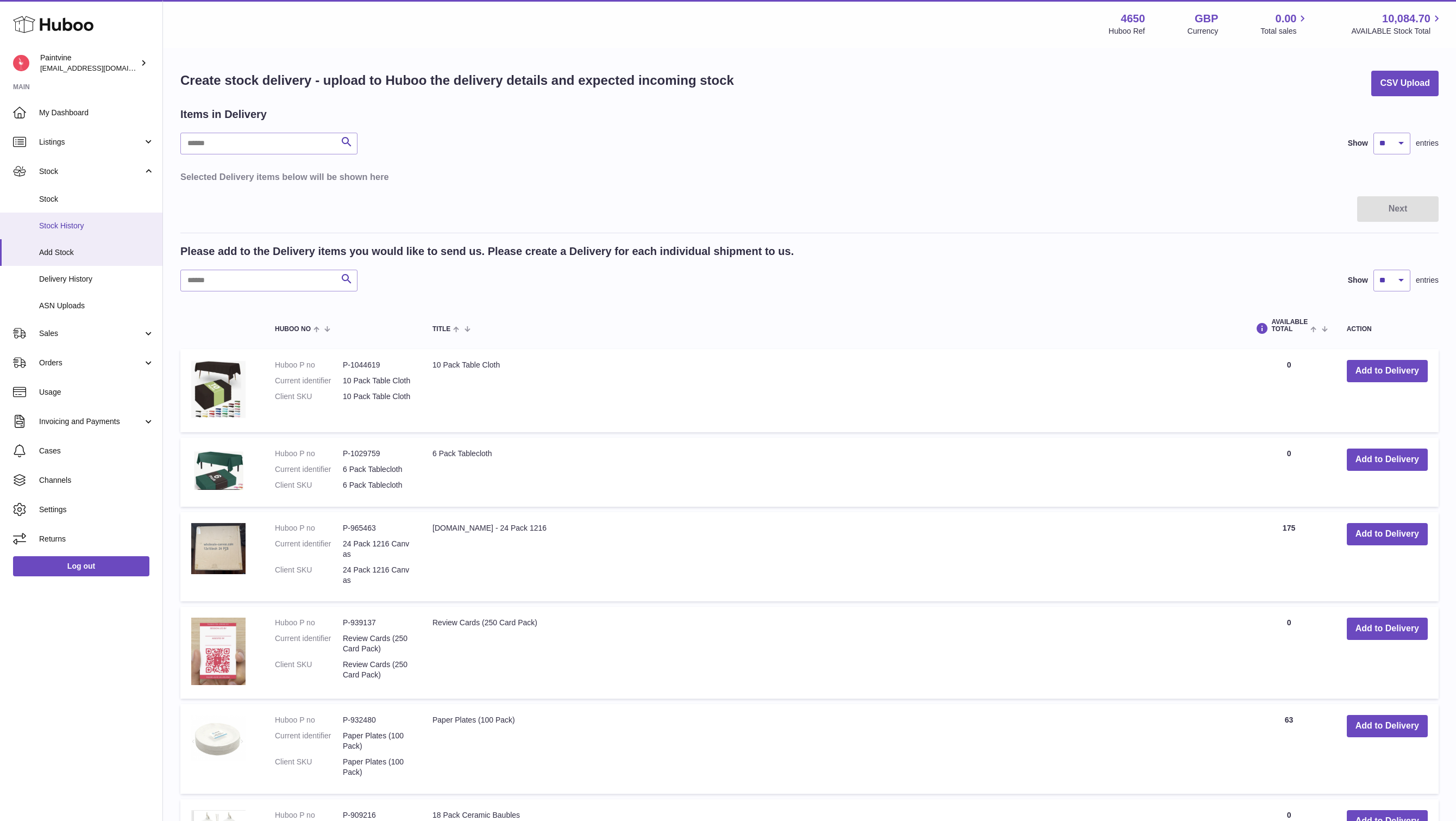
click at [90, 226] on span "Stock History" at bounding box center [96, 226] width 115 height 11
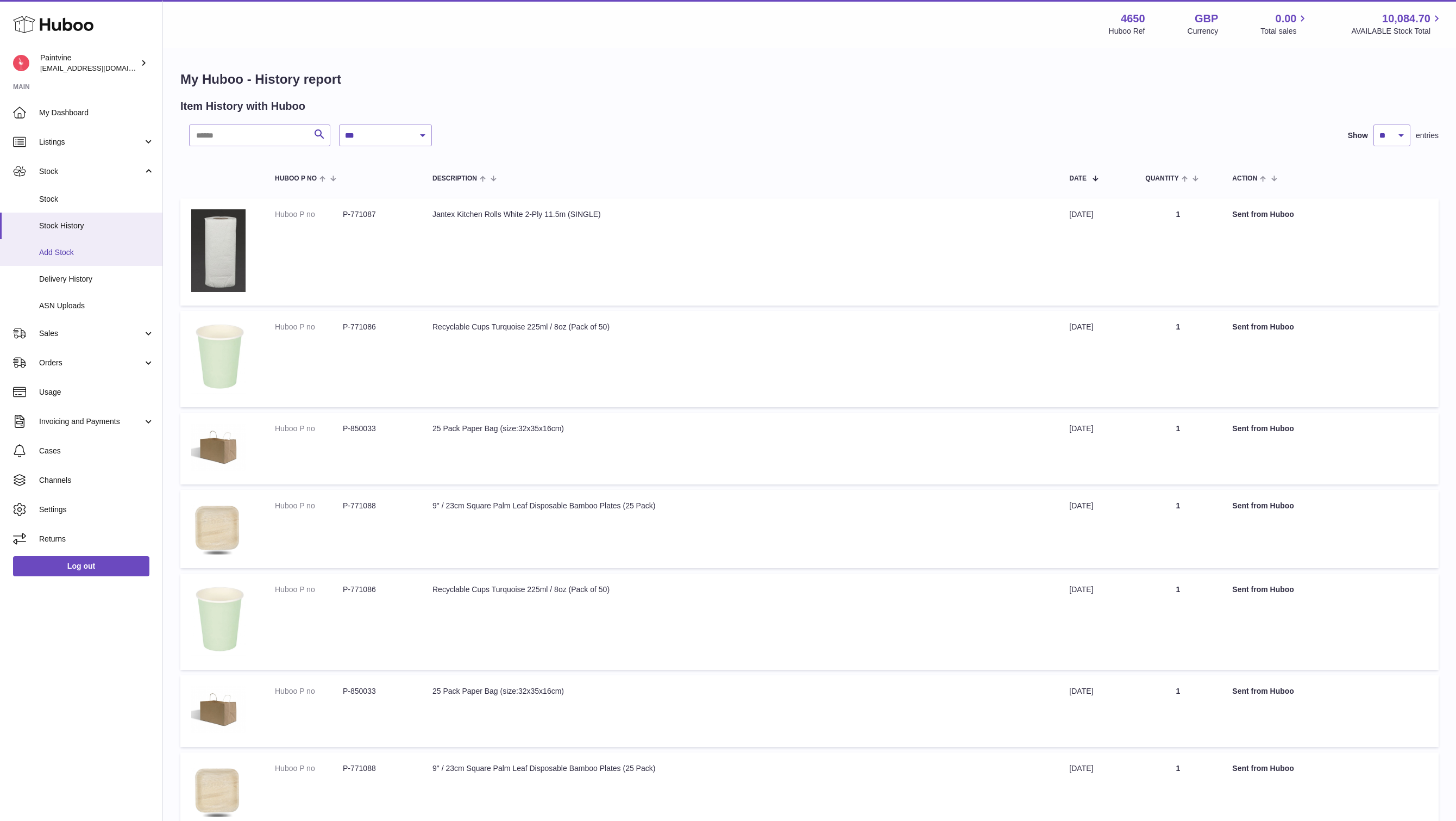
click at [91, 252] on span "Add Stock" at bounding box center [96, 252] width 115 height 11
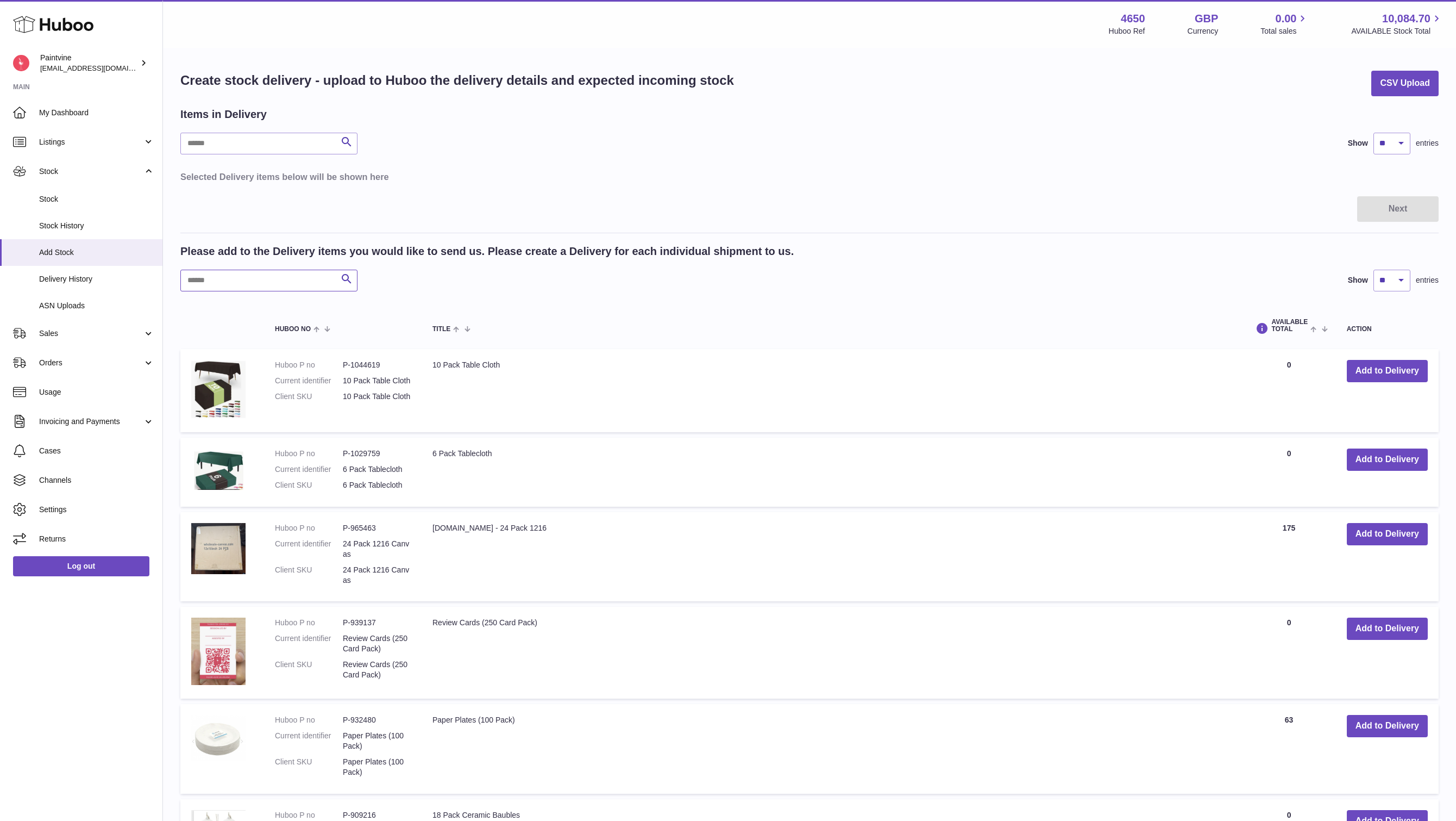
click at [246, 277] on input "text" at bounding box center [269, 280] width 177 height 22
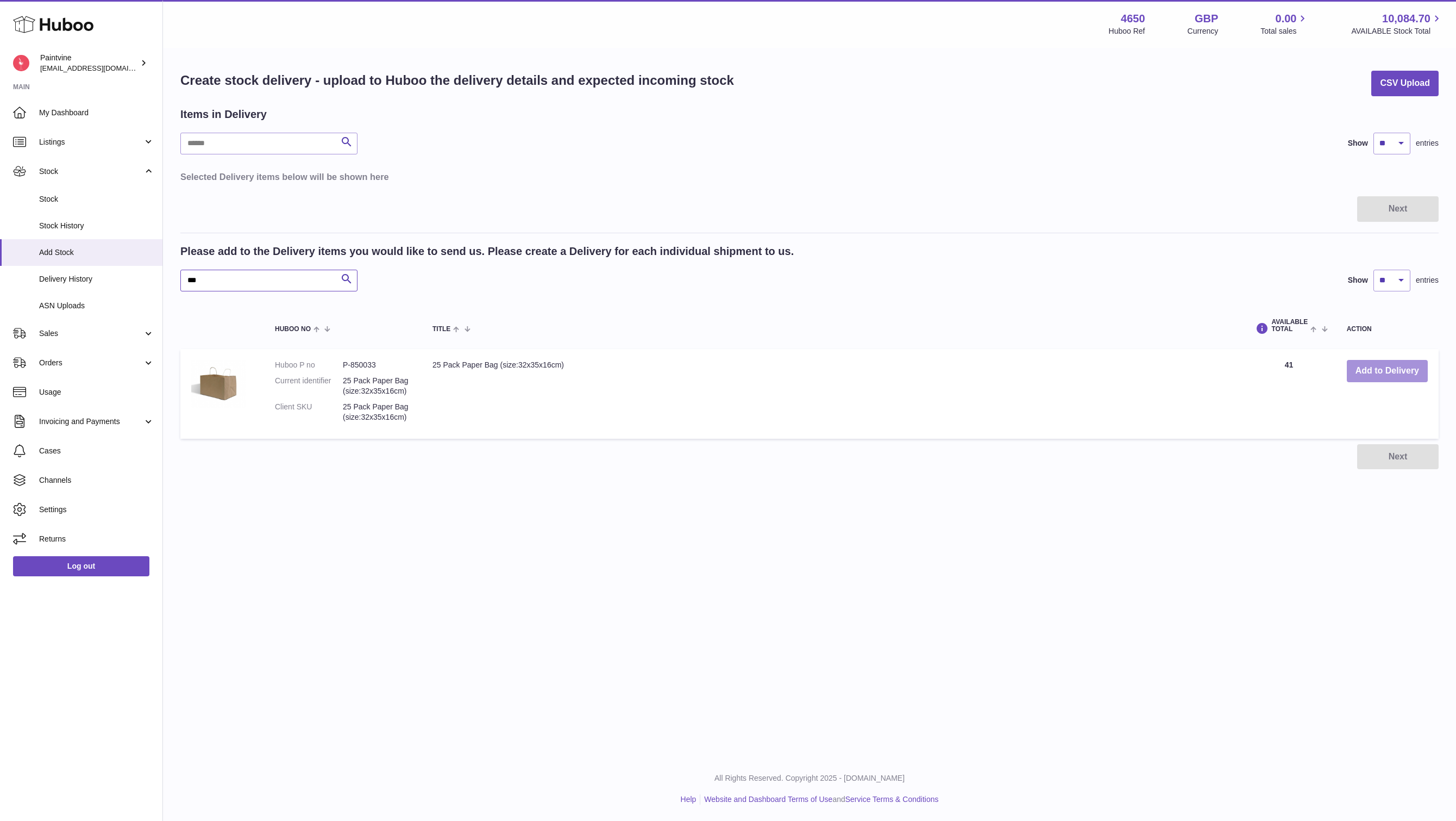
type input "***"
click at [1368, 375] on button "Add to Delivery" at bounding box center [1387, 371] width 81 height 22
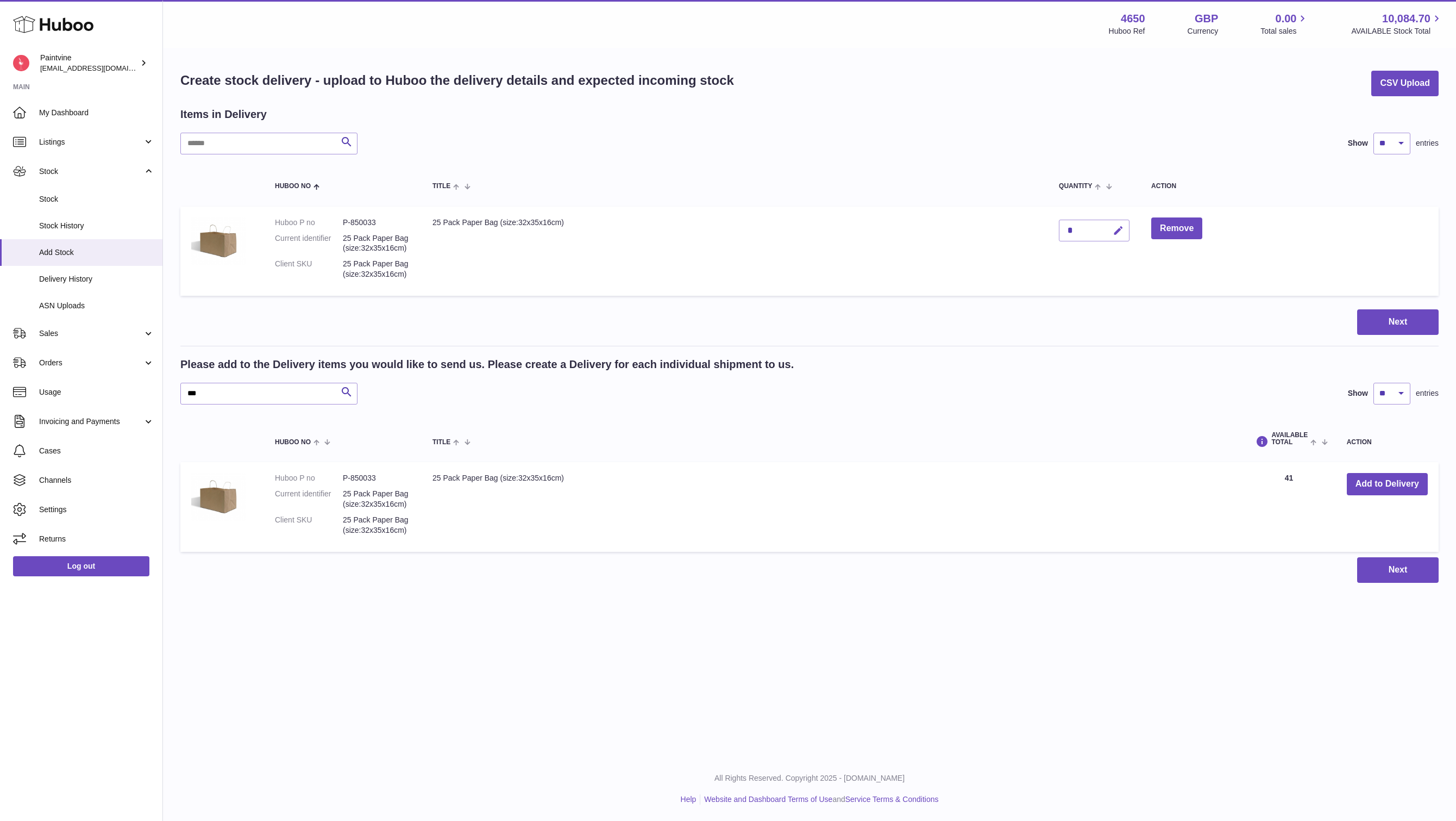
click at [1107, 229] on button "button" at bounding box center [1116, 231] width 25 height 22
type input "**"
click at [1115, 232] on icon "submit" at bounding box center [1118, 230] width 10 height 10
click at [1378, 309] on button "Next" at bounding box center [1398, 321] width 81 height 25
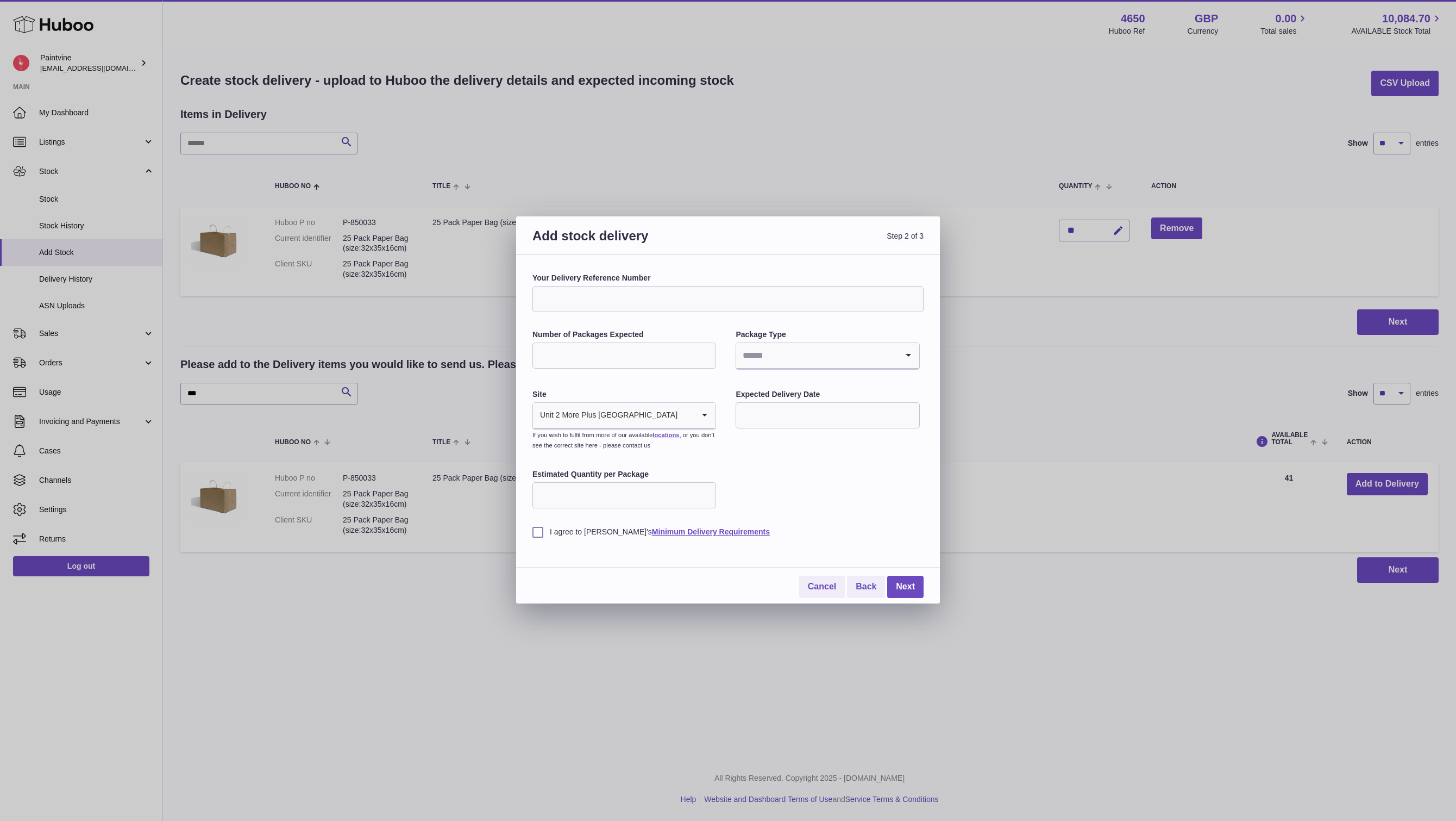
click at [607, 355] on input "Number of Packages Expected" at bounding box center [624, 356] width 184 height 26
type input "**"
click at [839, 348] on input "Search for option" at bounding box center [816, 356] width 161 height 25
click at [766, 424] on li "Boxes" at bounding box center [828, 428] width 182 height 22
click at [563, 491] on input "Estimated Quantity per Package" at bounding box center [624, 495] width 184 height 26
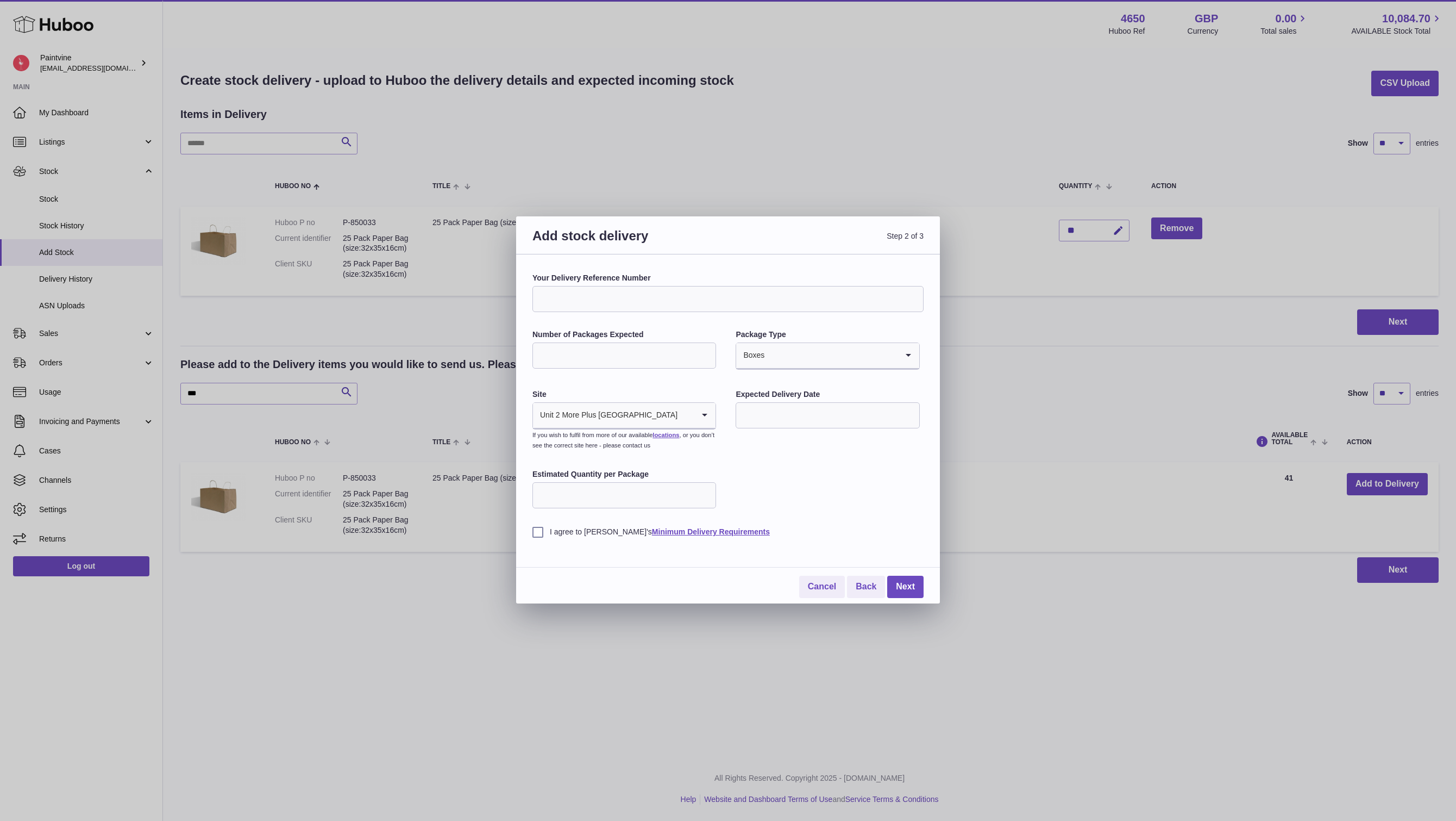
type input "*"
click at [793, 464] on div "Your Delivery Reference Number Number of Packages Expected ** Package Type Boxe…" at bounding box center [728, 405] width 391 height 264
click at [527, 535] on div "Your Delivery Reference Number Number of Packages Expected ** Package Type Boxe…" at bounding box center [728, 429] width 424 height 349
click at [537, 534] on label "I agree to Huboo's Minimum Delivery Requirements" at bounding box center [728, 532] width 391 height 11
click at [801, 398] on label "Expected Delivery Date" at bounding box center [828, 395] width 184 height 11
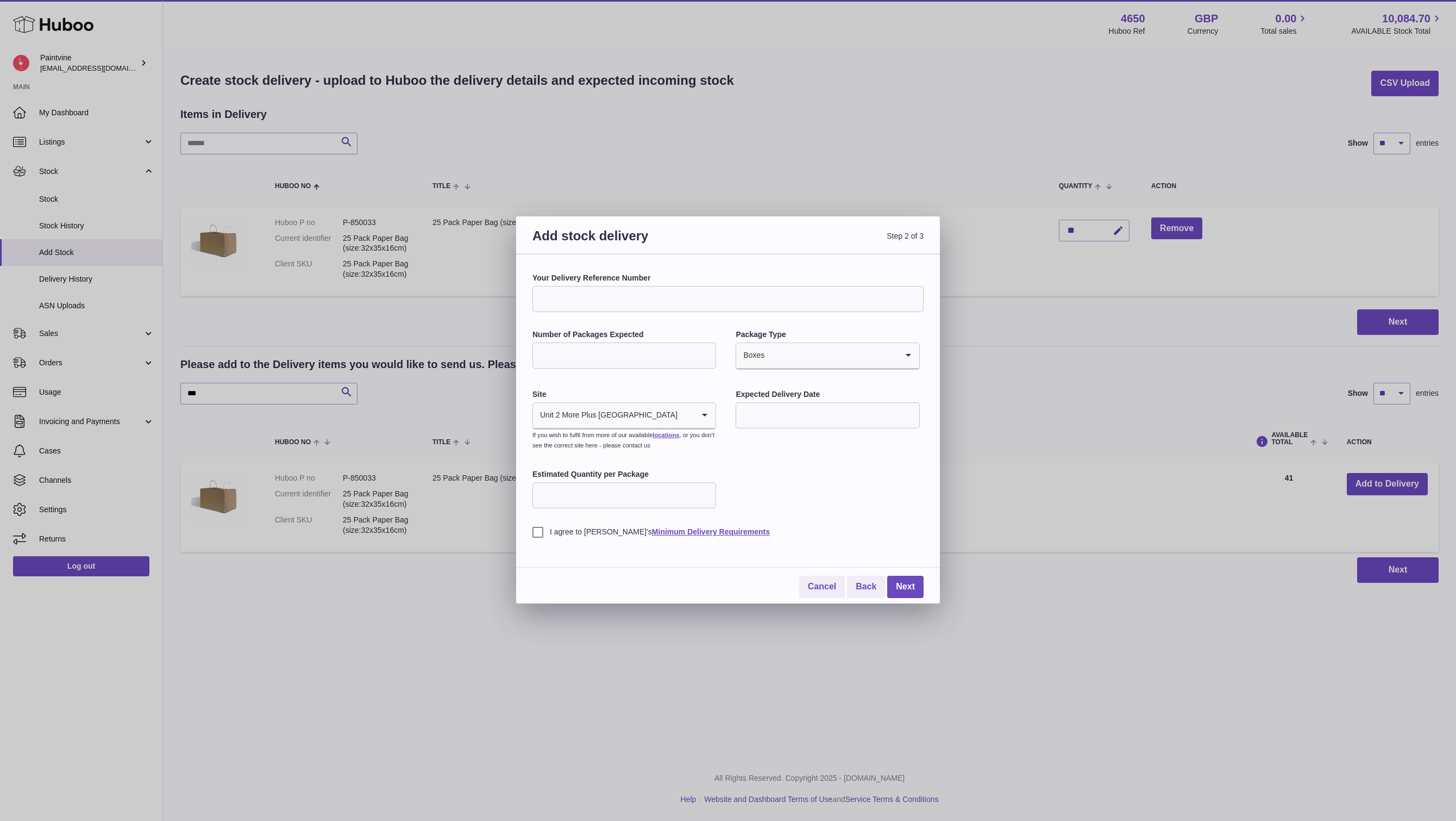
click at [806, 404] on input "text" at bounding box center [828, 415] width 184 height 26
click at [856, 533] on span "18" at bounding box center [861, 527] width 19 height 19
type input "**********"
click at [915, 582] on link "Next" at bounding box center [905, 587] width 37 height 22
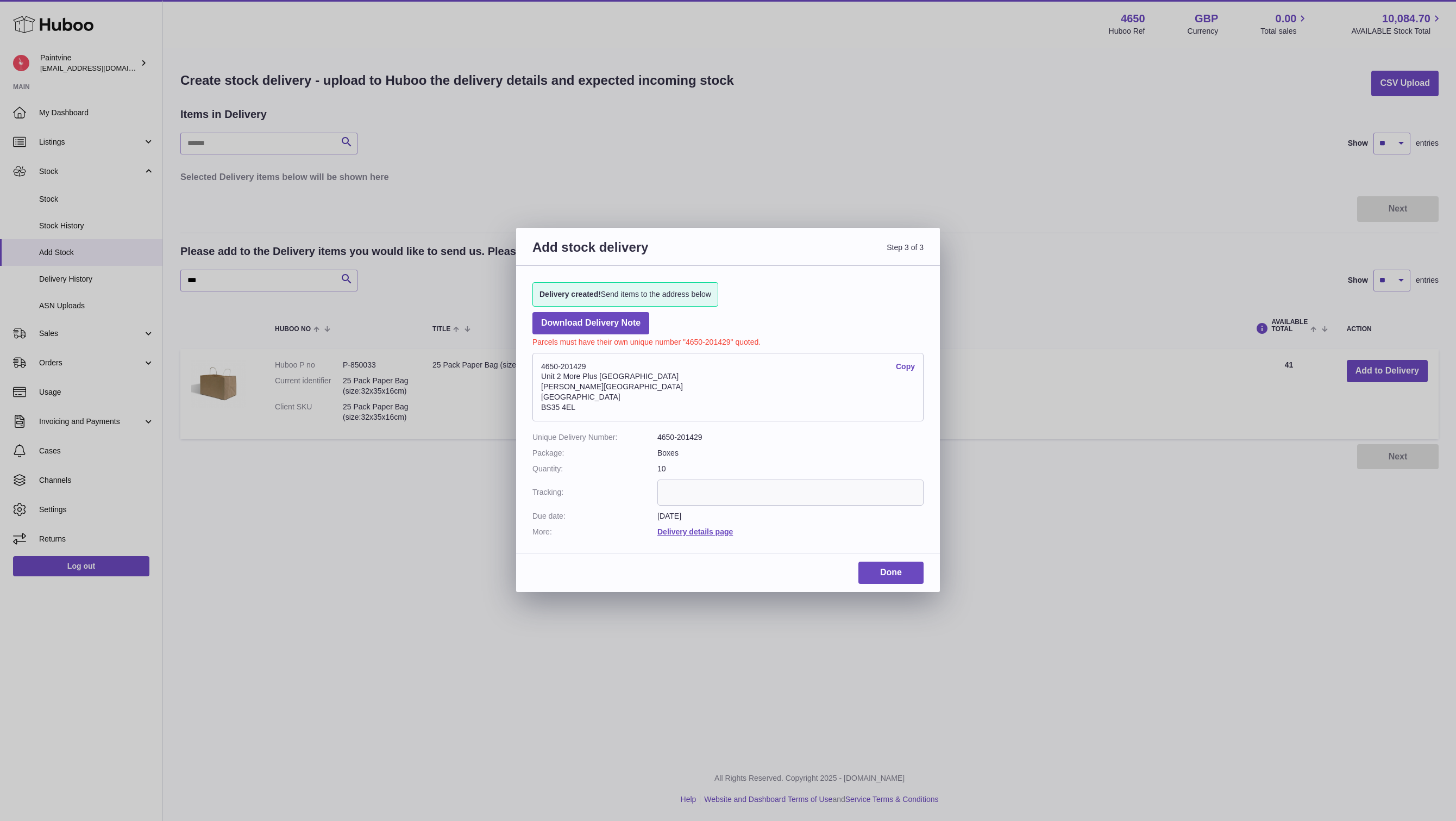
click at [904, 364] on link "Copy" at bounding box center [905, 367] width 19 height 11
click at [885, 564] on link "Done" at bounding box center [891, 573] width 65 height 22
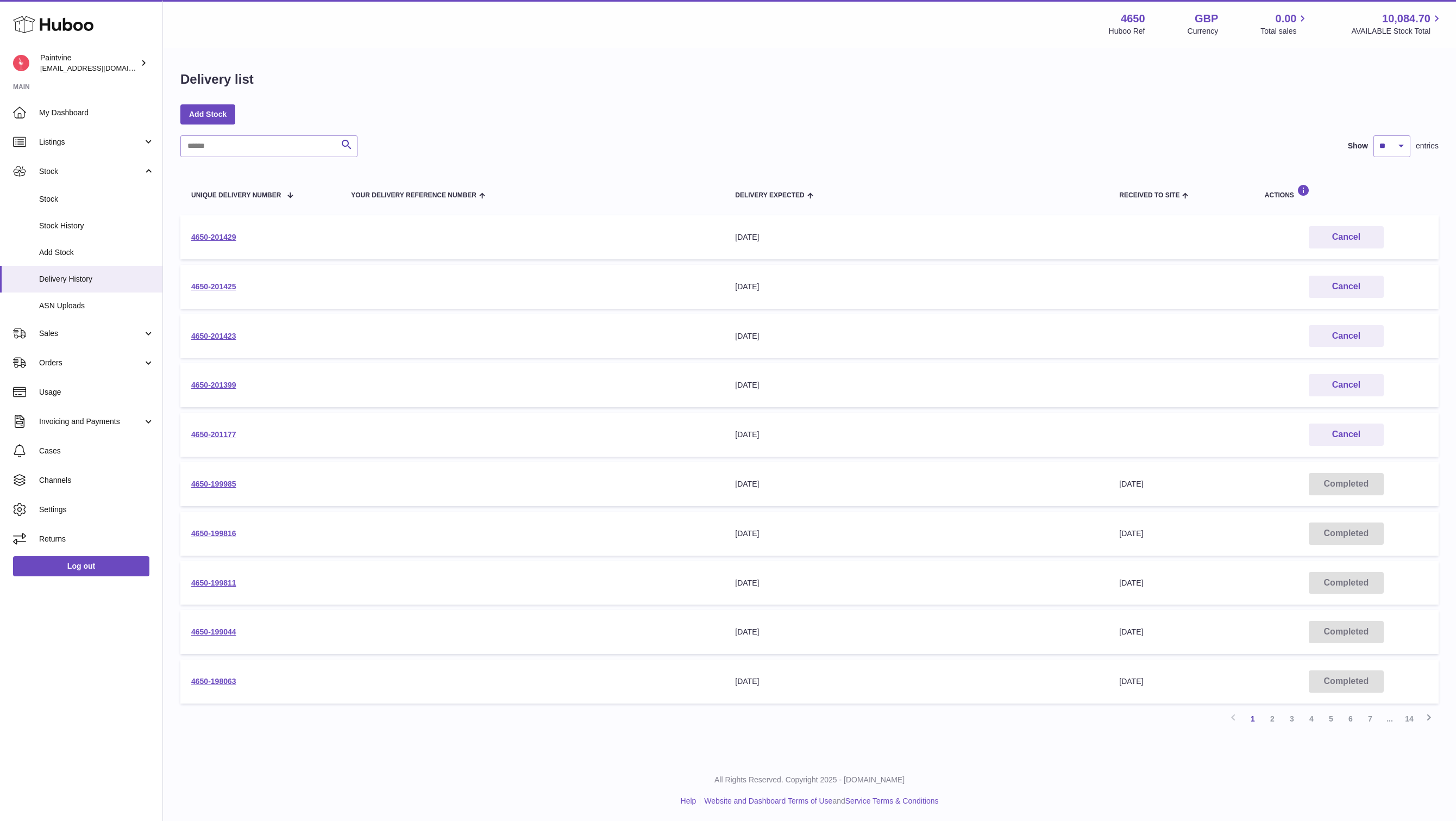
drag, startPoint x: 366, startPoint y: 232, endPoint x: 185, endPoint y: 238, distance: 181.1
click at [185, 238] on tr "4650-201429 Your Delivery Reference Number Delivery Expected [DATE] Received to…" at bounding box center [809, 237] width 1258 height 44
copy tr "4650-201429 Your Delivery Reference Number Delivery Expected"
click at [71, 454] on span "Cases" at bounding box center [96, 451] width 115 height 11
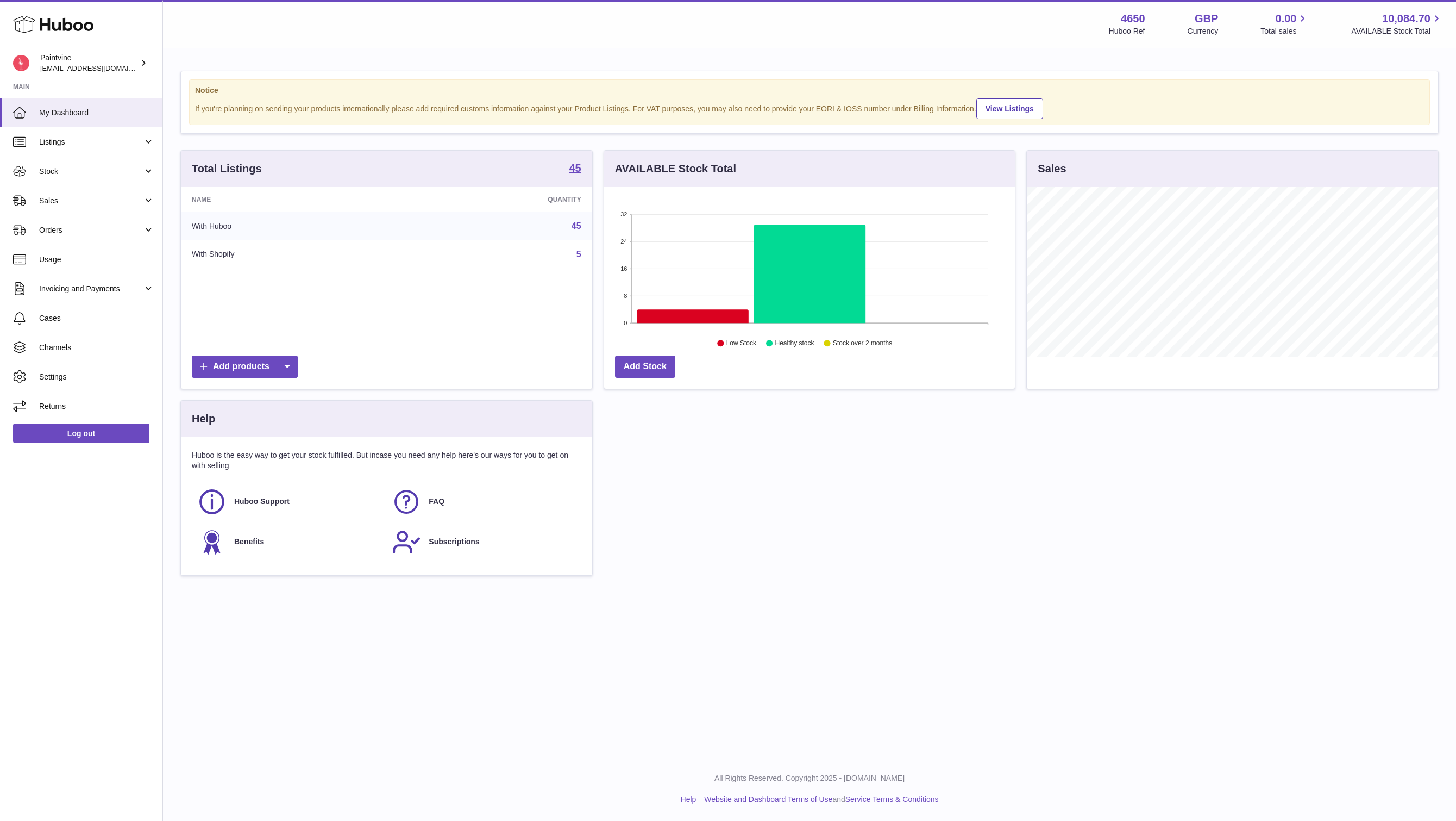
scroll to position [170, 411]
click at [79, 190] on link "Sales" at bounding box center [81, 201] width 163 height 29
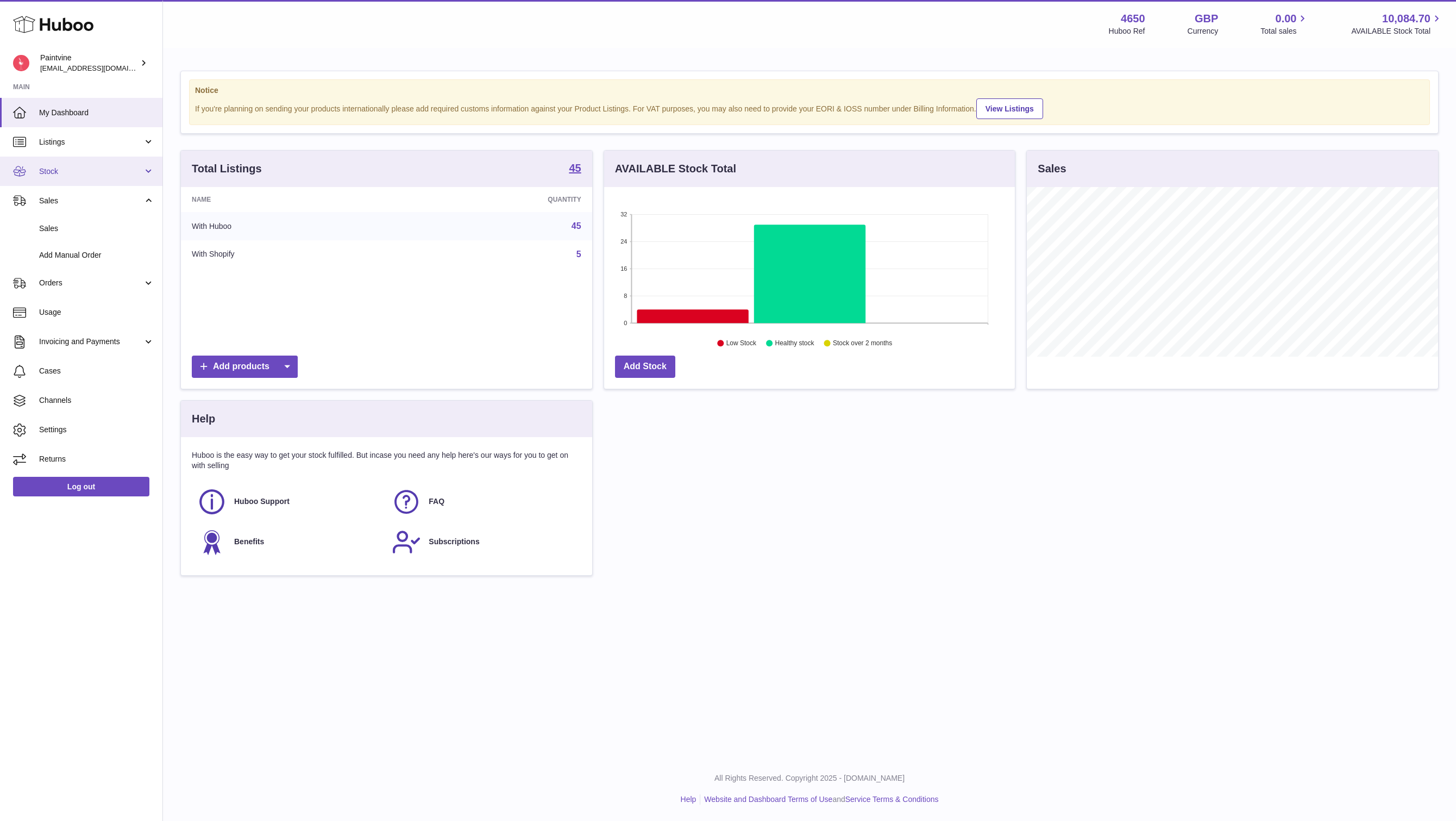
click at [63, 168] on span "Stock" at bounding box center [91, 172] width 104 height 11
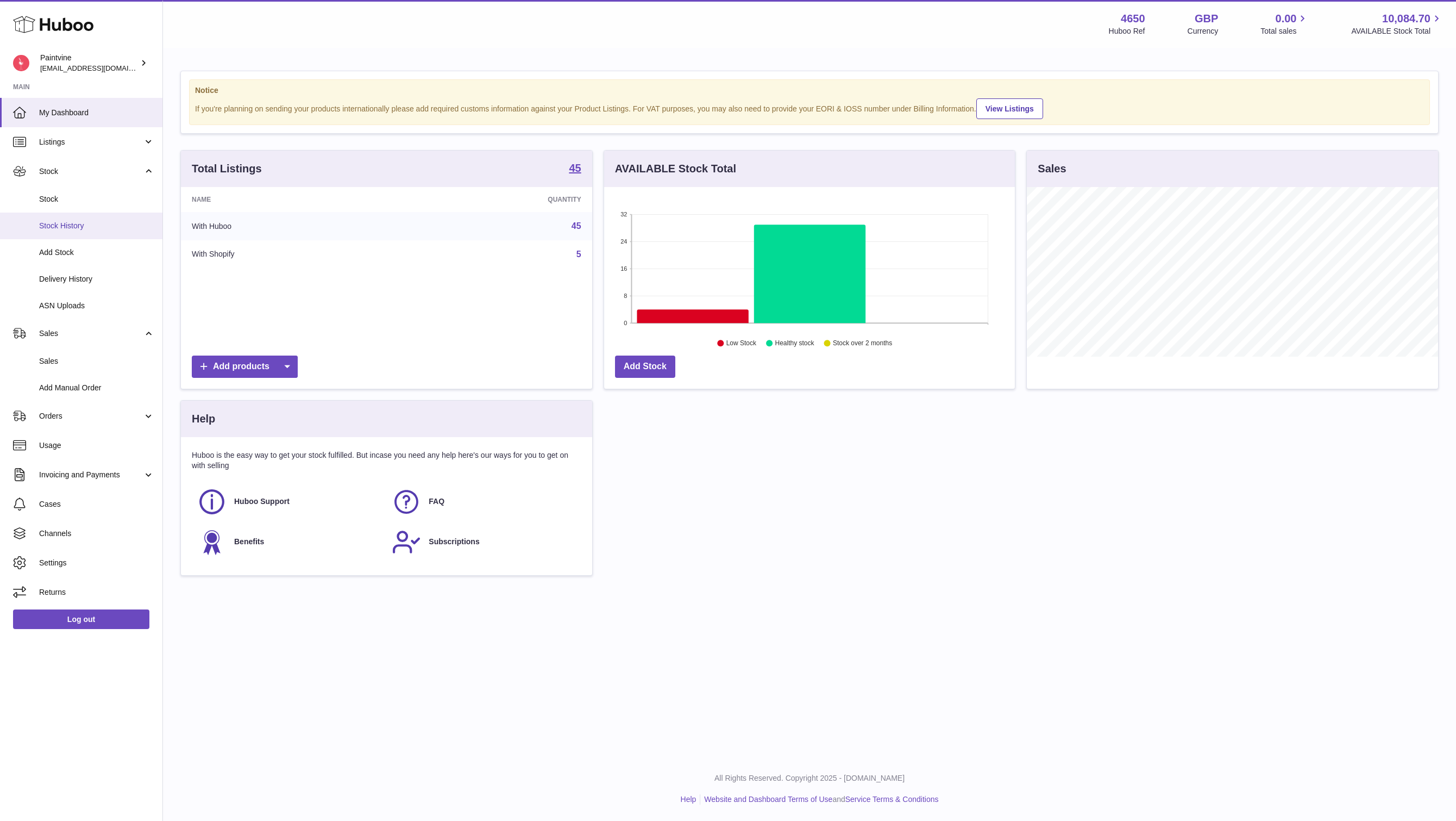
click at [73, 225] on span "Stock History" at bounding box center [96, 226] width 115 height 11
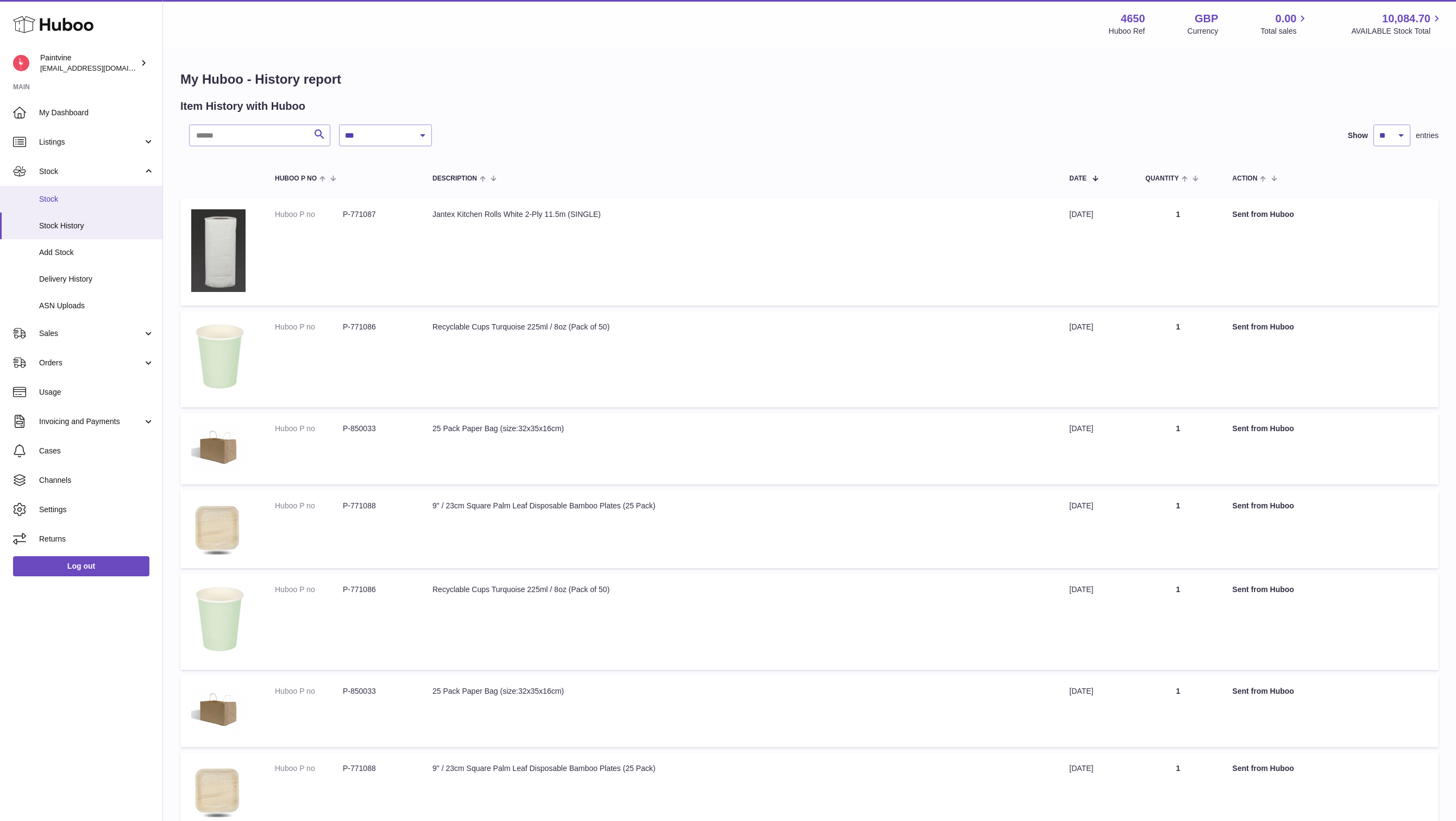
click at [67, 196] on span "Stock" at bounding box center [96, 199] width 115 height 11
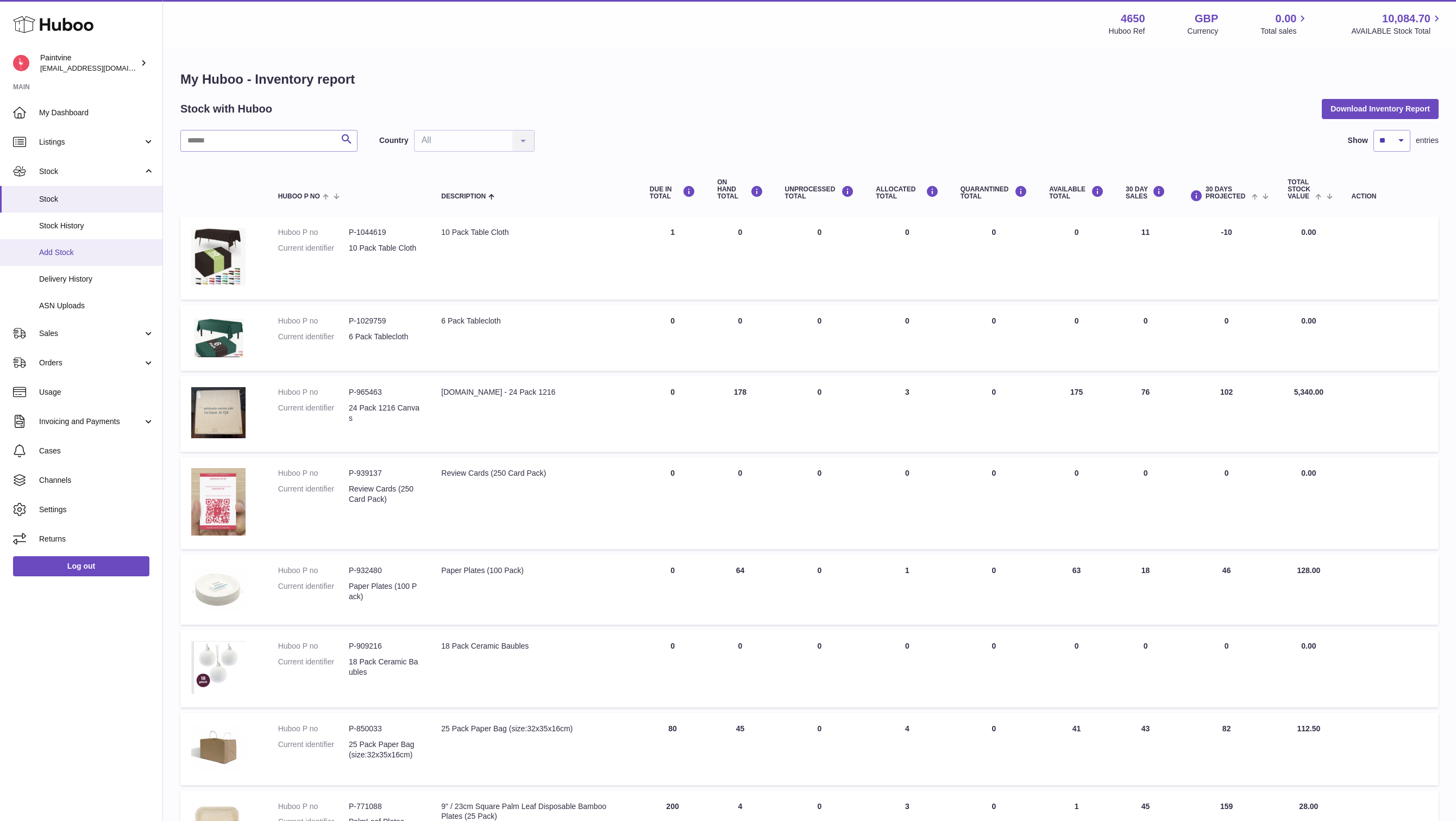
click at [75, 248] on span "Add Stock" at bounding box center [96, 252] width 115 height 11
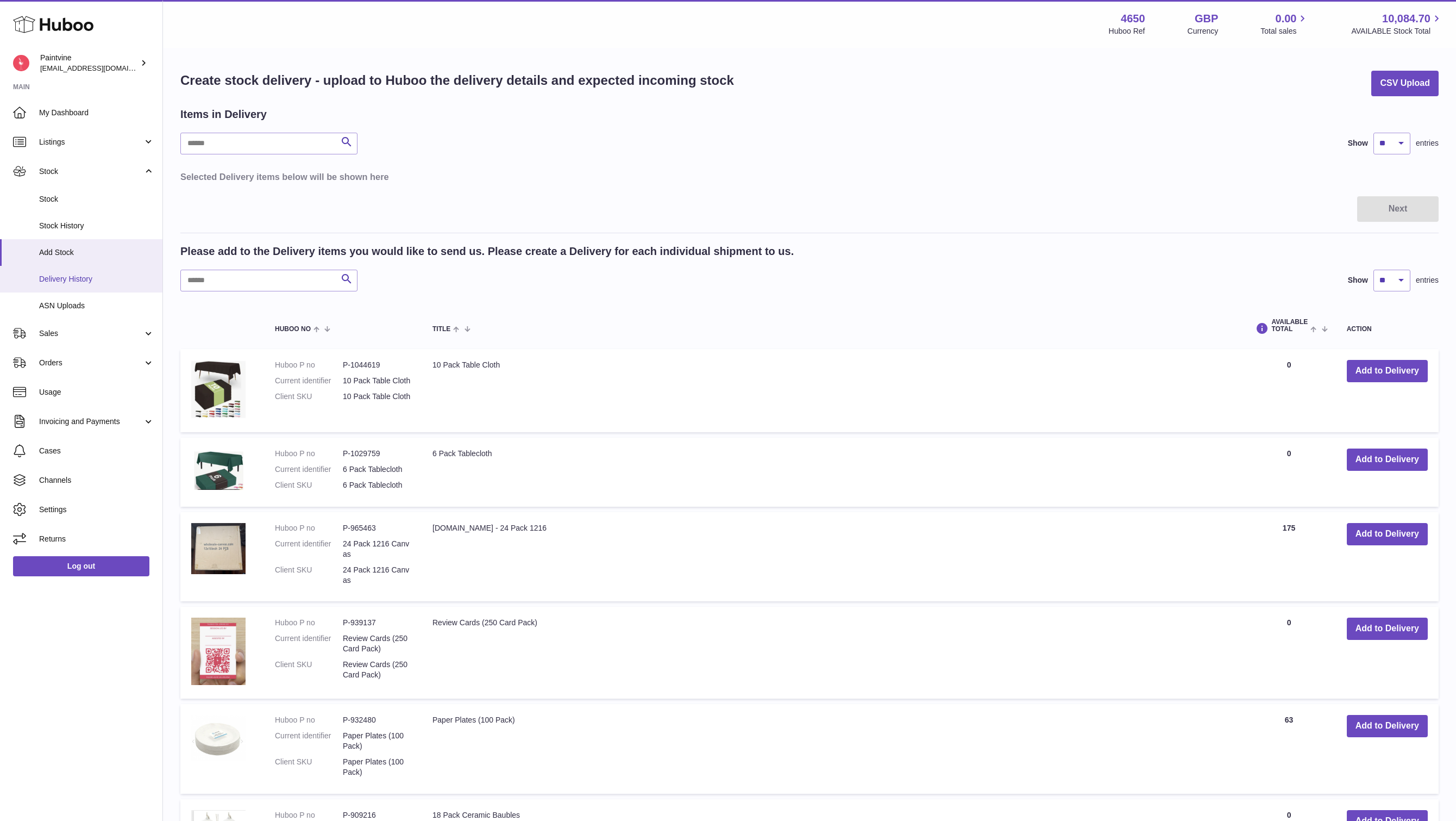
click at [84, 279] on span "Delivery History" at bounding box center [96, 279] width 115 height 11
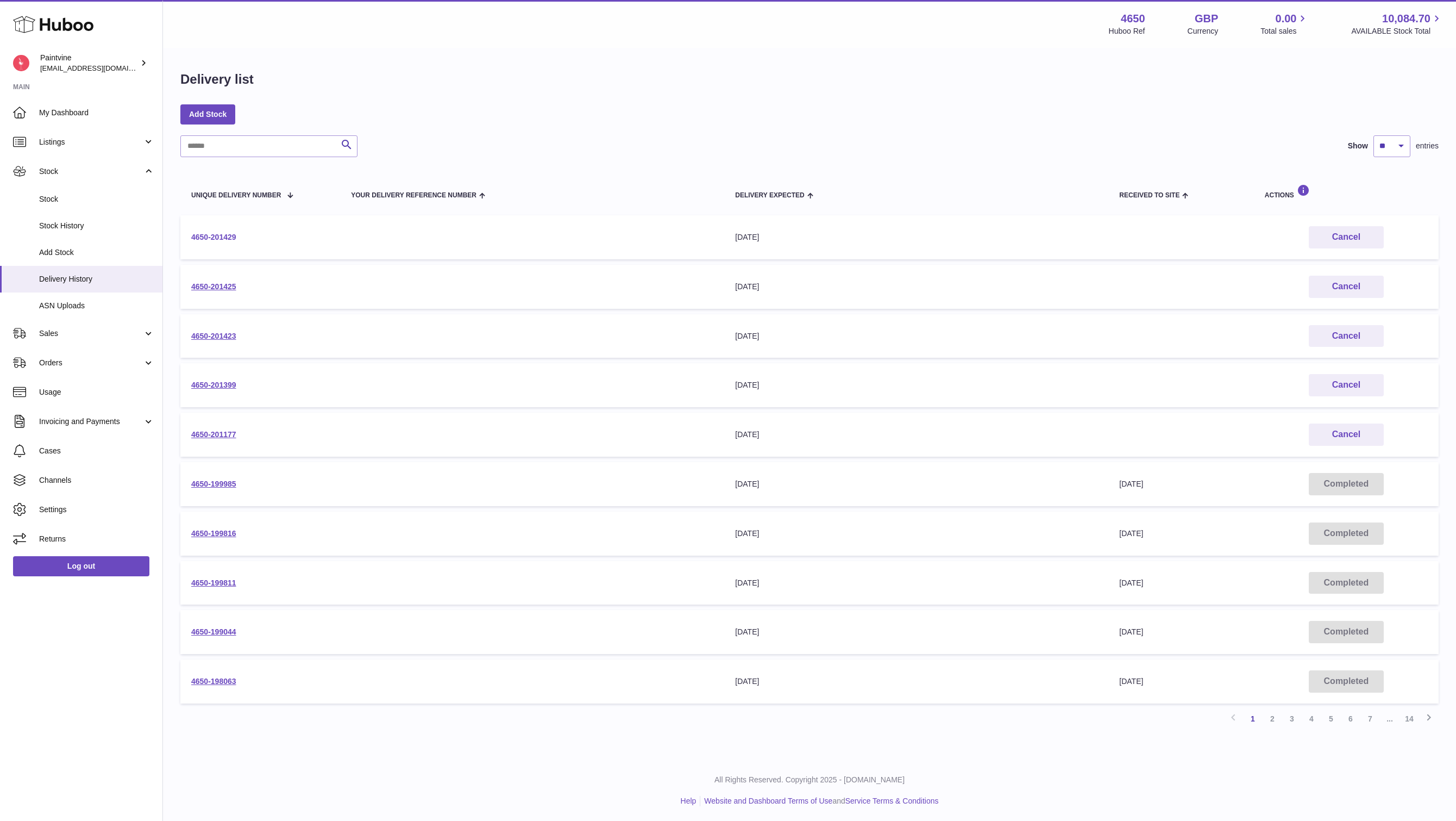
click at [203, 238] on link "4650-201429" at bounding box center [213, 237] width 45 height 9
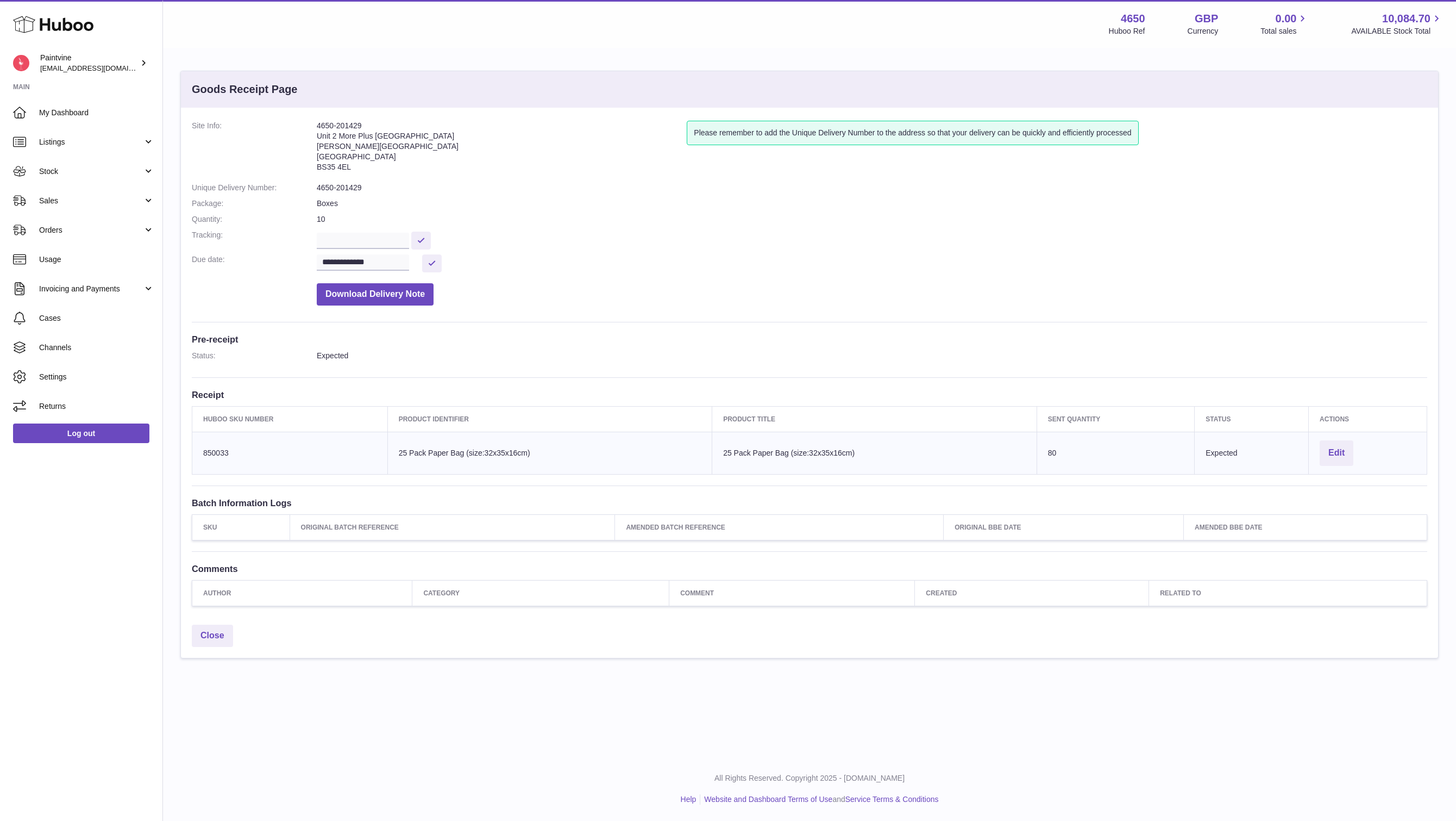
click at [219, 451] on td "Huboo SKU Number 850033" at bounding box center [290, 453] width 196 height 42
copy td "850033"
click at [455, 452] on td "Client Identifier 25 Pack Paper Bag (size:32x35x16cm)" at bounding box center [549, 453] width 325 height 42
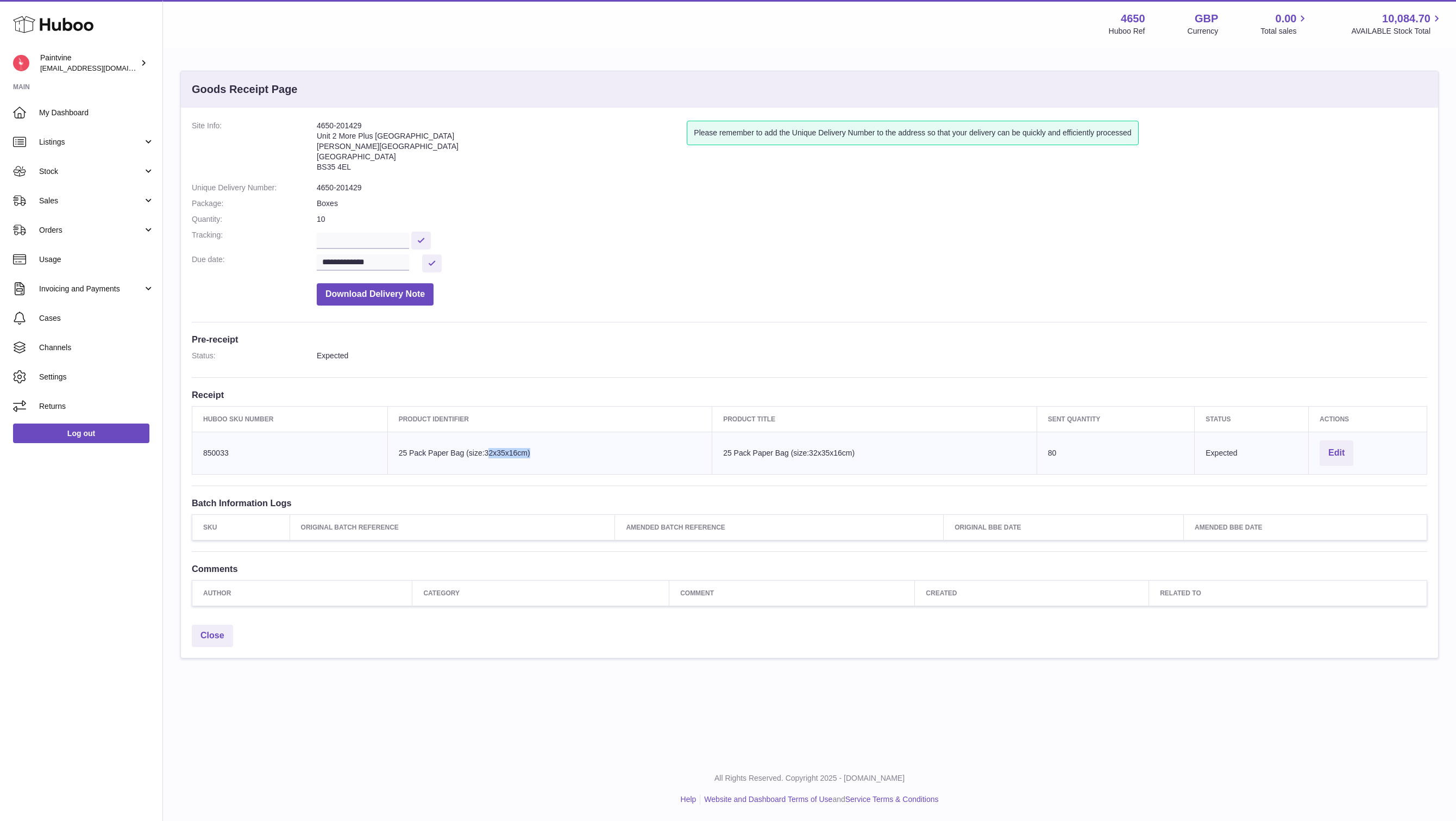
click at [455, 452] on td "Client Identifier 25 Pack Paper Bag (size:32x35x16cm)" at bounding box center [549, 453] width 325 height 42
copy tr "25 Pack Paper Bag (size:32x35x16cm)"
click at [63, 174] on span "Stock" at bounding box center [91, 172] width 104 height 11
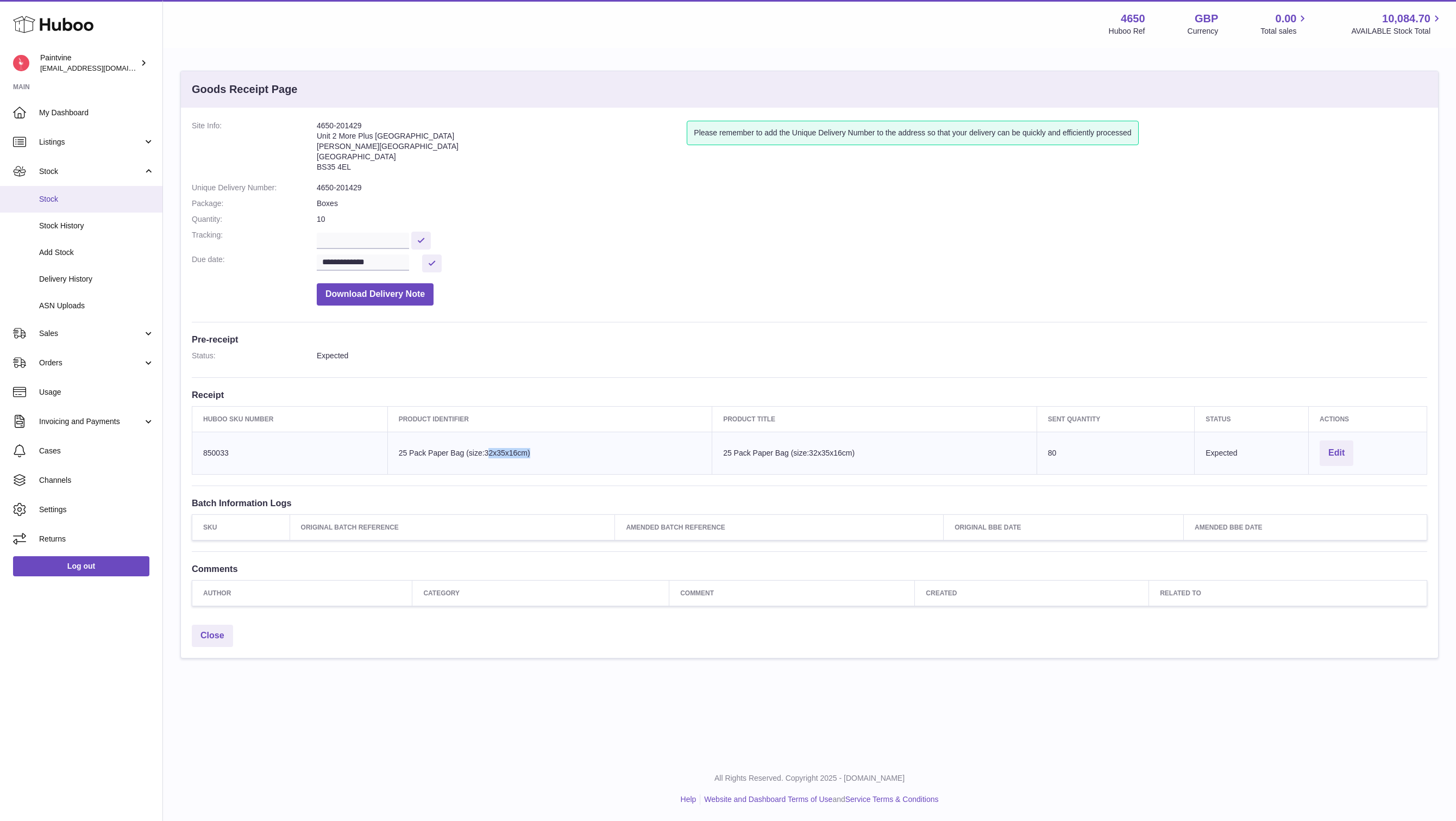
click at [65, 194] on span "Stock" at bounding box center [96, 199] width 115 height 11
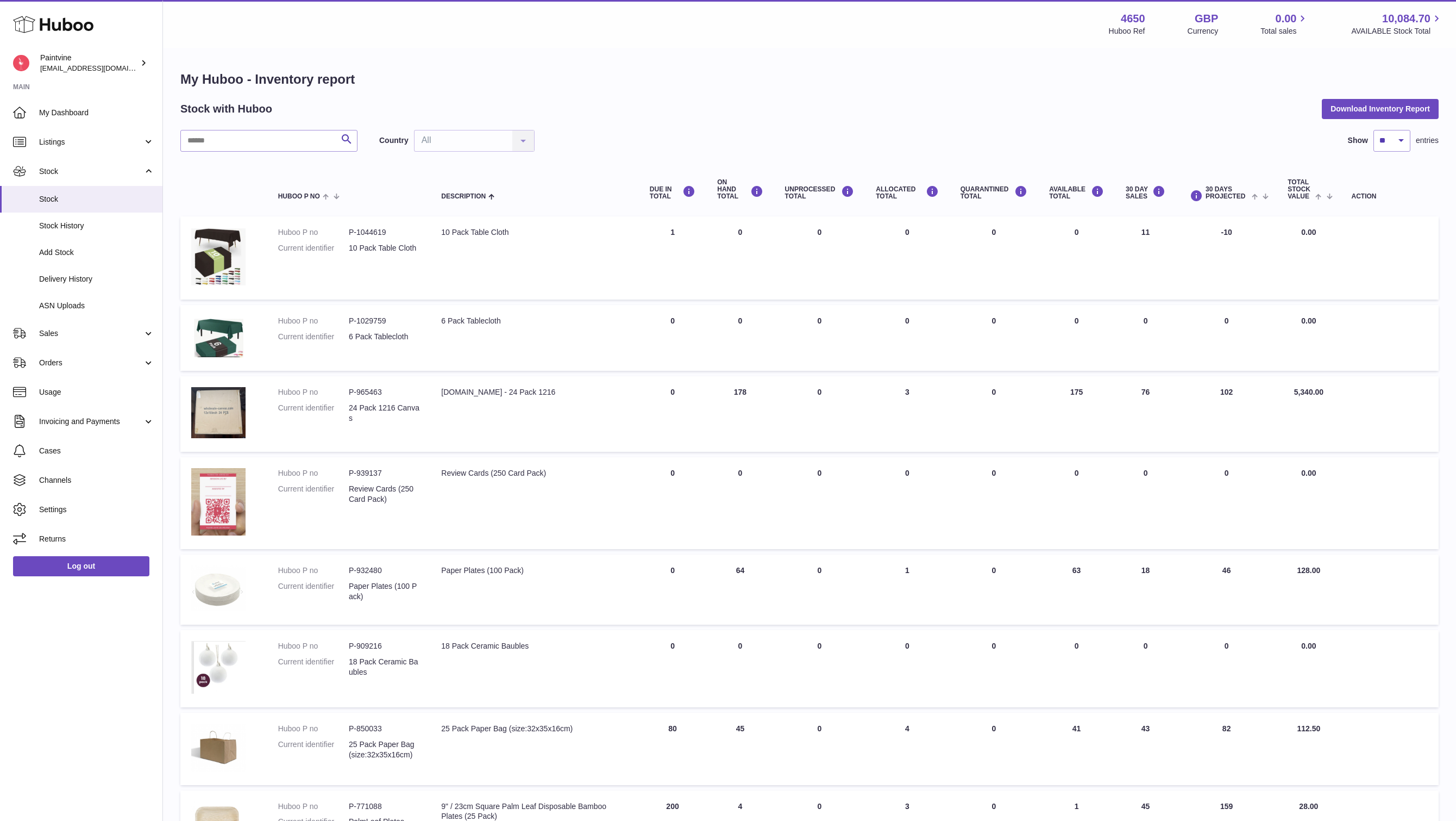
click at [453, 572] on div "Paper Plates (100 Pack)" at bounding box center [534, 570] width 187 height 11
copy tr "Paper Plates (100 Pack)"
click at [208, 587] on img at bounding box center [218, 587] width 54 height 45
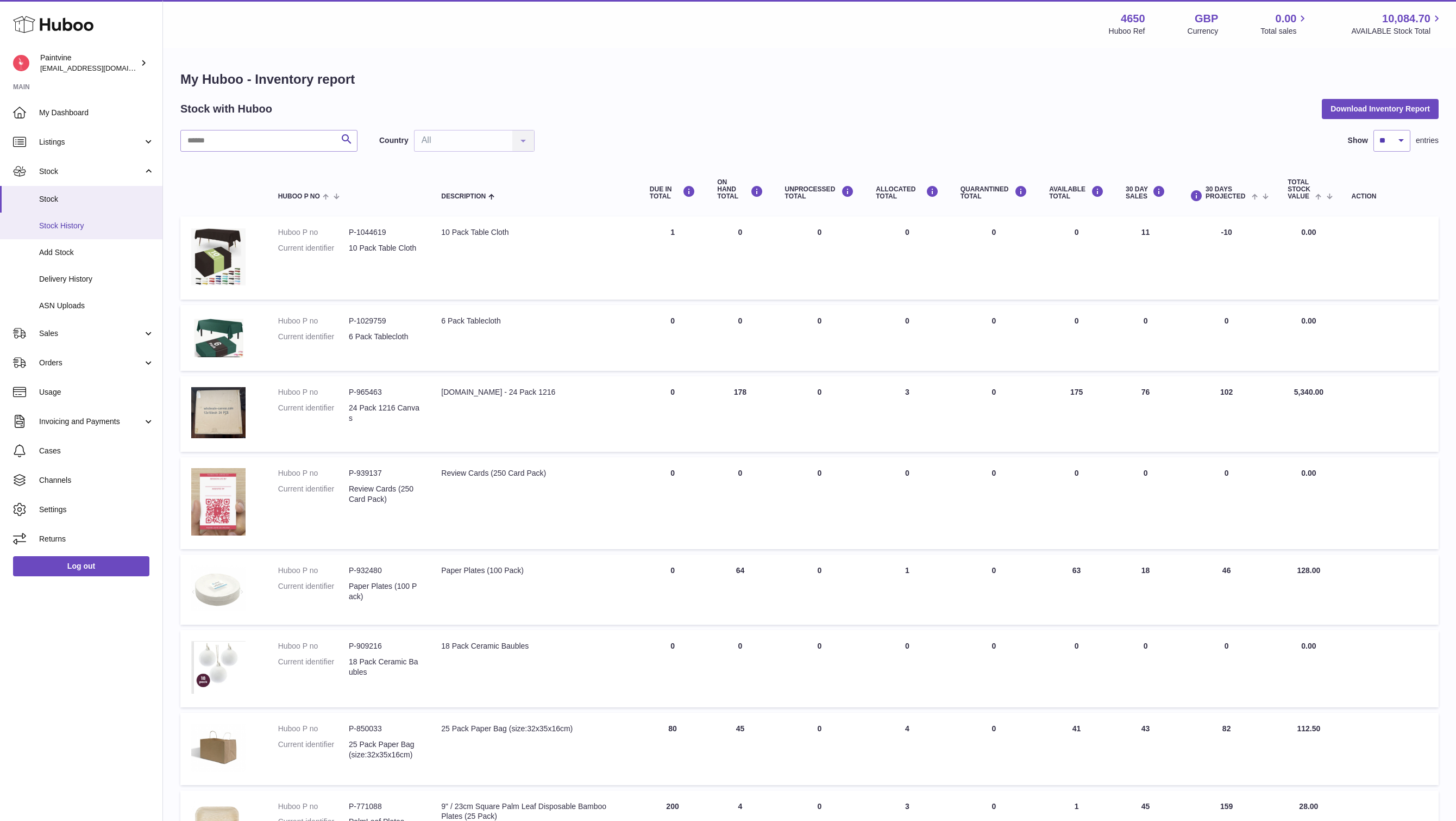
click at [100, 227] on span "Stock History" at bounding box center [96, 226] width 115 height 11
click at [69, 260] on link "Add Stock" at bounding box center [81, 252] width 163 height 27
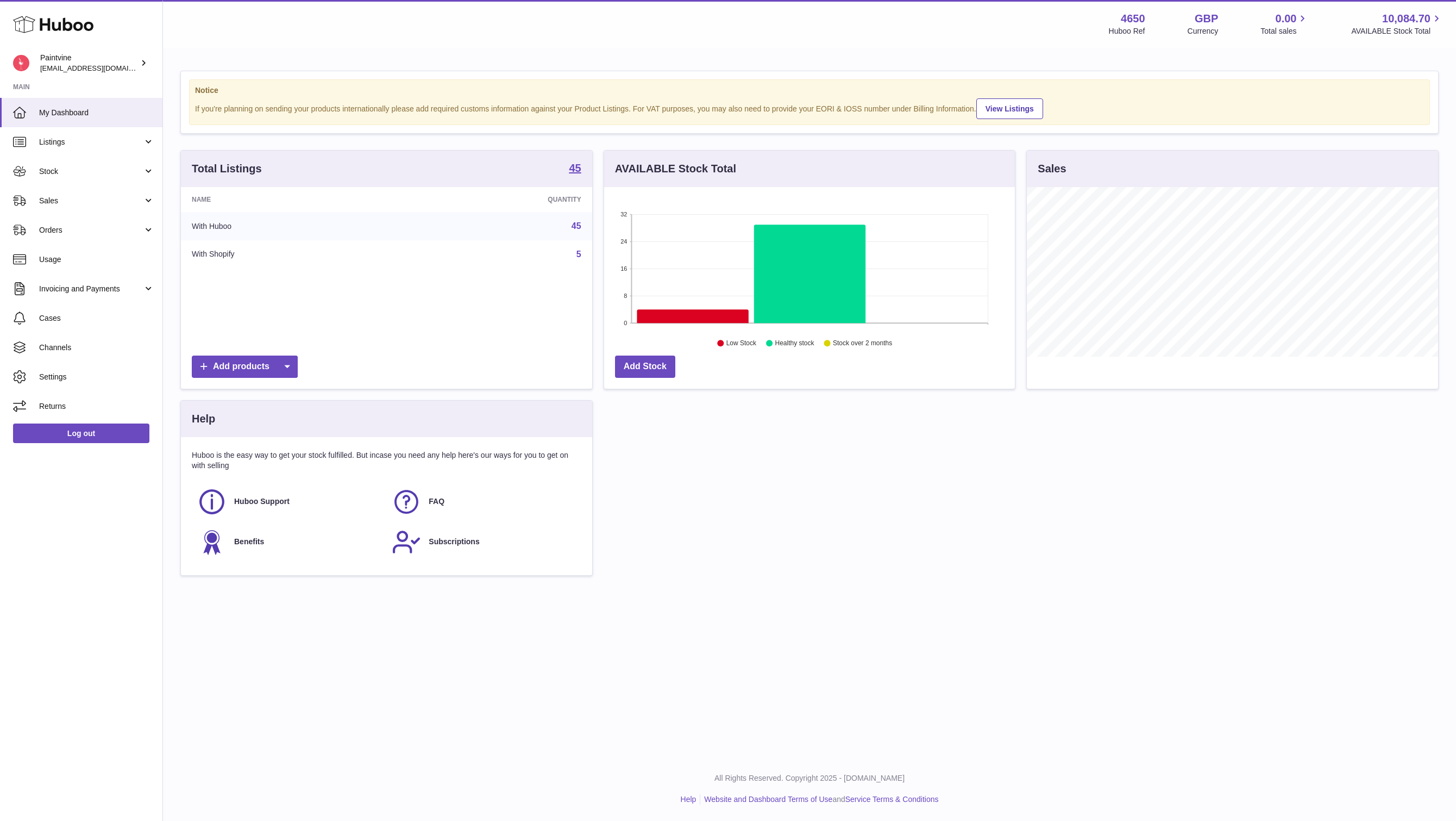
scroll to position [170, 411]
click at [80, 177] on link "Stock" at bounding box center [81, 171] width 163 height 29
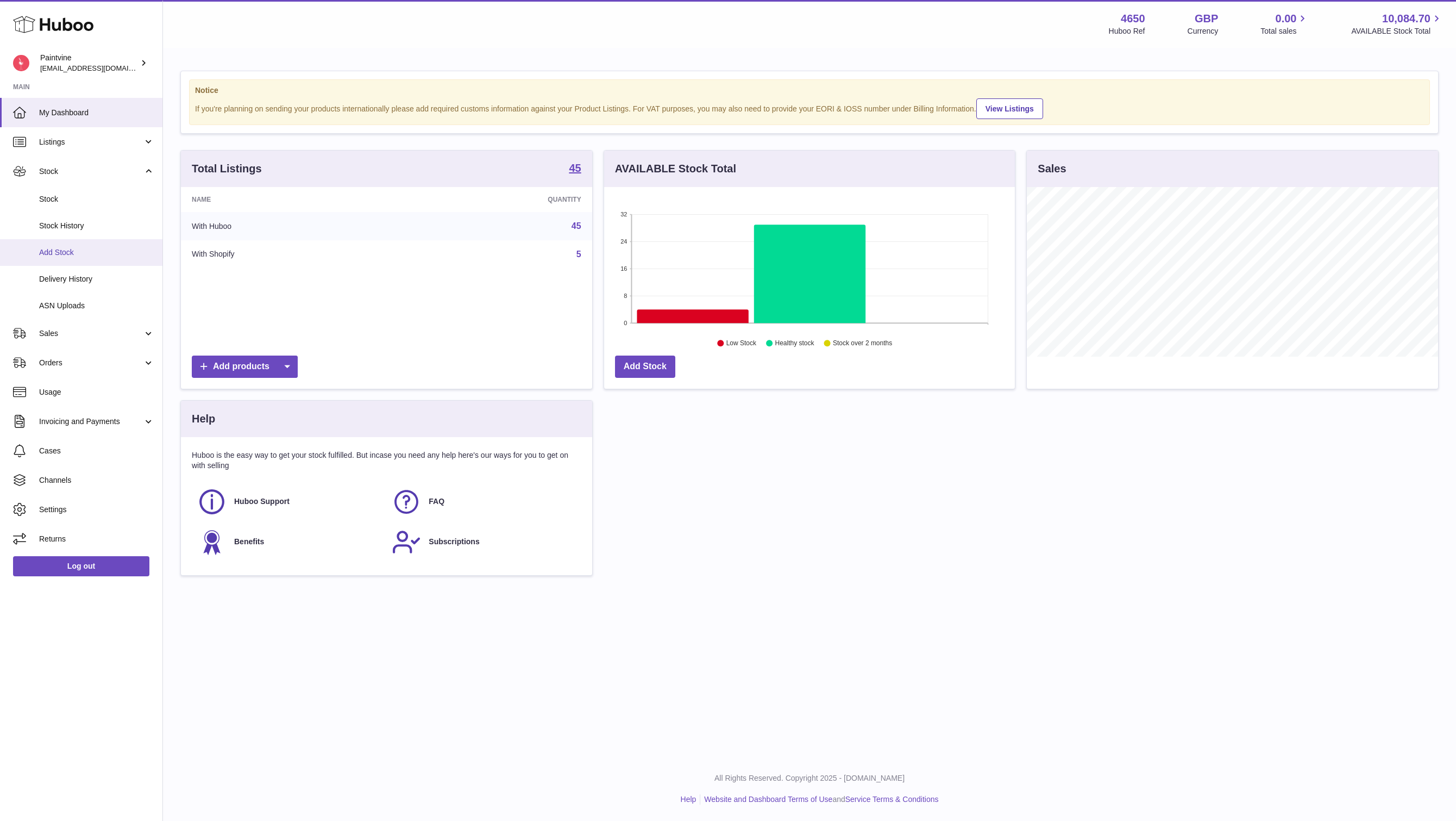
click at [74, 247] on span "Add Stock" at bounding box center [96, 252] width 115 height 11
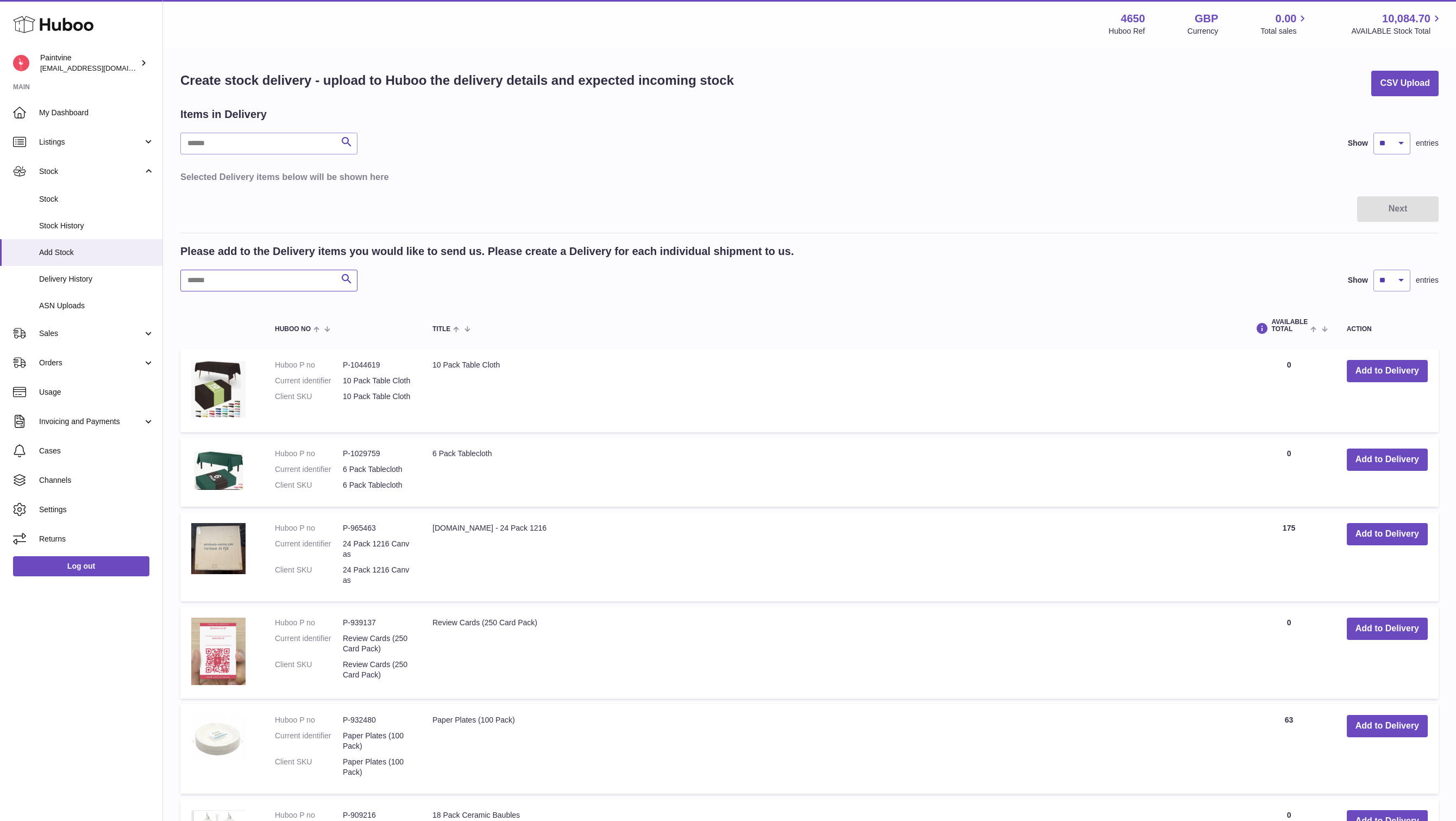
click at [230, 275] on input "text" at bounding box center [269, 280] width 177 height 22
type input "**"
click at [1354, 726] on button "Add to Delivery" at bounding box center [1387, 726] width 81 height 22
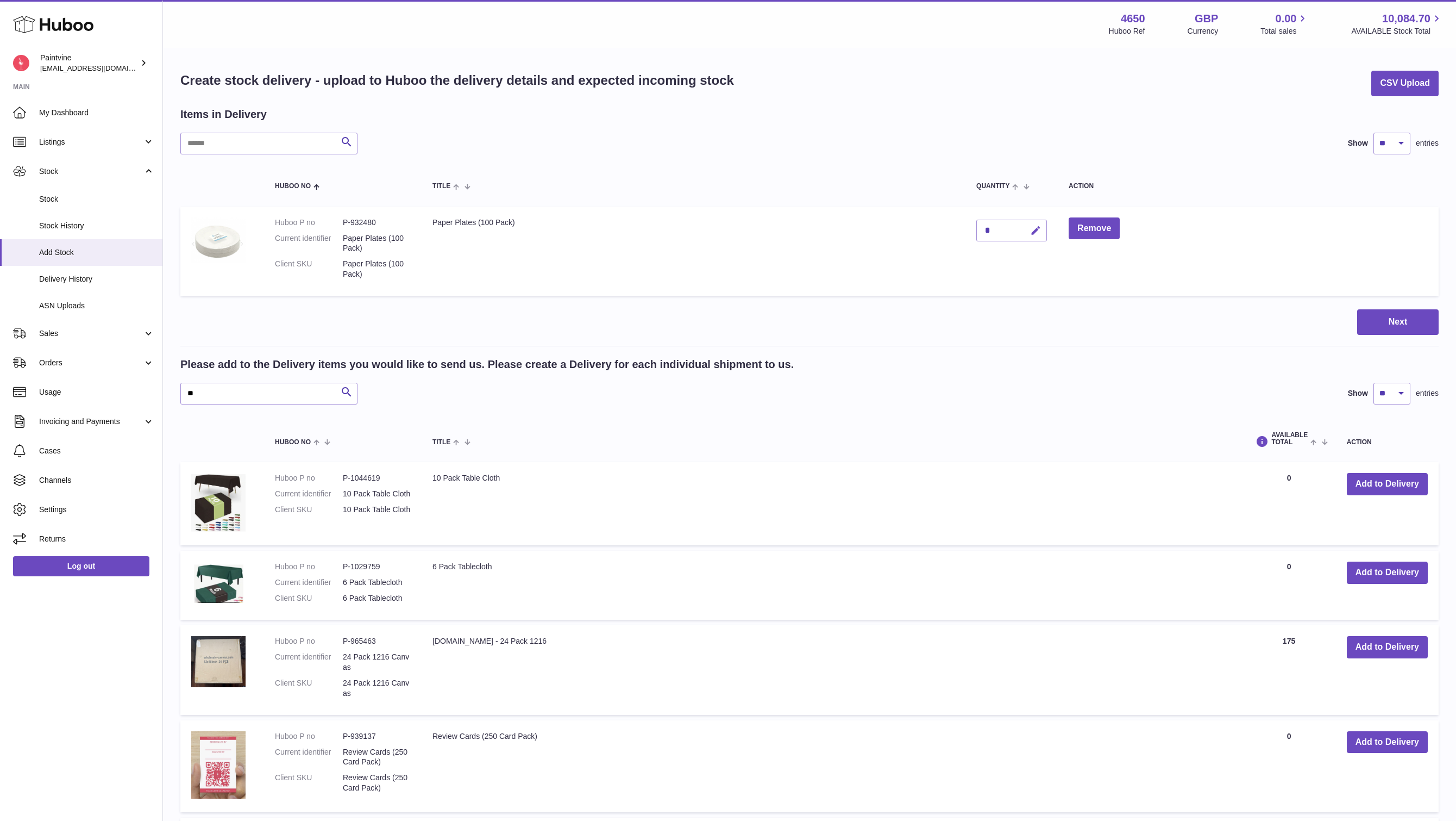
click at [1034, 238] on button "button" at bounding box center [1034, 231] width 25 height 22
type input "**"
click at [1048, 232] on td "**" at bounding box center [1012, 251] width 93 height 89
click at [1034, 232] on icon "submit" at bounding box center [1036, 230] width 10 height 10
click at [1376, 326] on button "Next" at bounding box center [1398, 321] width 81 height 25
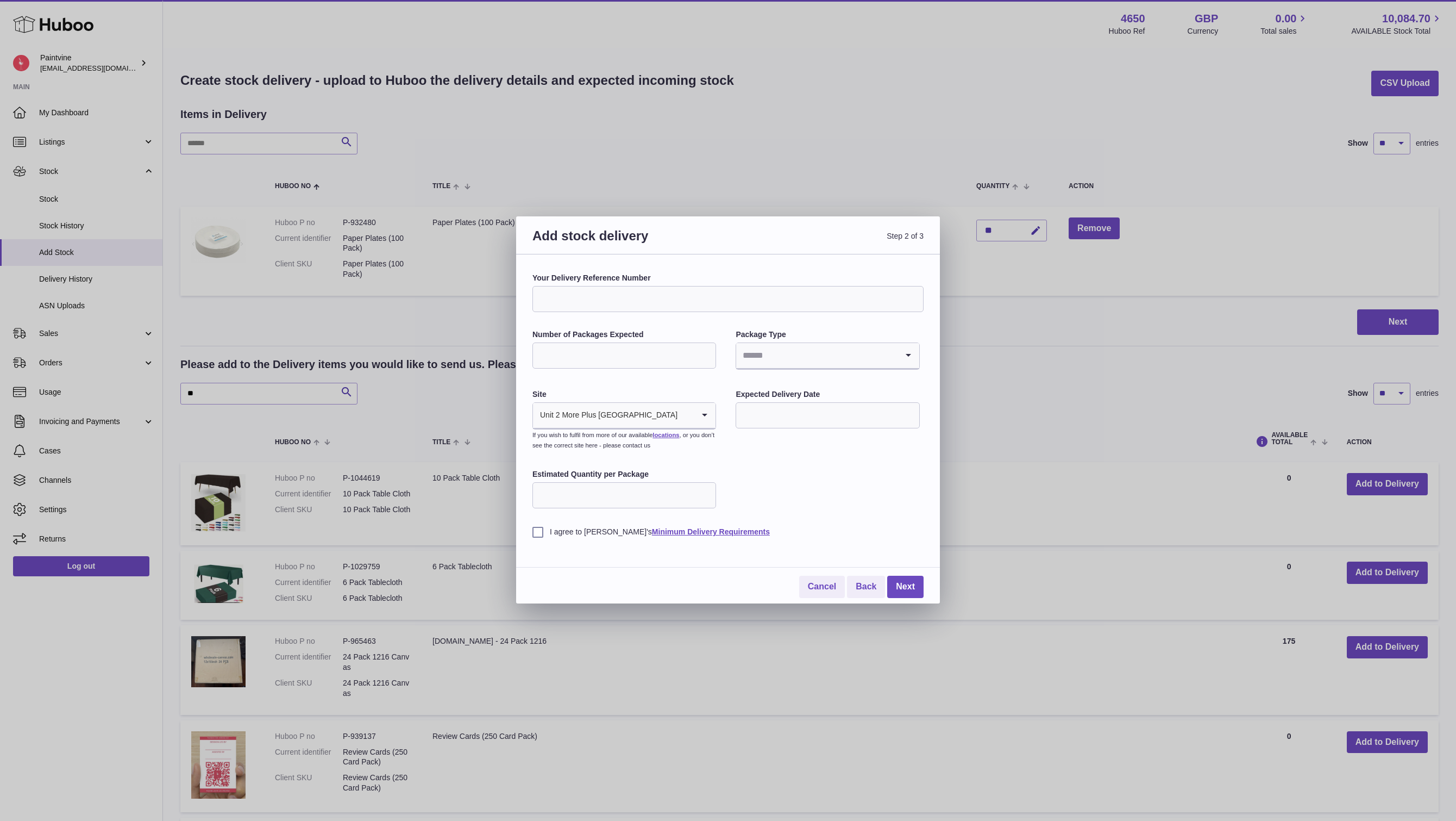
click at [778, 357] on input "Search for option" at bounding box center [816, 356] width 161 height 25
click at [769, 427] on li "Boxes" at bounding box center [828, 428] width 182 height 22
click at [618, 487] on input "Estimated Quantity per Package" at bounding box center [624, 495] width 184 height 26
click at [592, 354] on input "Number of Packages Expected" at bounding box center [624, 356] width 184 height 26
type input "*"
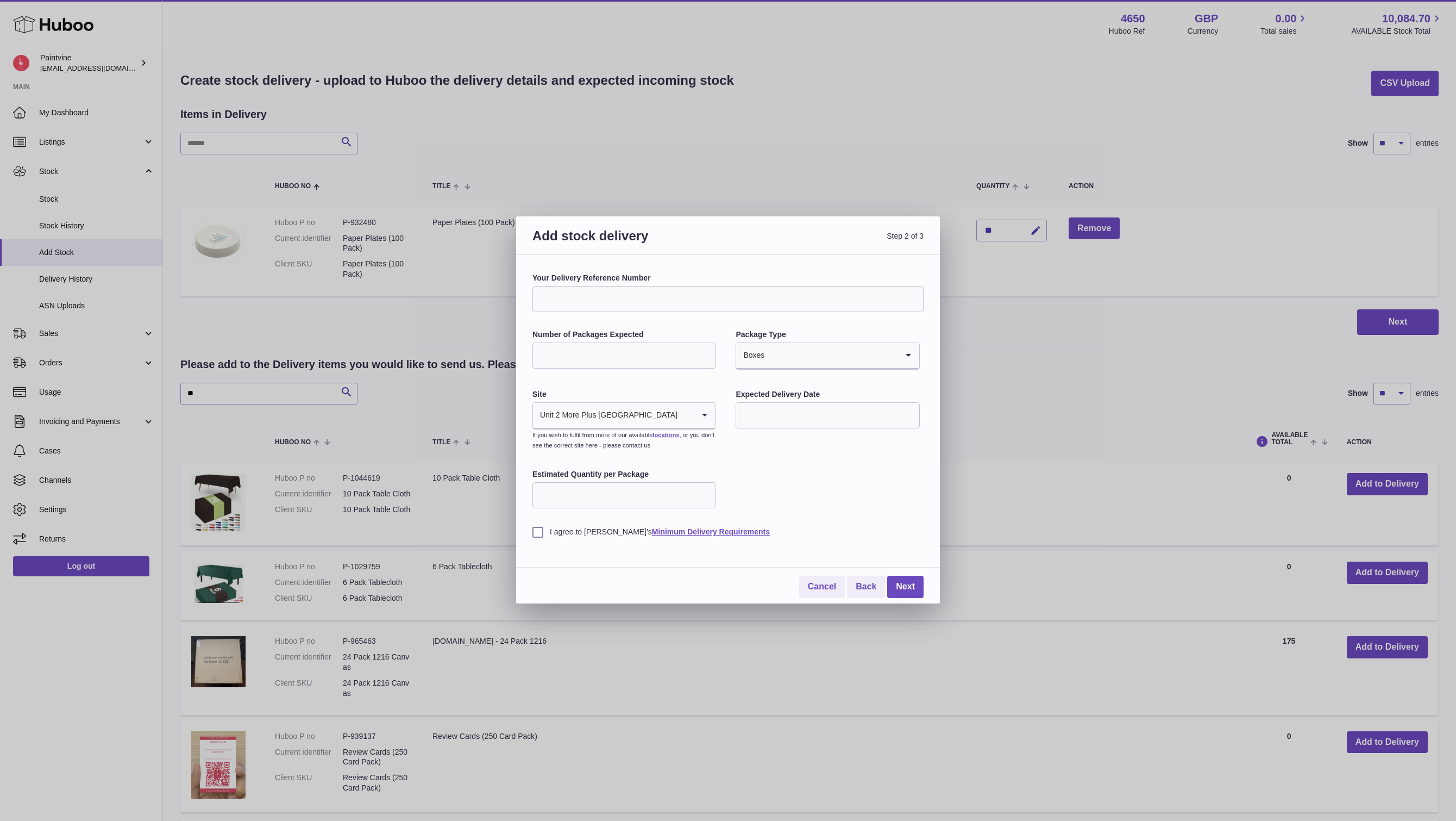
click at [561, 502] on input "Estimated Quantity per Package" at bounding box center [624, 495] width 184 height 26
type input "*"
click at [569, 359] on input "*" at bounding box center [624, 356] width 184 height 26
click at [849, 495] on div "Your Delivery Reference Number Number of Packages Expected * Package Type Boxes…" at bounding box center [728, 405] width 391 height 264
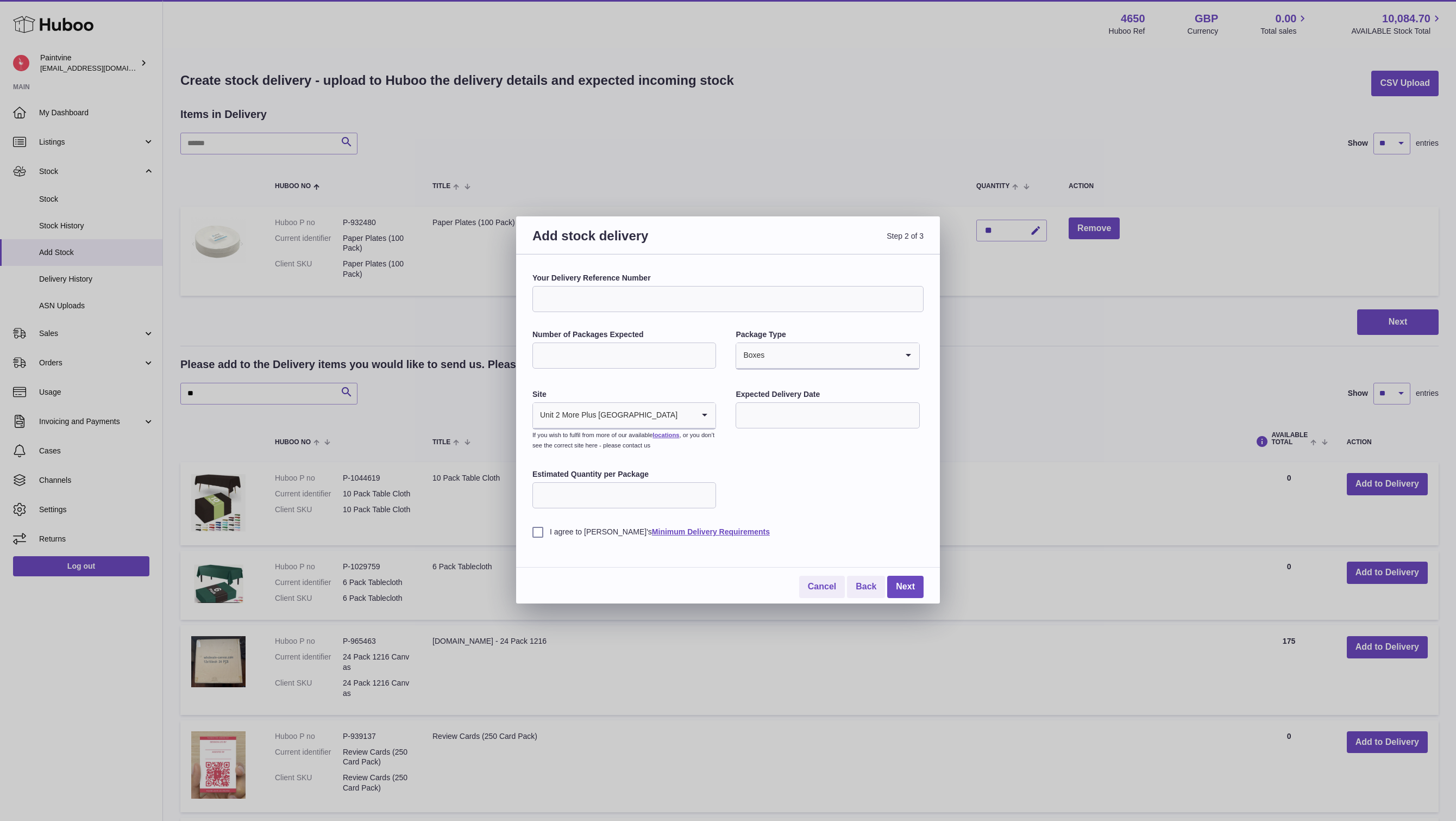
click at [556, 352] on input "*" at bounding box center [624, 356] width 184 height 26
click at [557, 520] on div "I agree to Huboo's Minimum Delivery Requirements" at bounding box center [728, 523] width 391 height 27
click at [546, 533] on label "I agree to Huboo's Minimum Delivery Requirements" at bounding box center [728, 532] width 391 height 11
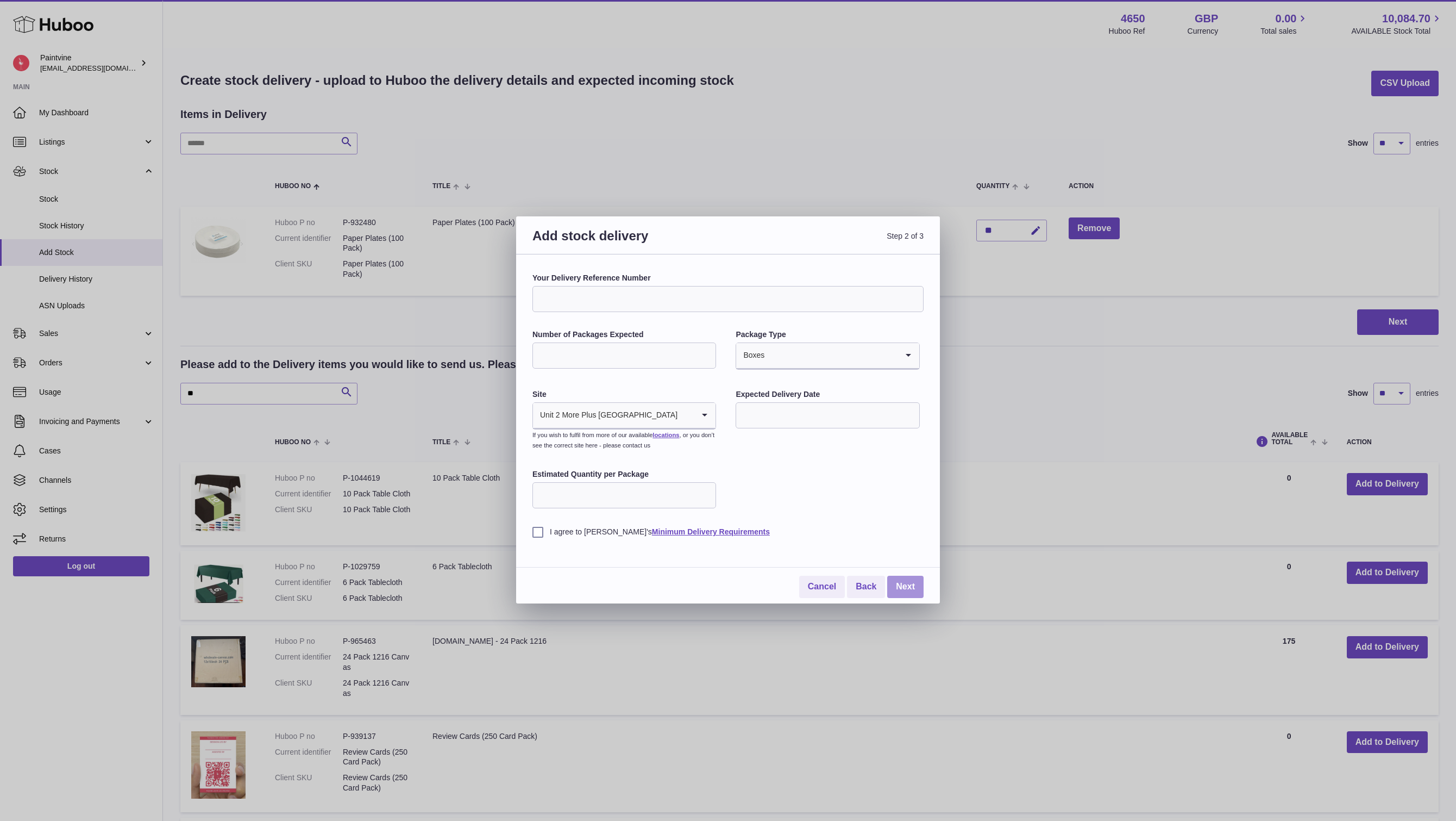
click at [904, 592] on link "Next" at bounding box center [905, 587] width 37 height 22
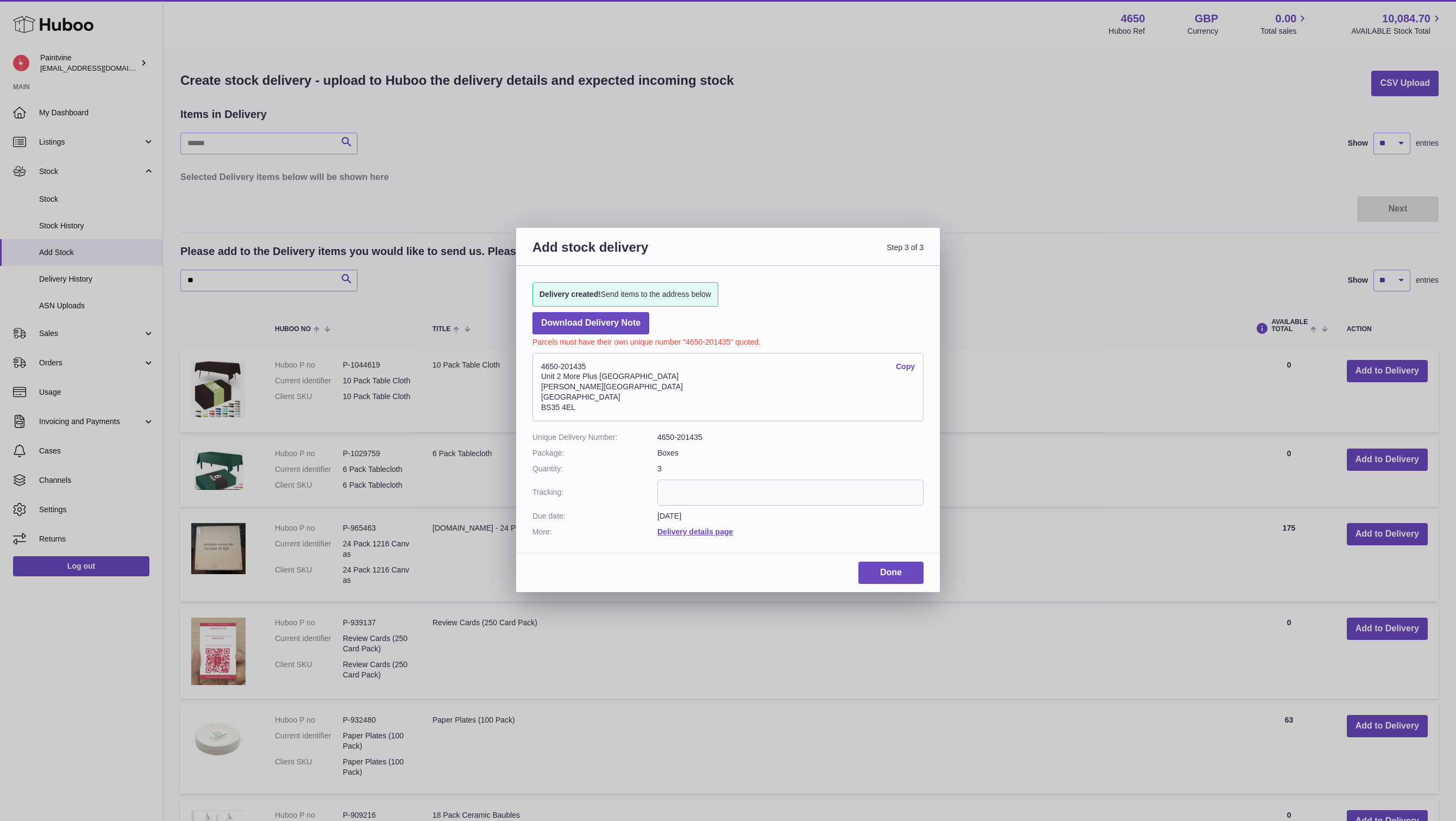
drag, startPoint x: 605, startPoint y: 409, endPoint x: 536, endPoint y: 369, distance: 79.8
click at [536, 369] on address "4650-201435 Copy Unit 2 More Plus Central Park Hudson Ave Severn Beach BS35 4EL" at bounding box center [728, 387] width 391 height 68
copy address "4650-201435 Copy Unit 2 More Plus Central Park Hudson Ave Severn Beach BS35 4EL"
click at [904, 562] on link "Done" at bounding box center [891, 573] width 65 height 22
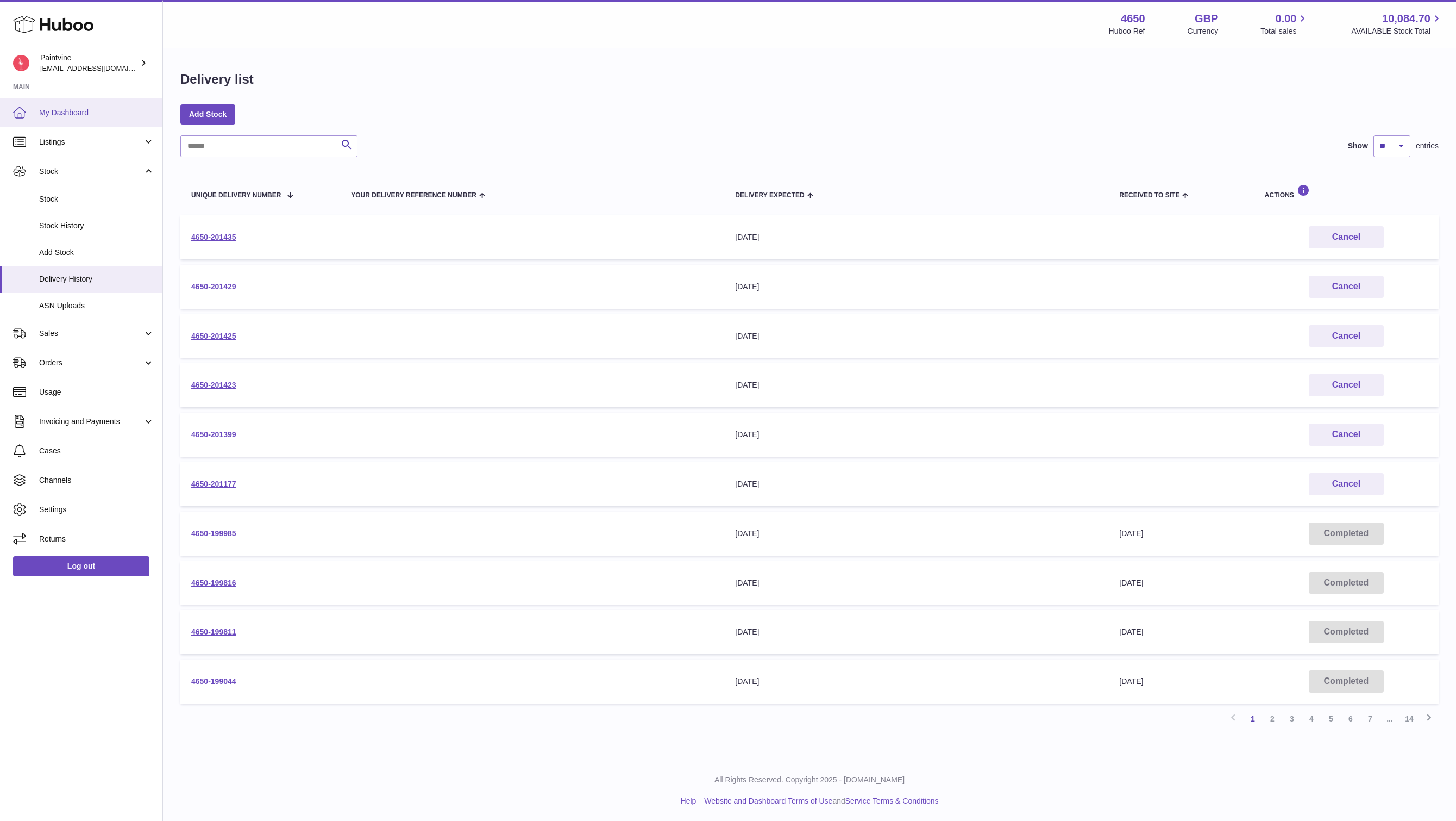
click at [62, 107] on span "My Dashboard" at bounding box center [96, 113] width 115 height 11
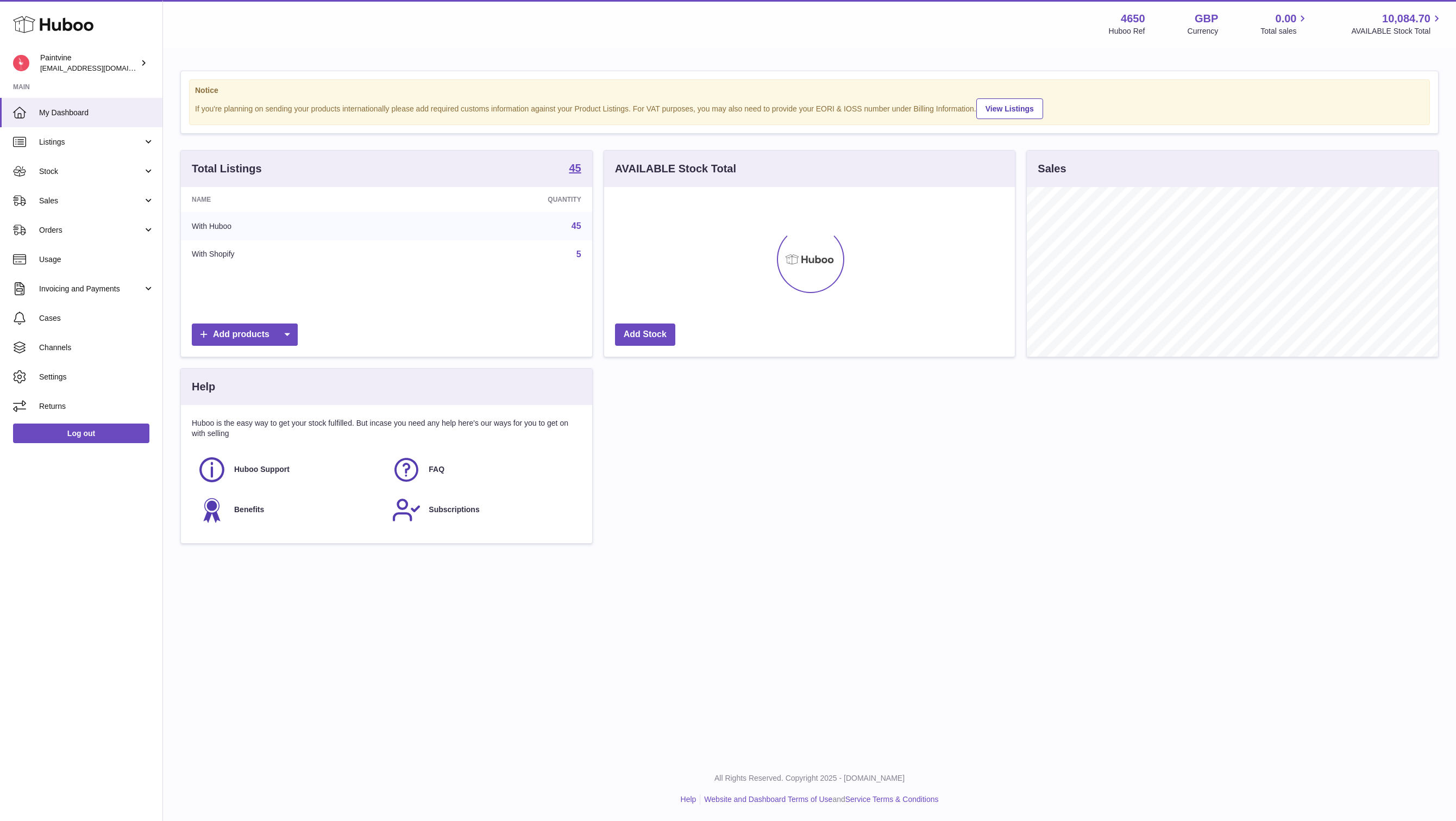
scroll to position [170, 411]
